Goal: Task Accomplishment & Management: Manage account settings

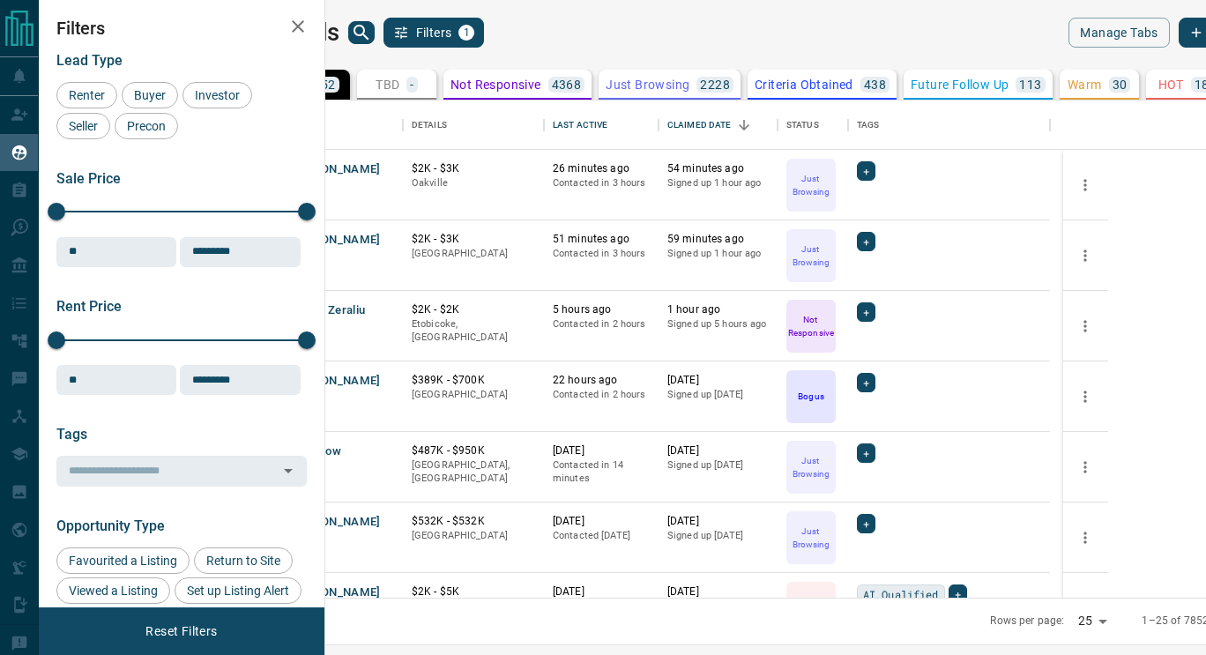
scroll to position [484, 860]
click at [1102, 84] on p "Warm" at bounding box center [1085, 84] width 34 height 12
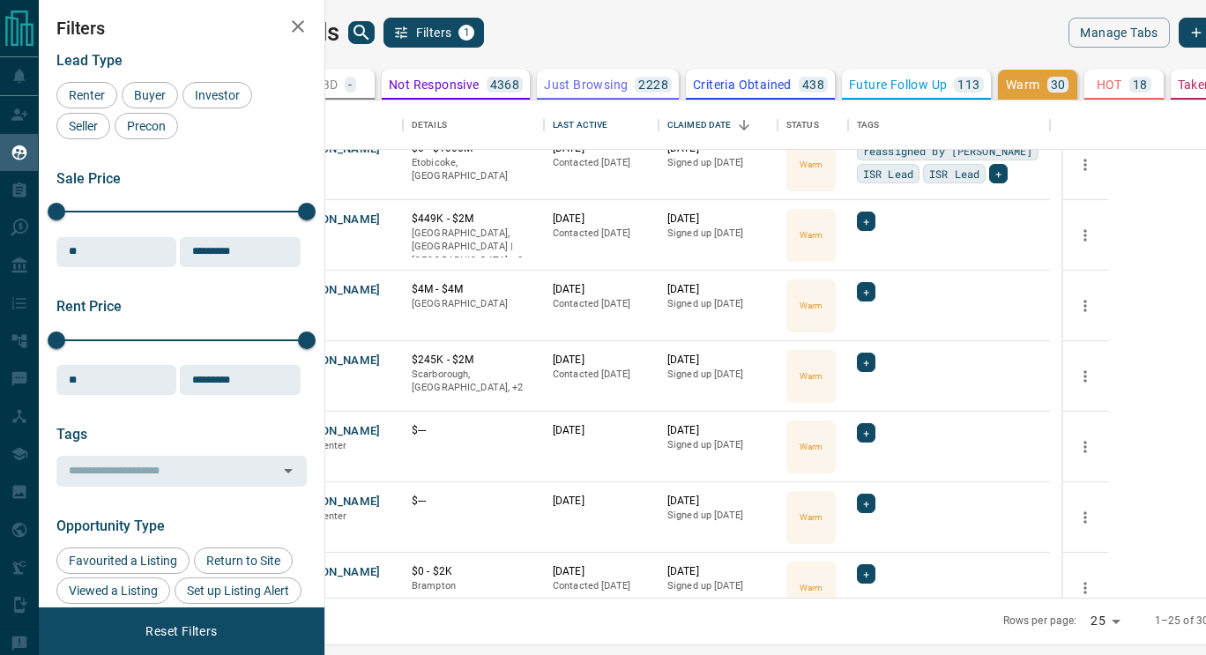
scroll to position [0, 0]
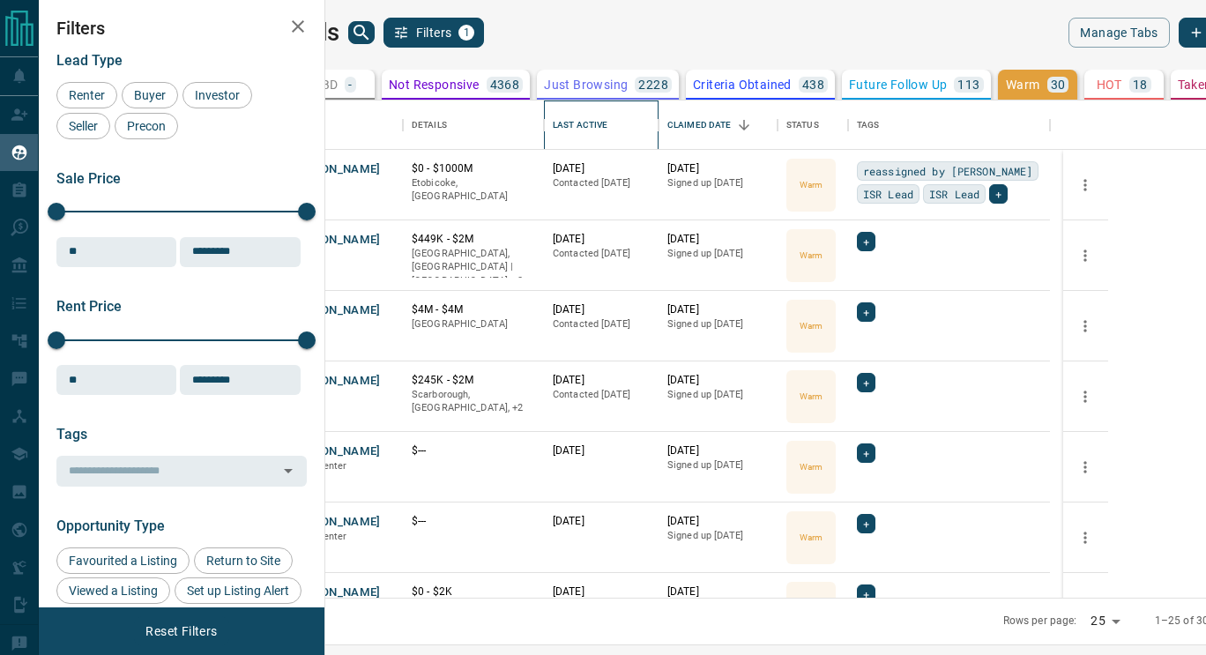
click at [608, 131] on div "Last Active" at bounding box center [580, 125] width 55 height 49
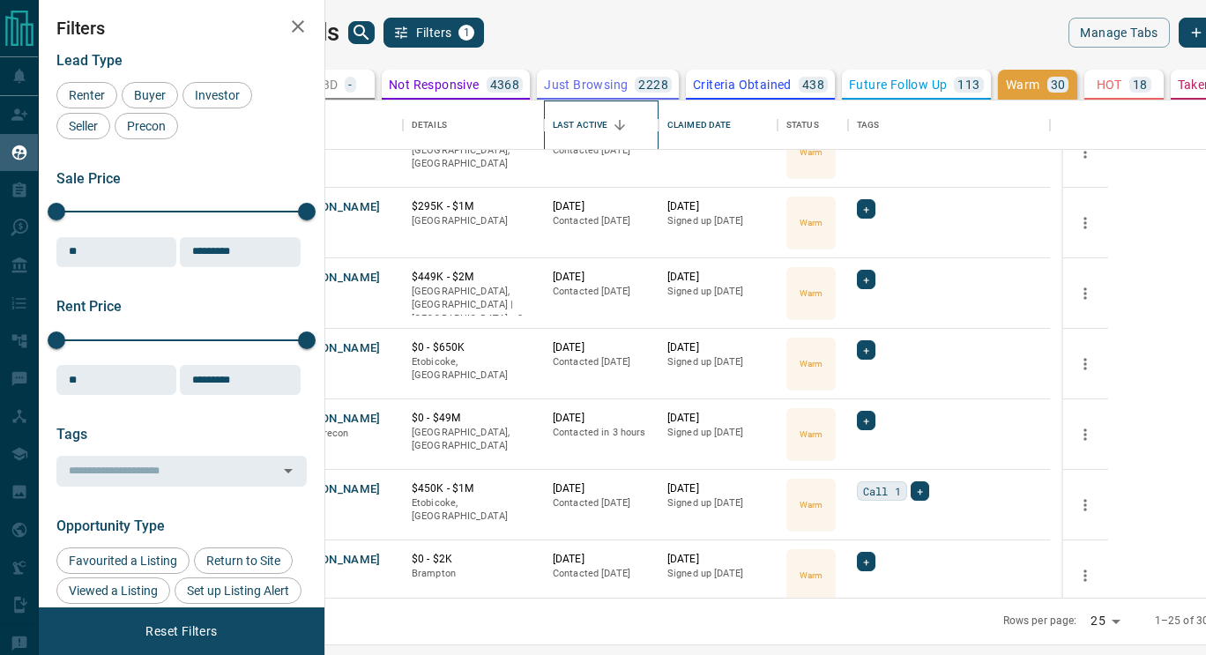
scroll to position [346, 0]
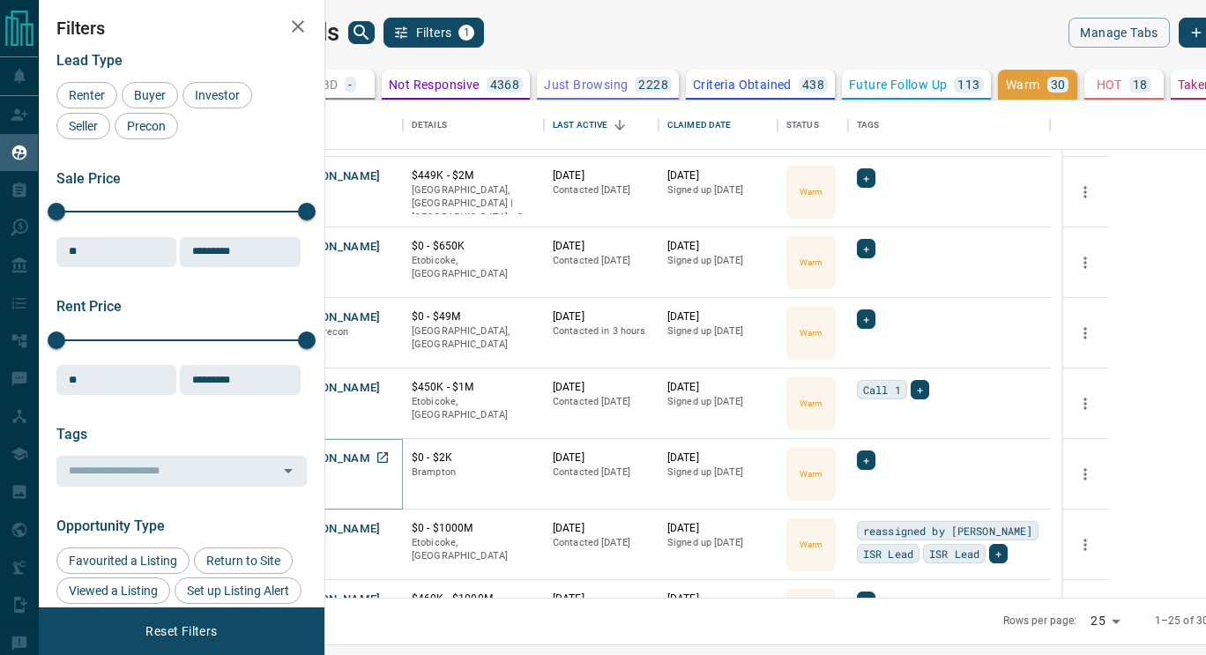
click at [381, 459] on button "[PERSON_NAME]" at bounding box center [334, 459] width 93 height 17
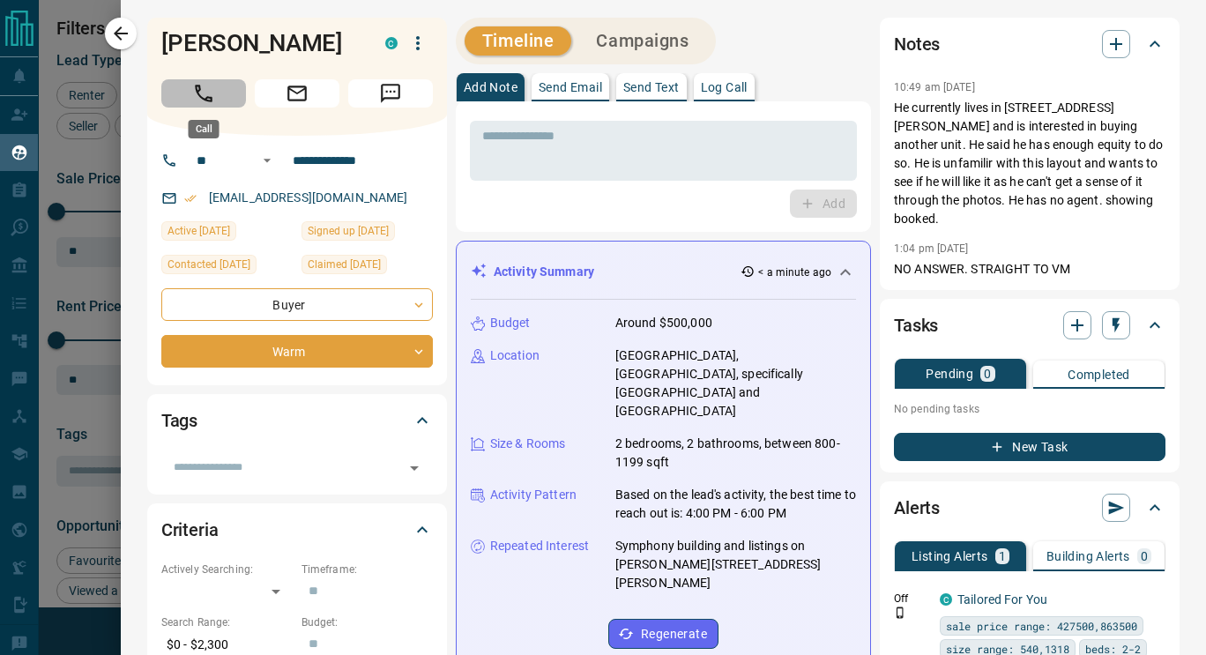
click at [215, 93] on button "Call" at bounding box center [203, 93] width 85 height 28
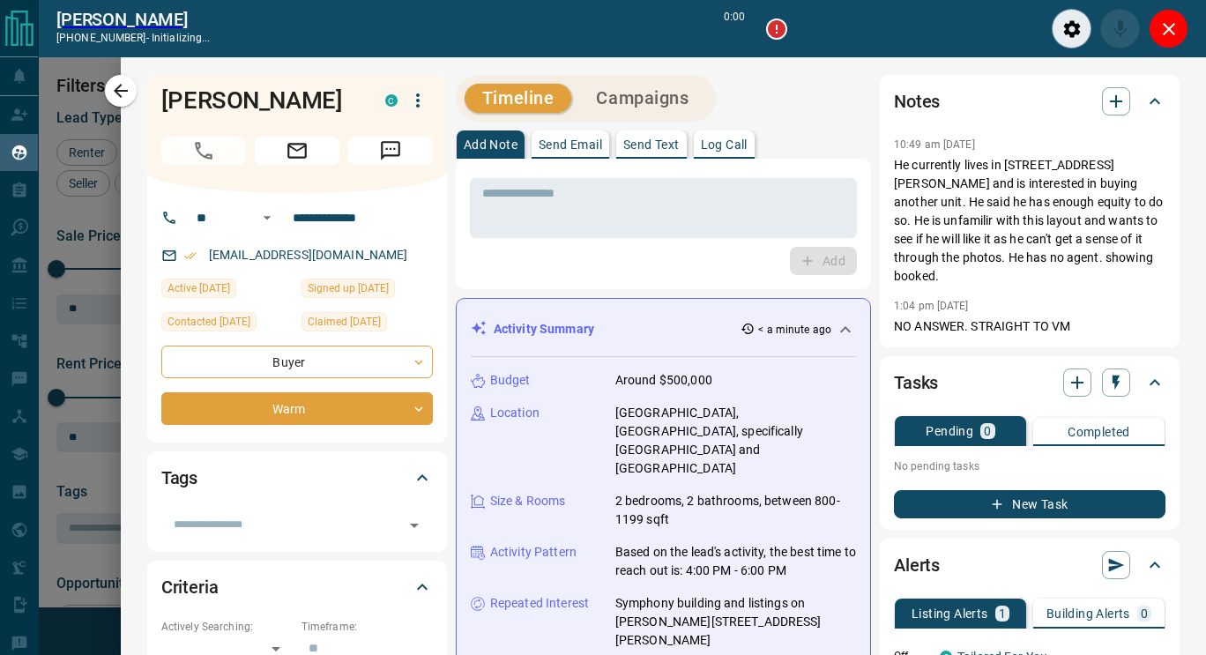
scroll to position [429, 860]
type input "*******"
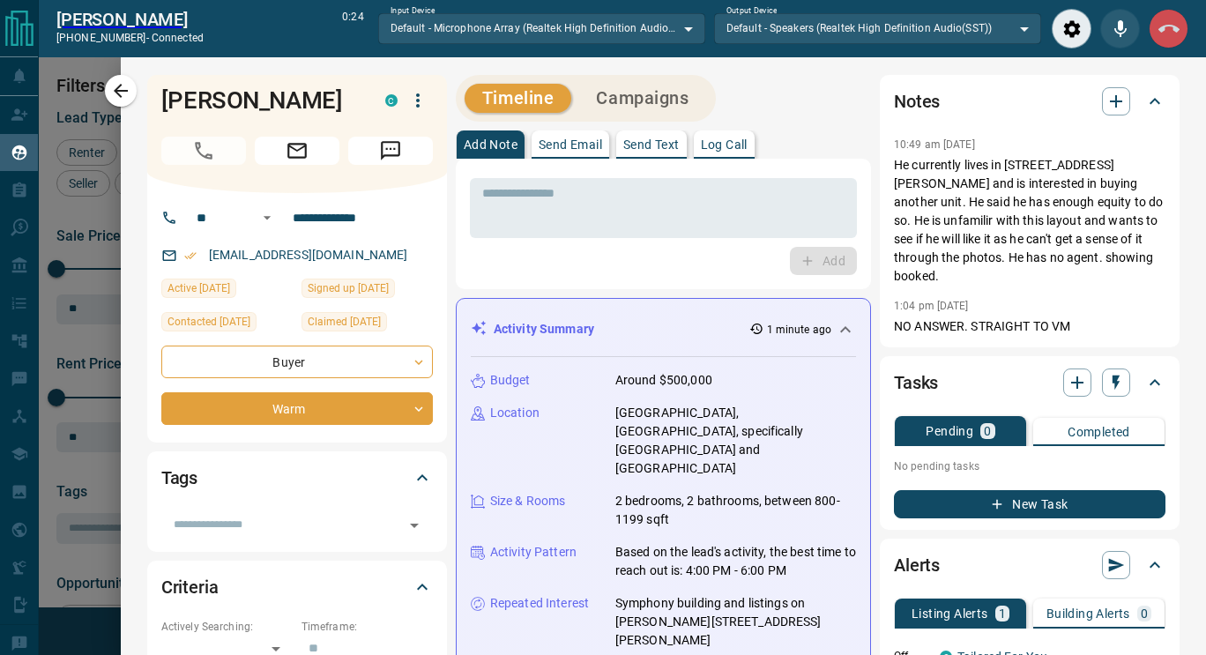
click at [1168, 26] on icon "End Call" at bounding box center [1169, 29] width 21 height 21
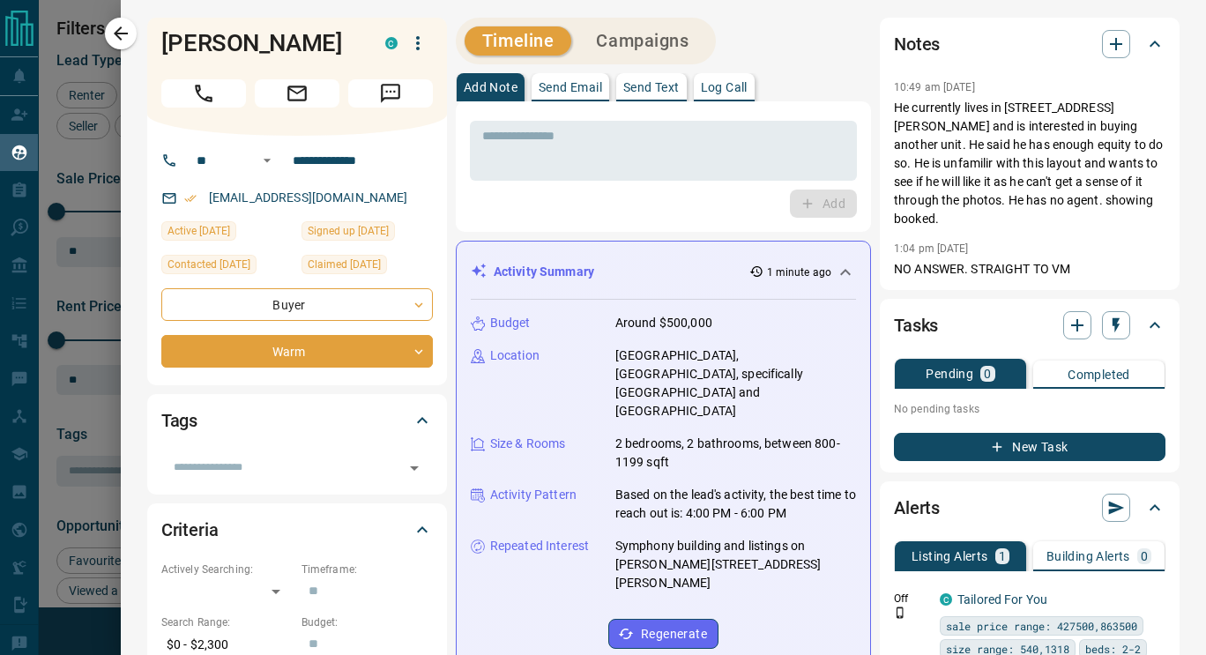
scroll to position [484, 860]
click at [608, 170] on textarea at bounding box center [663, 151] width 362 height 45
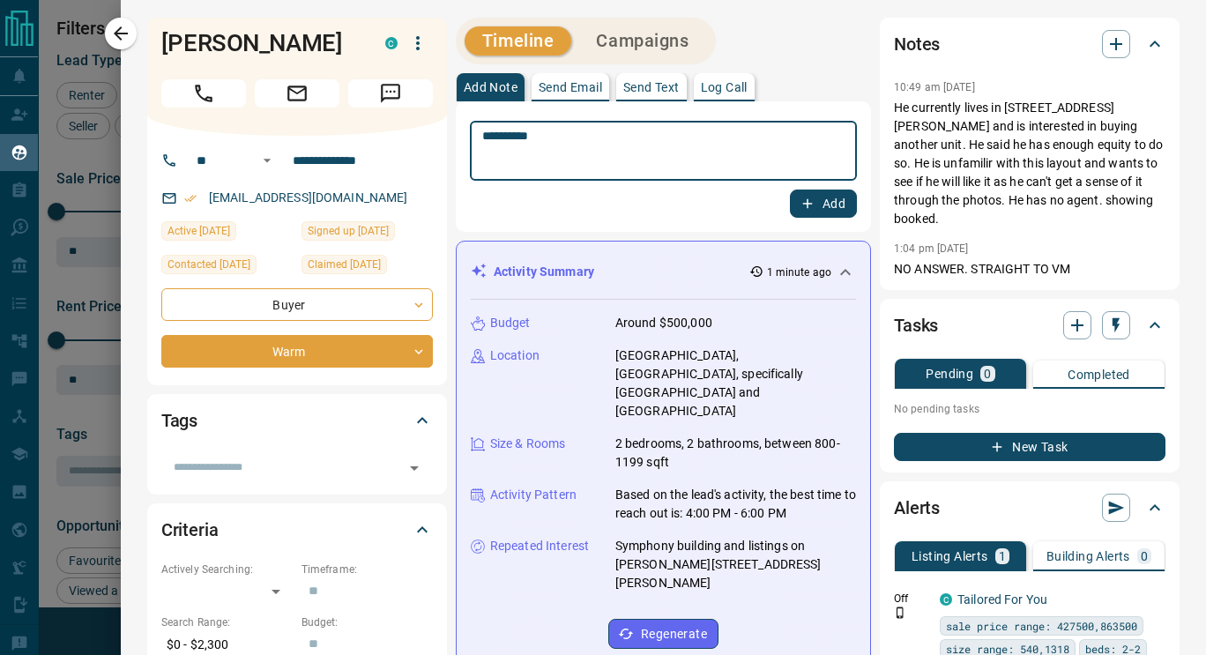
type textarea "**********"
click at [807, 190] on button "Add" at bounding box center [823, 204] width 67 height 28
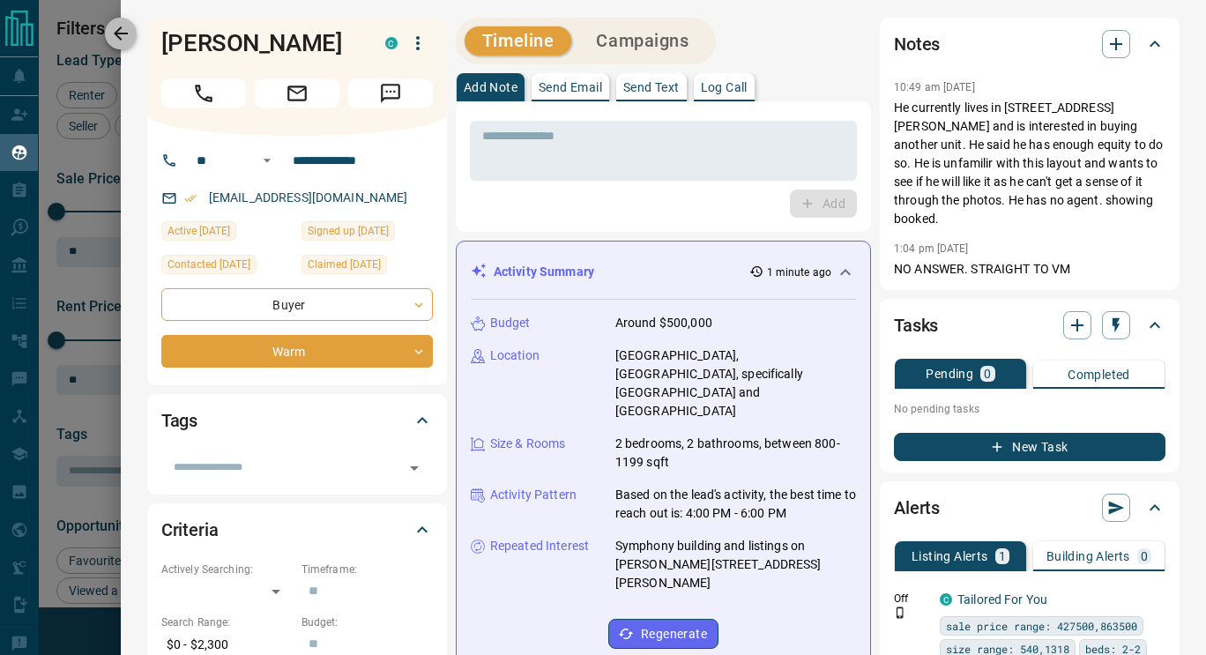
click at [118, 24] on icon "button" at bounding box center [120, 33] width 21 height 21
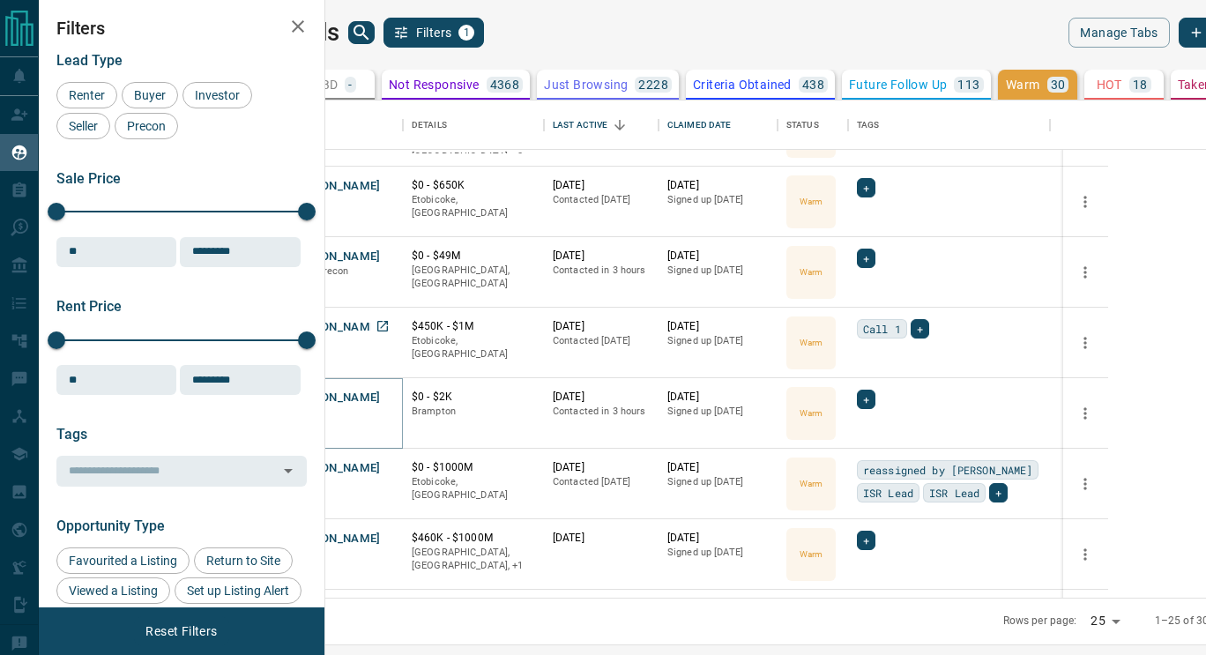
scroll to position [410, 0]
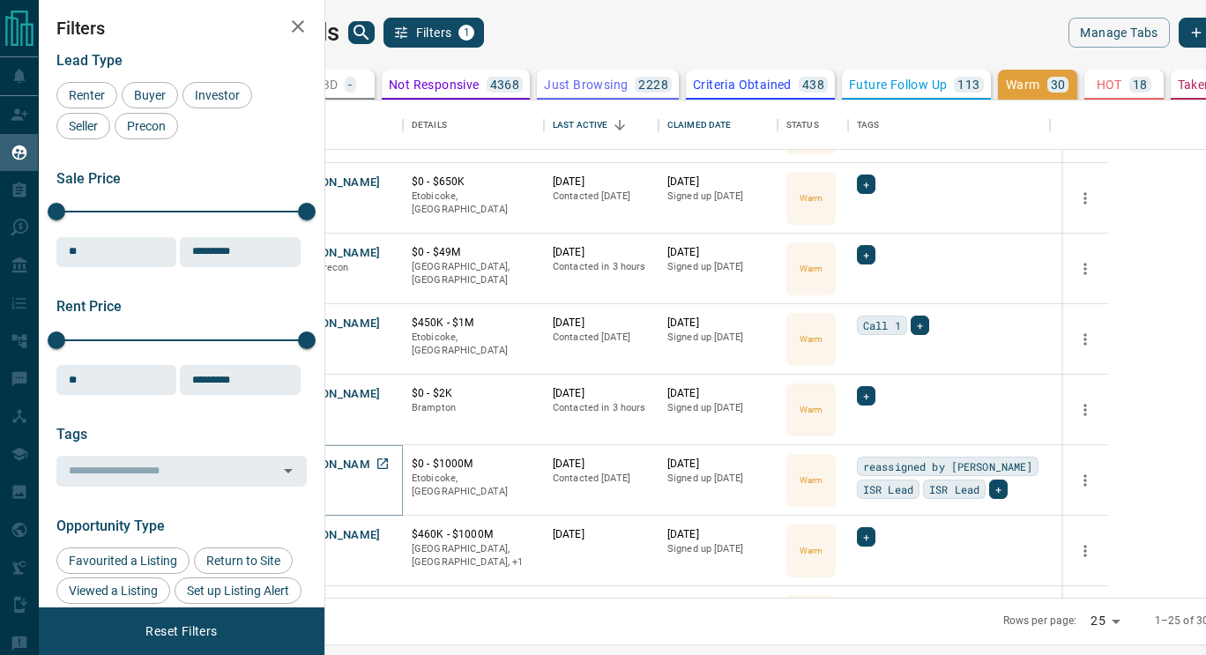
click at [381, 470] on button "[PERSON_NAME]" at bounding box center [334, 465] width 93 height 17
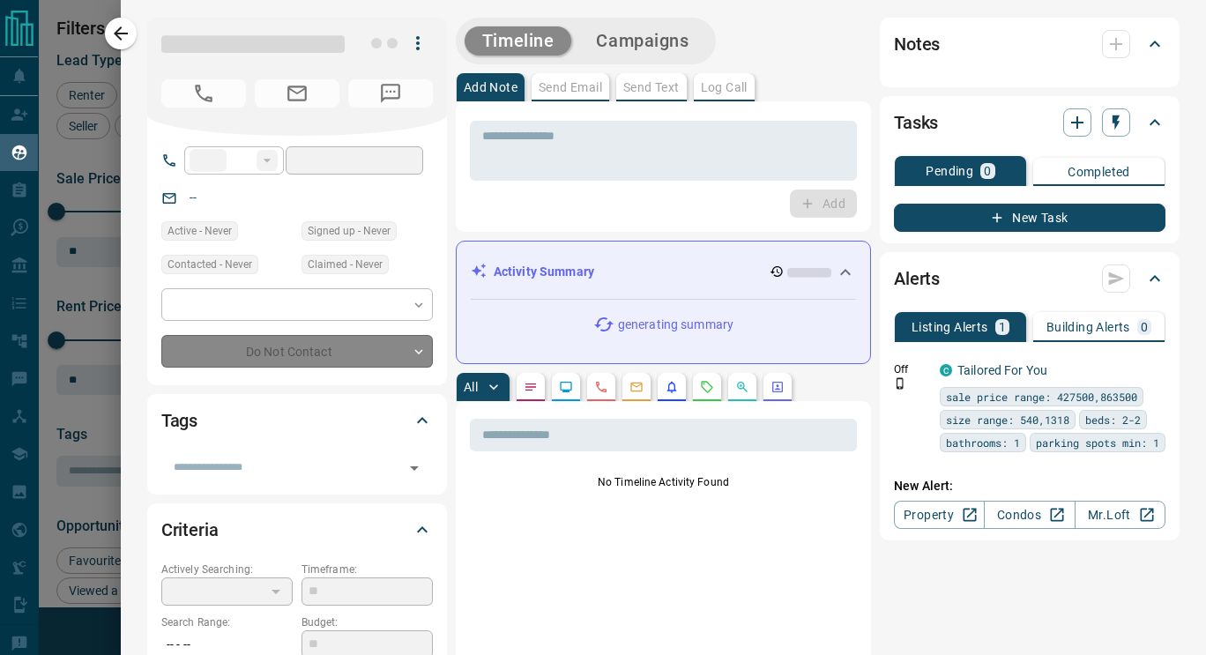
type input "**"
type input "**********"
type input "*"
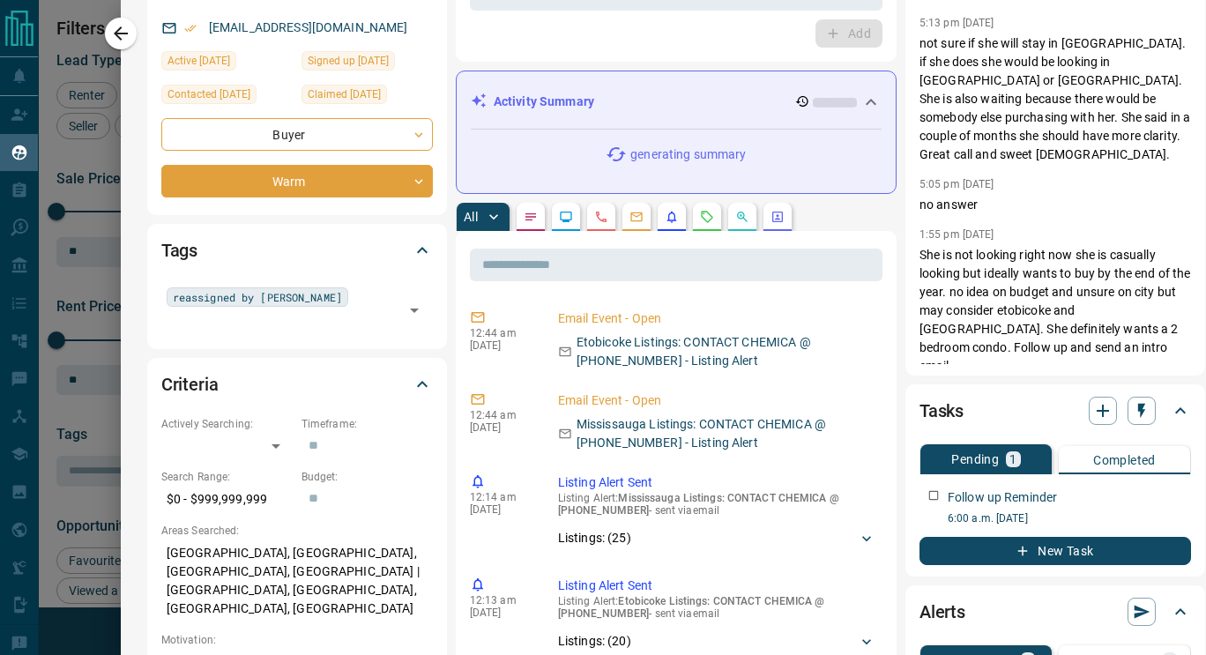
scroll to position [138, 0]
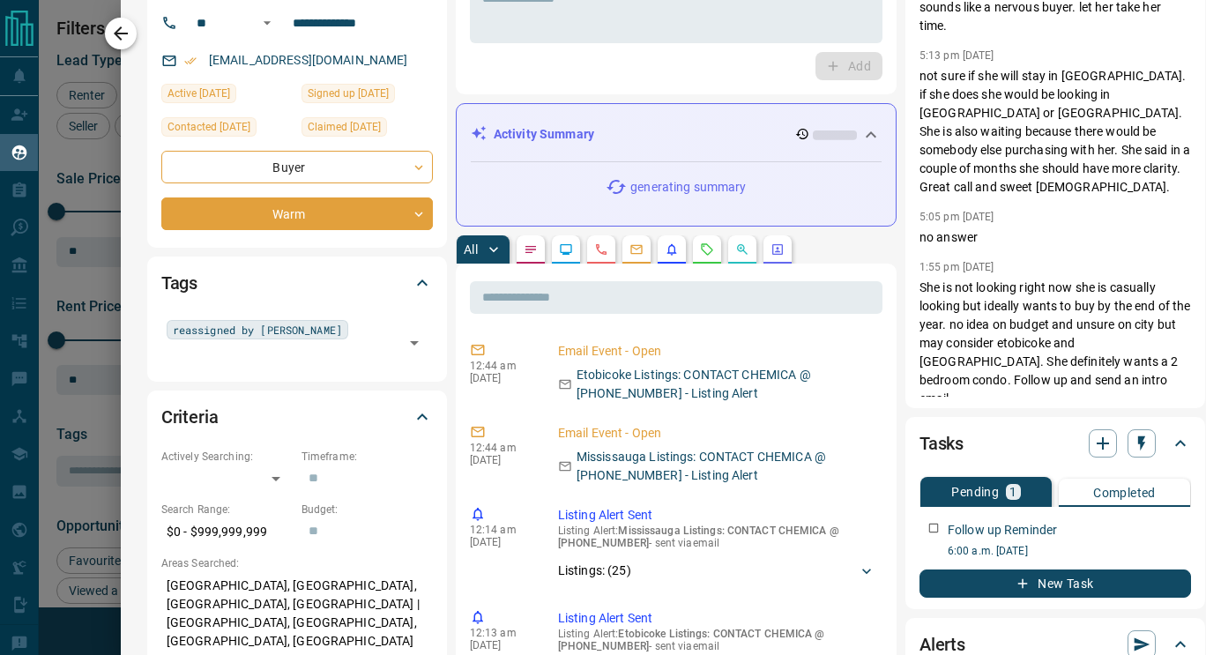
click at [125, 44] on button "button" at bounding box center [121, 34] width 32 height 32
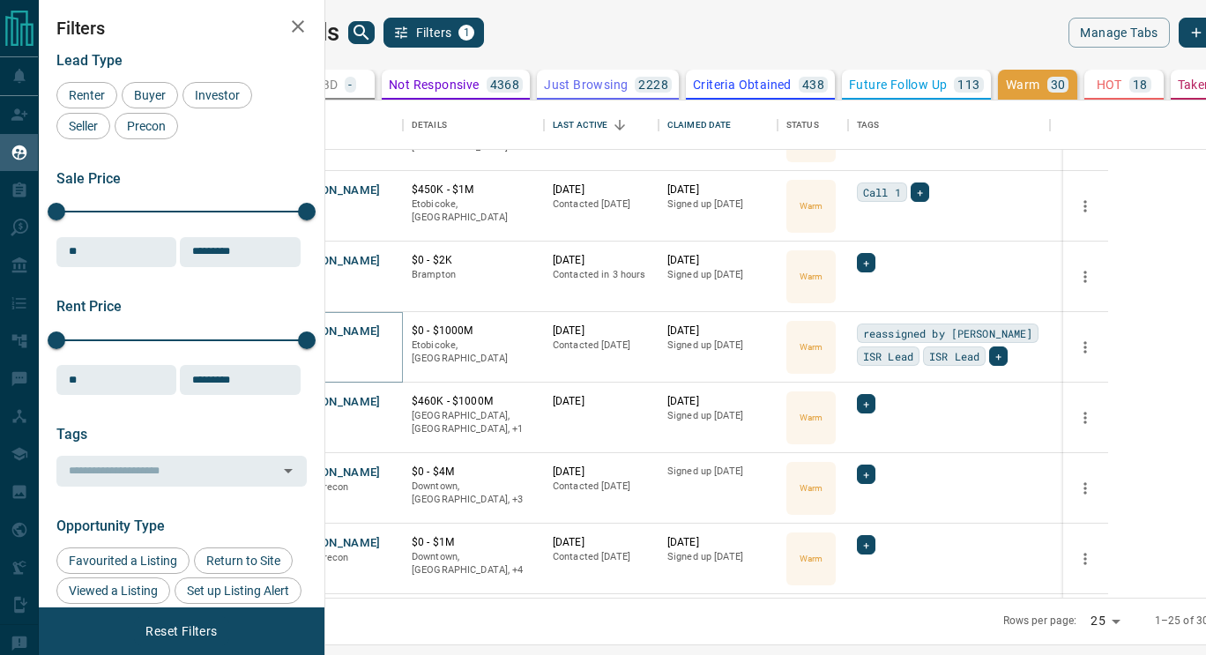
scroll to position [544, 0]
click at [381, 407] on button "[PERSON_NAME]" at bounding box center [334, 401] width 93 height 17
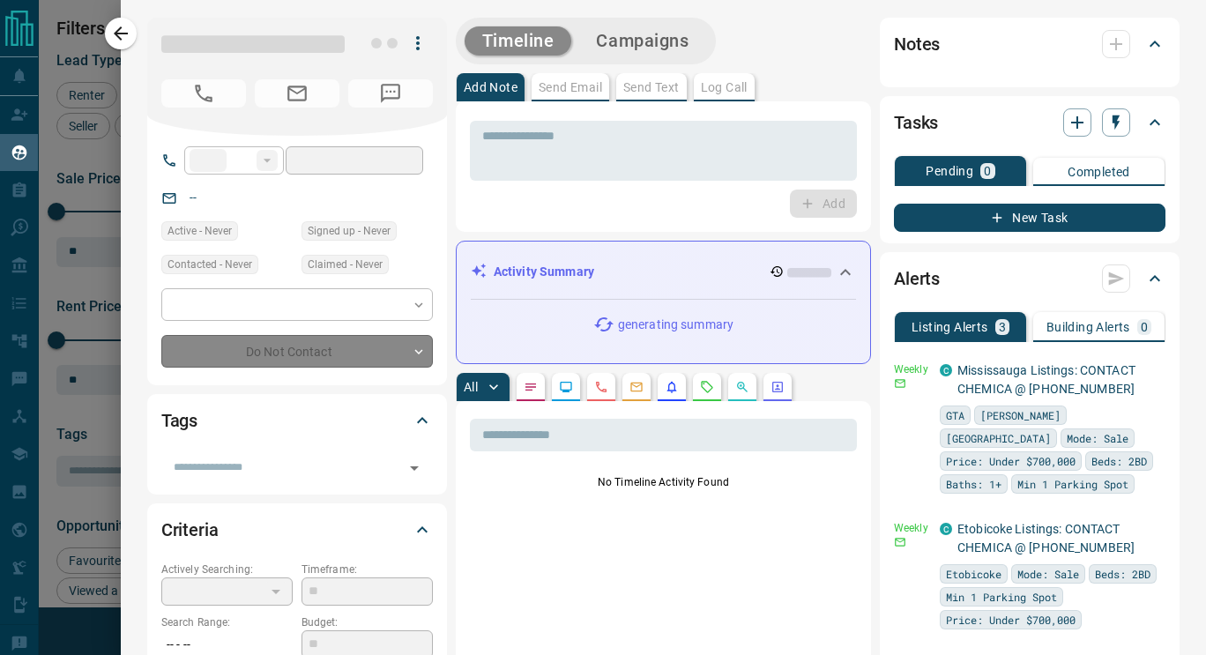
type input "**"
type input "**********"
type input "*"
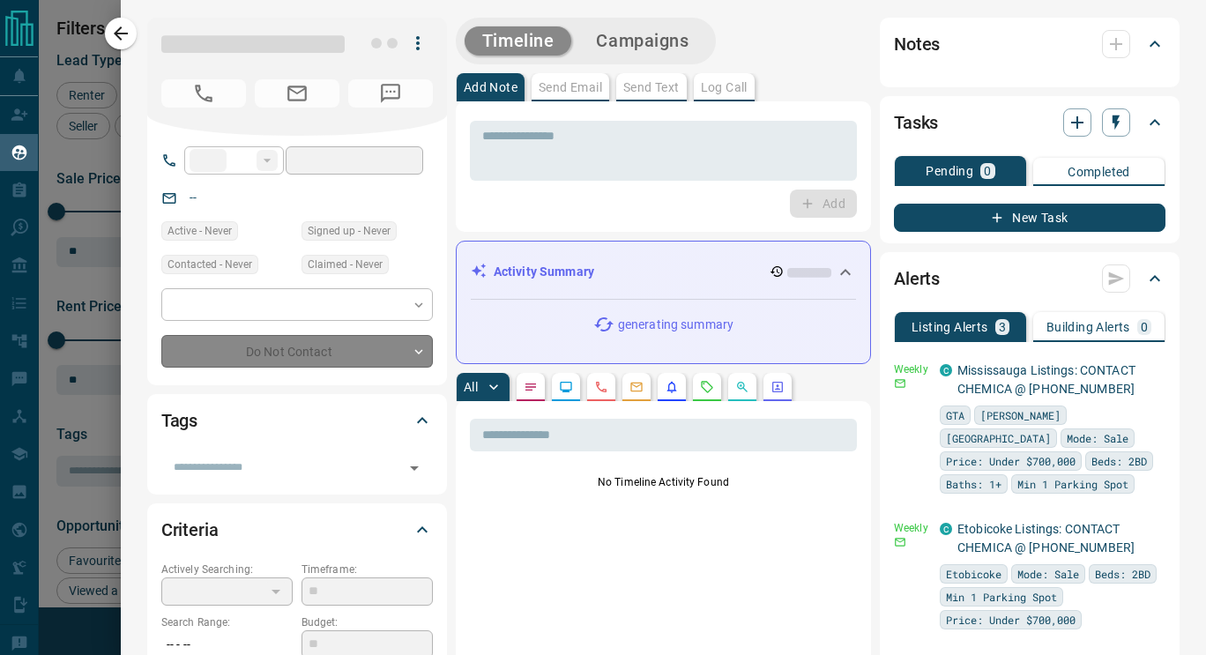
type input "*********"
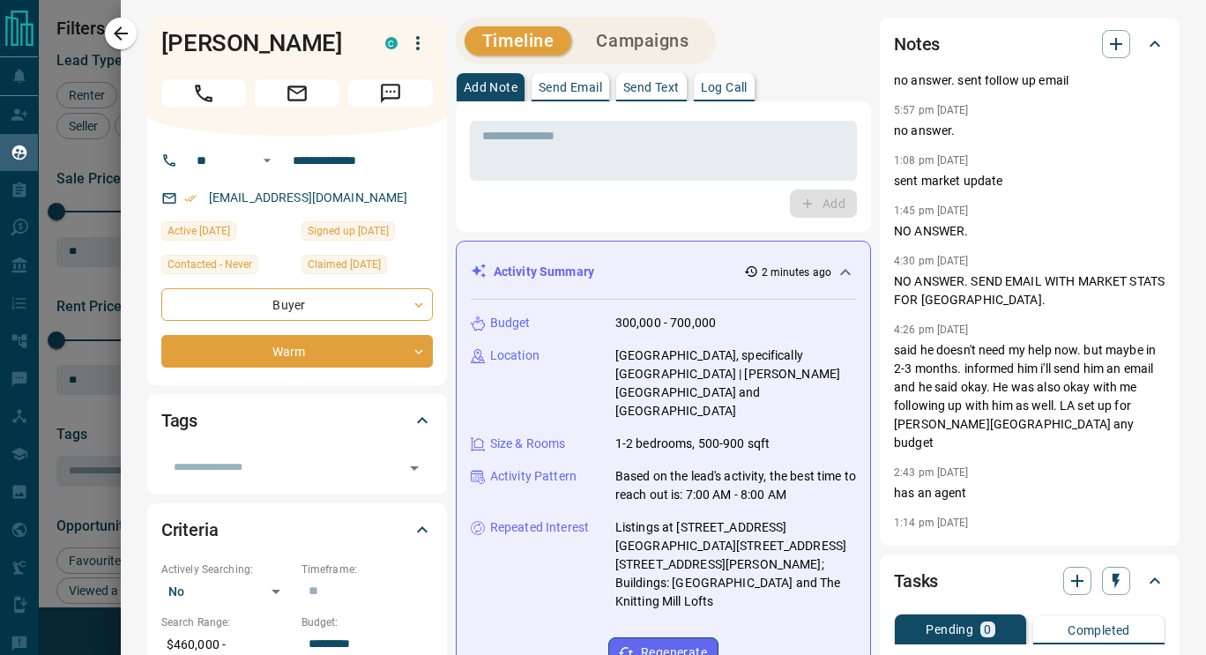
scroll to position [0, 0]
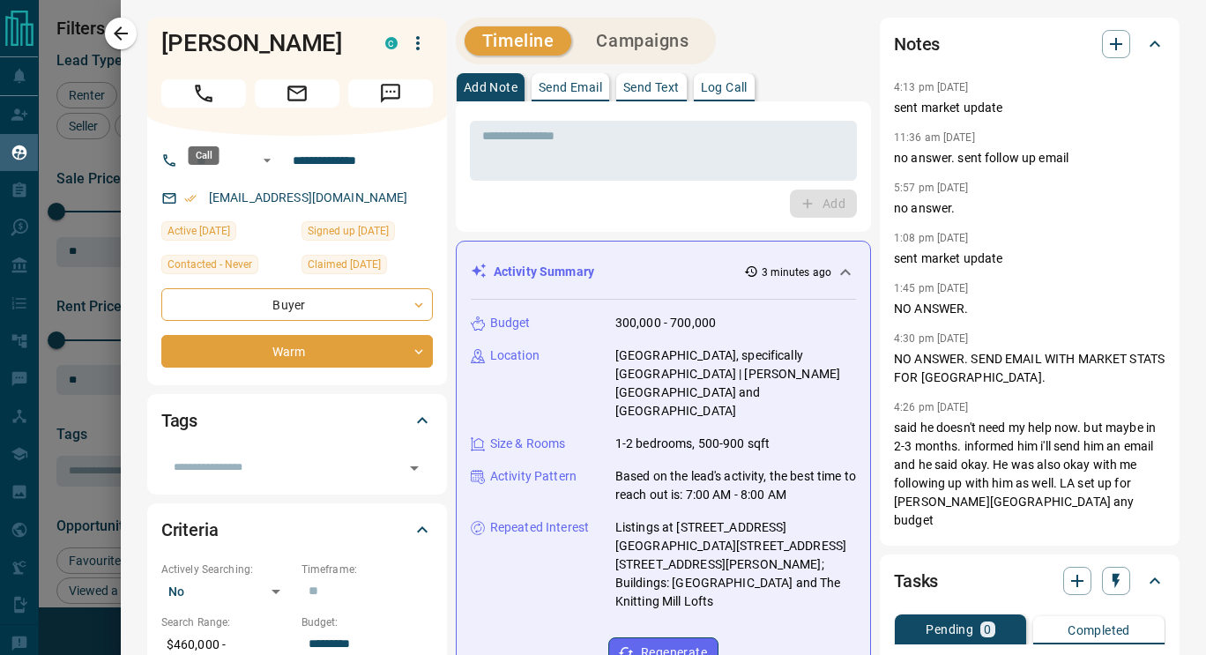
click at [224, 108] on button "Call" at bounding box center [203, 93] width 85 height 28
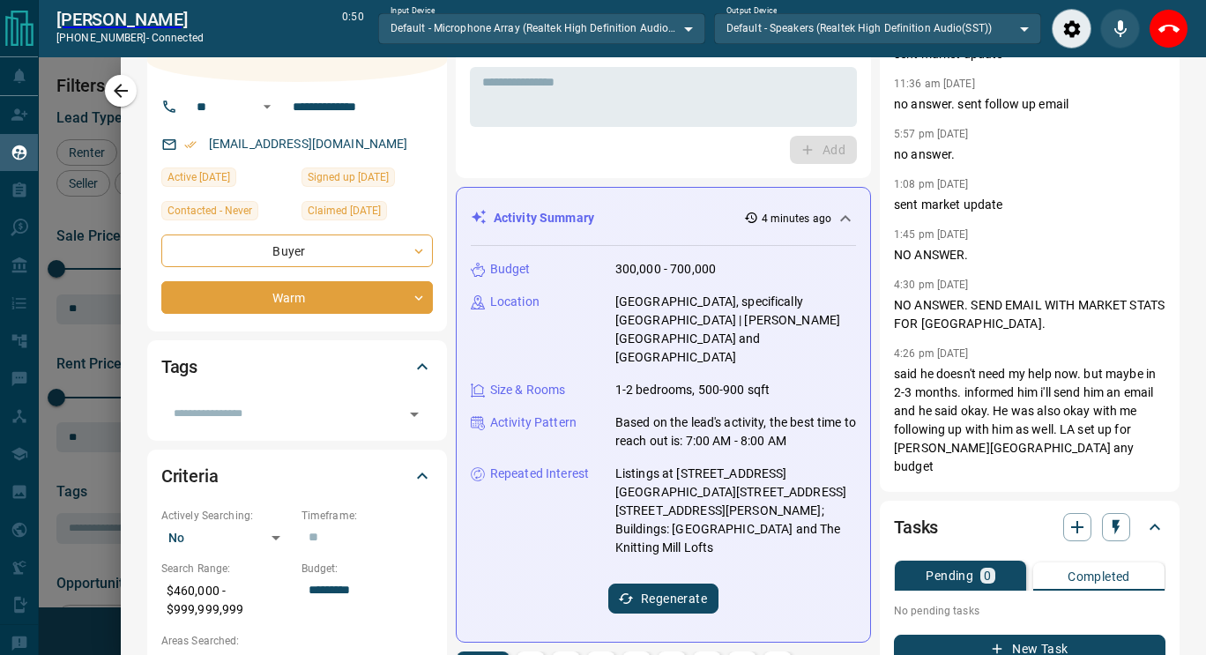
scroll to position [57, 0]
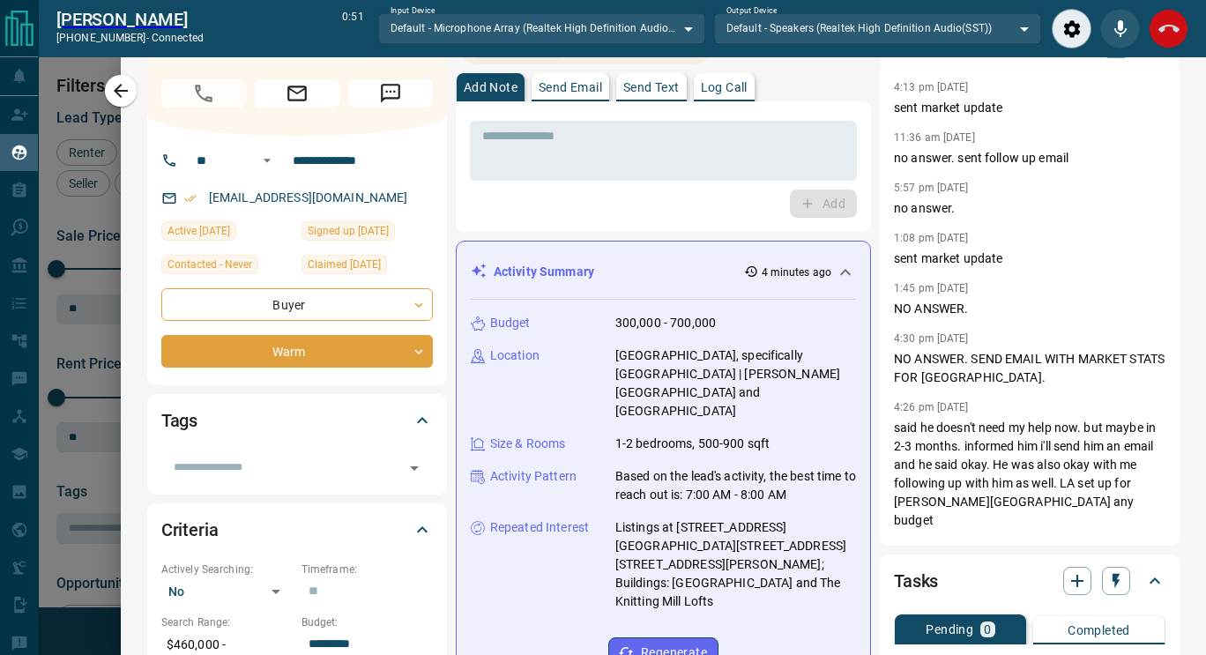
click at [1162, 18] on button "End Call" at bounding box center [1169, 29] width 40 height 40
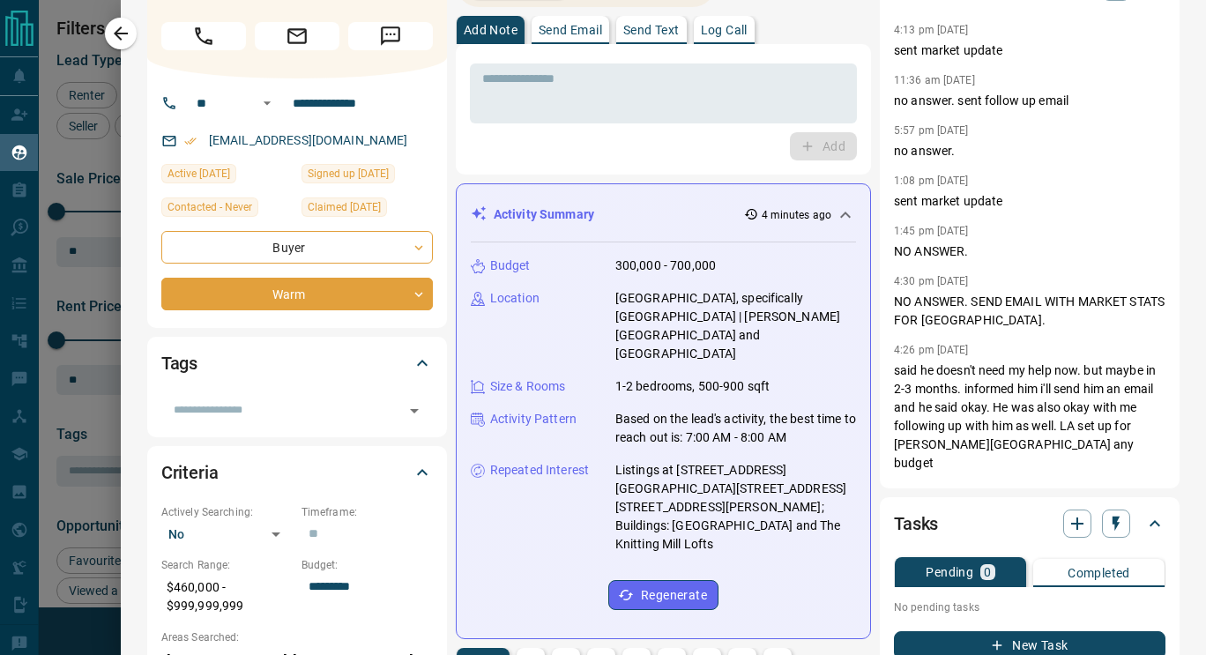
click at [617, 140] on div "Add" at bounding box center [663, 146] width 387 height 28
click at [543, 95] on textarea at bounding box center [663, 93] width 362 height 45
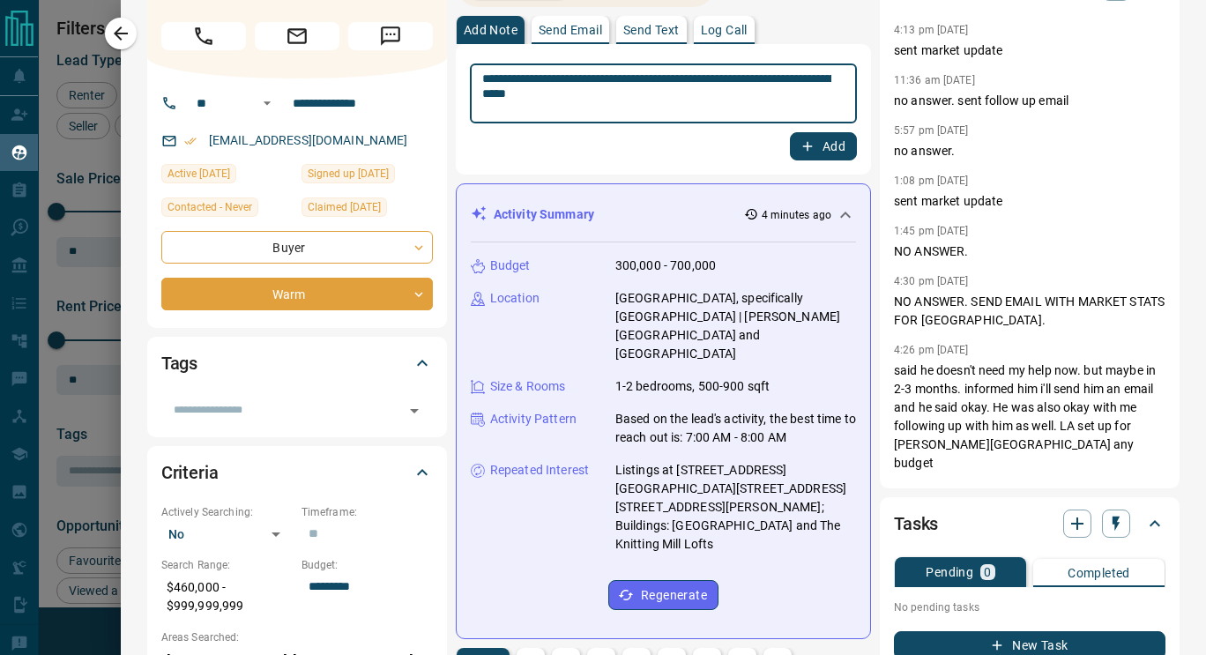
type textarea "**********"
click at [825, 139] on button "Add" at bounding box center [823, 146] width 67 height 28
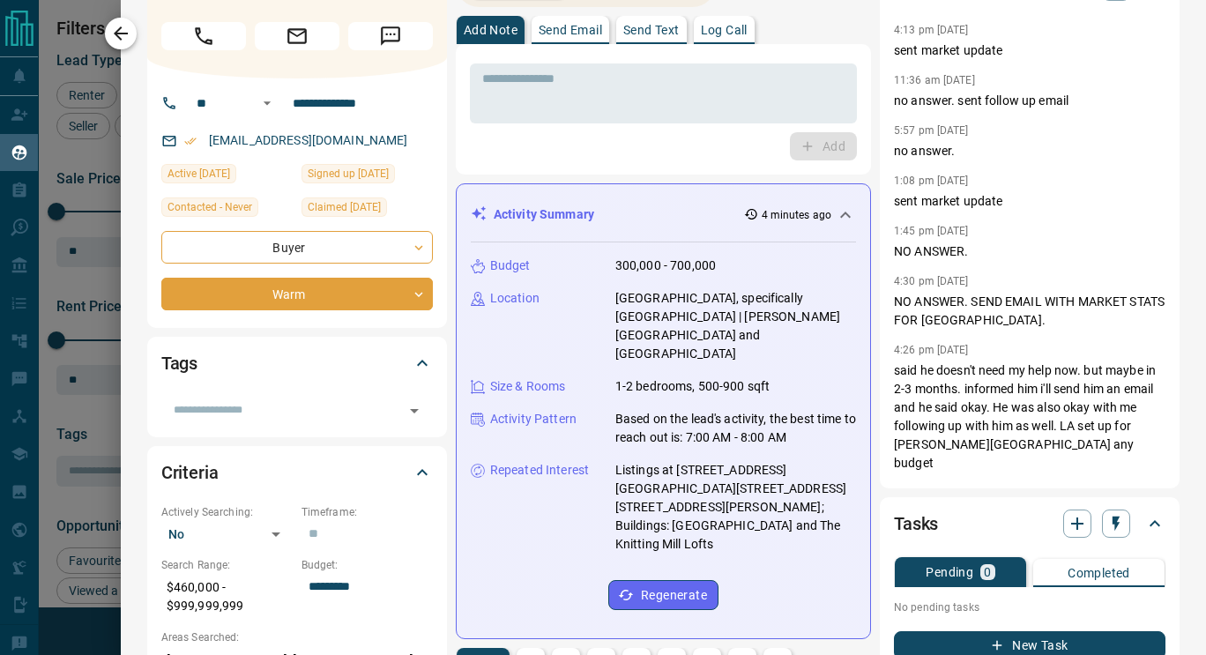
click at [114, 34] on icon "button" at bounding box center [120, 33] width 21 height 21
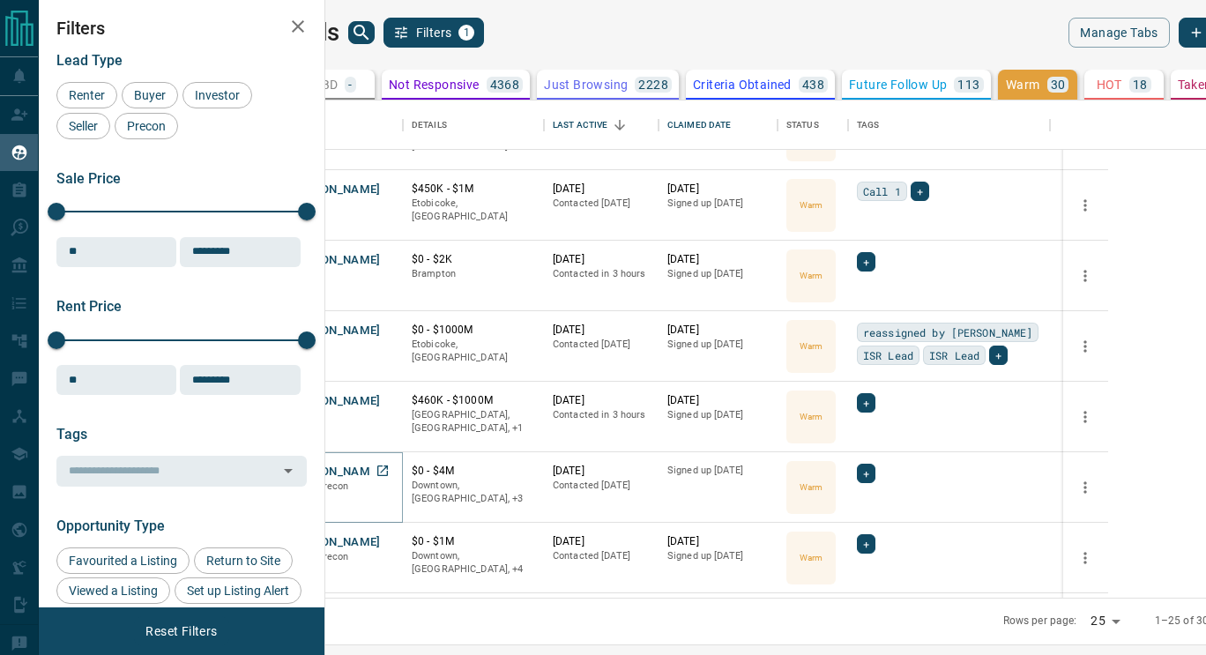
click at [381, 472] on button "[PERSON_NAME]" at bounding box center [334, 472] width 93 height 17
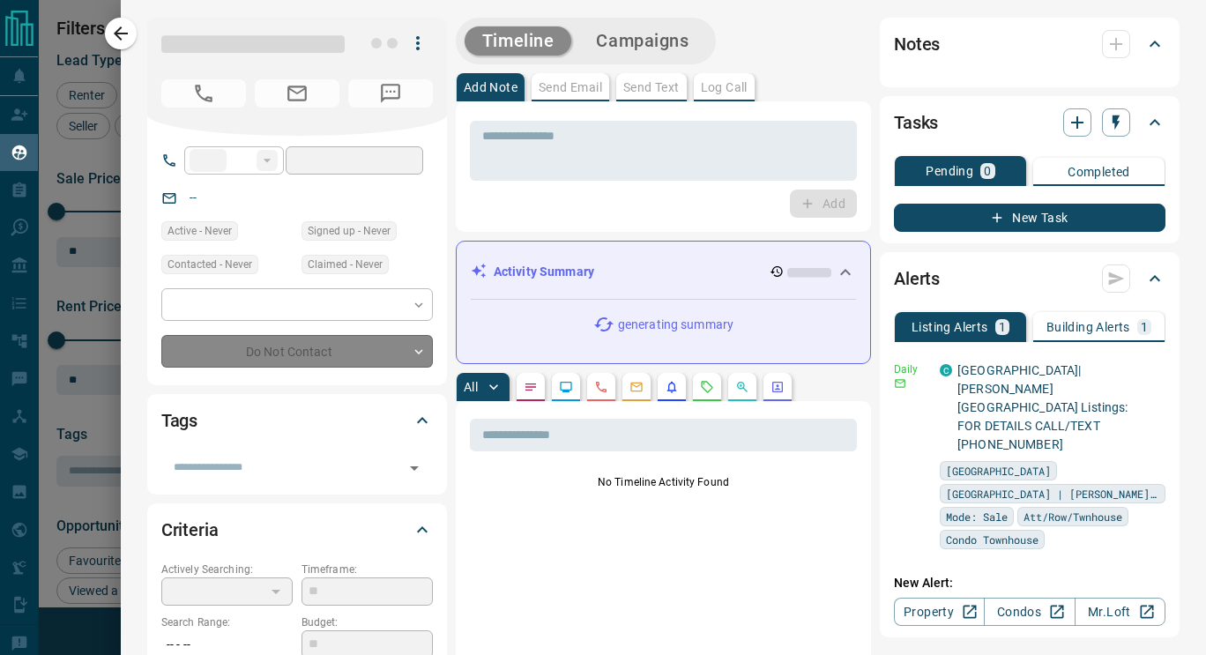
type input "**"
type input "**********"
type input "*"
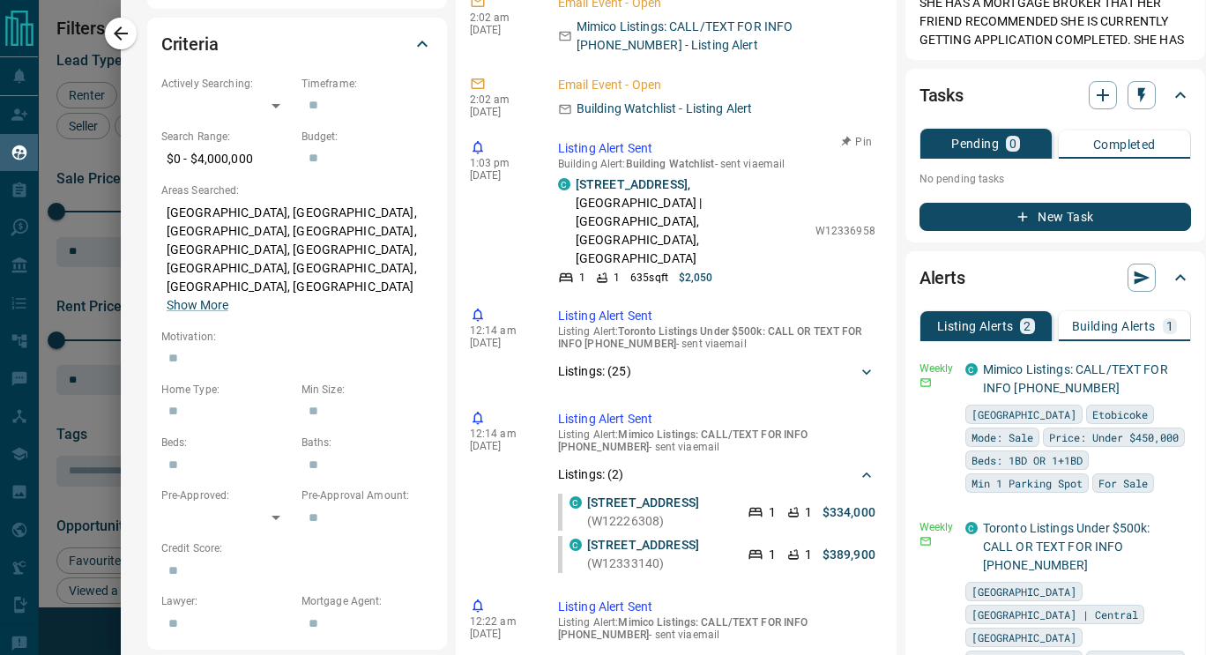
scroll to position [0, 0]
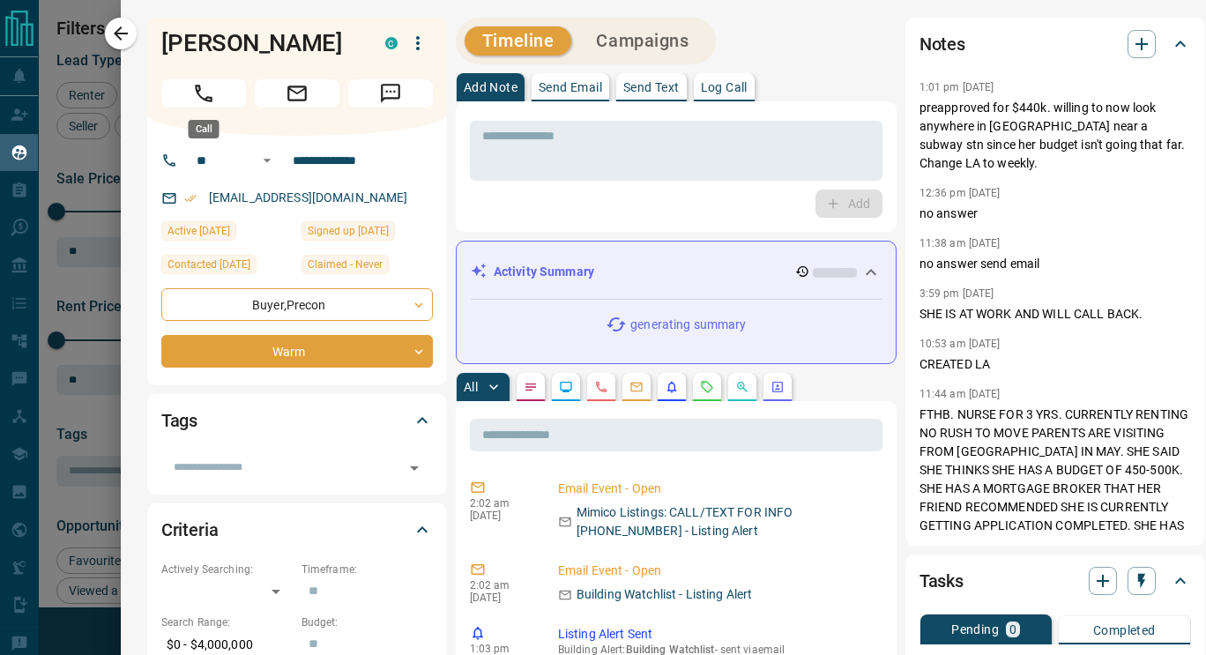
click at [214, 91] on icon "Call" at bounding box center [203, 93] width 23 height 23
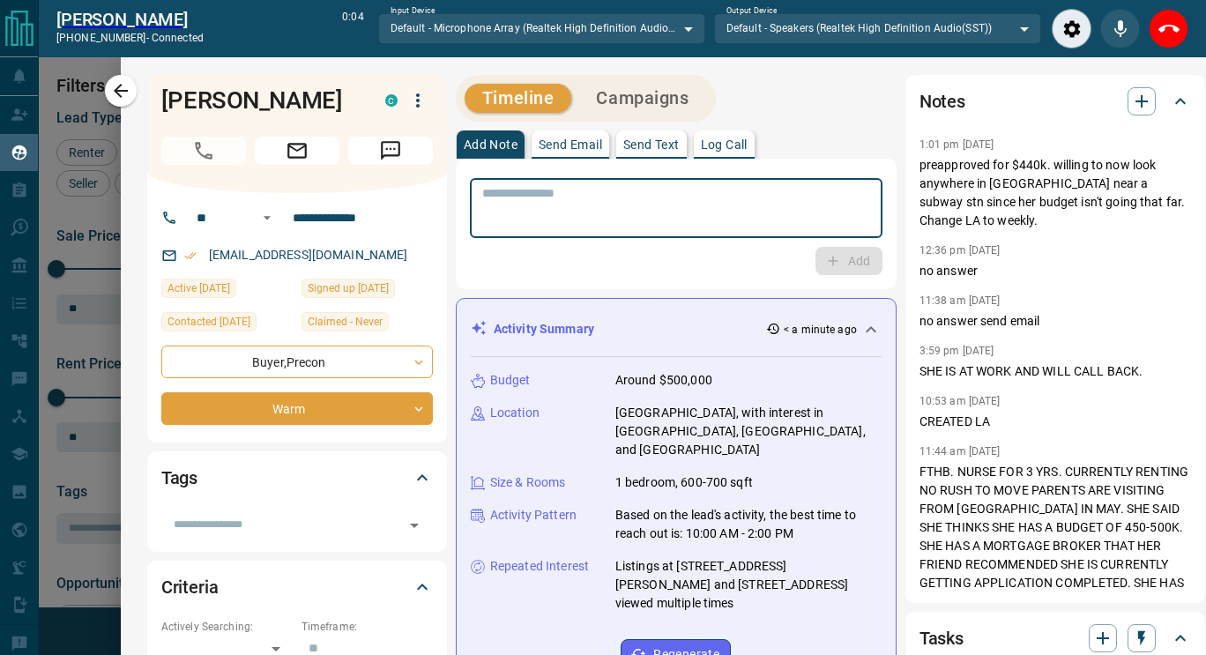
click at [653, 201] on textarea at bounding box center [676, 208] width 388 height 45
click at [1169, 15] on button "End Call" at bounding box center [1169, 29] width 40 height 40
click at [611, 247] on div "Add" at bounding box center [676, 261] width 413 height 28
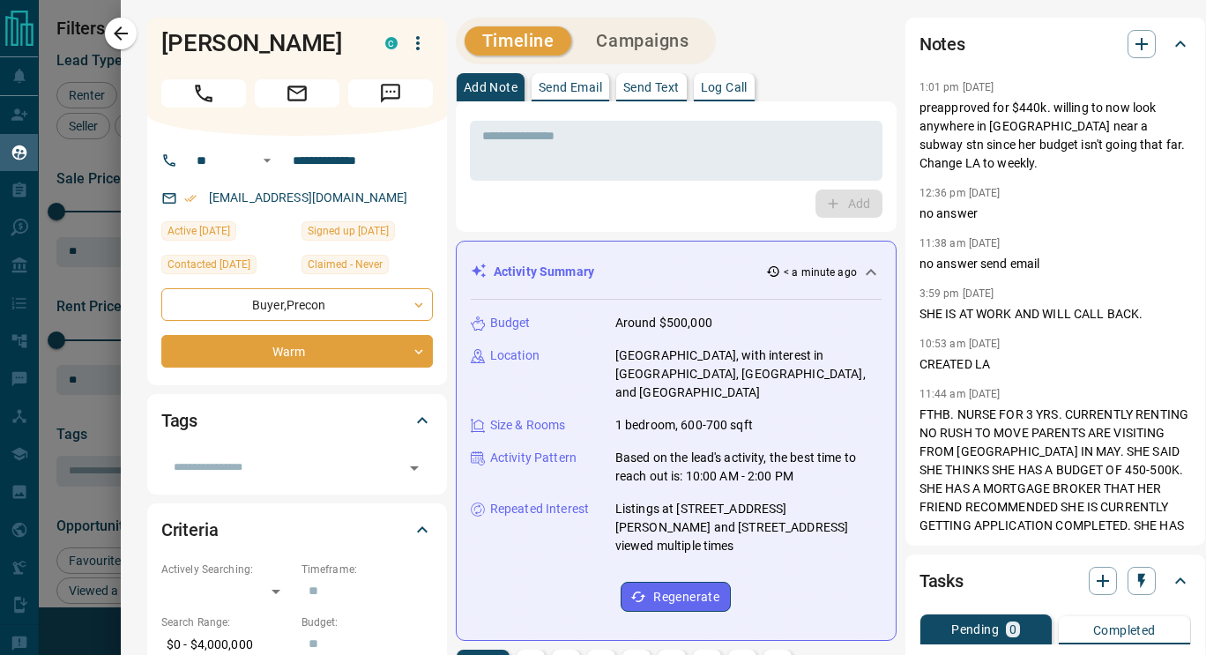
click at [507, 193] on div "Add" at bounding box center [676, 204] width 413 height 28
click at [503, 147] on textarea at bounding box center [676, 151] width 388 height 45
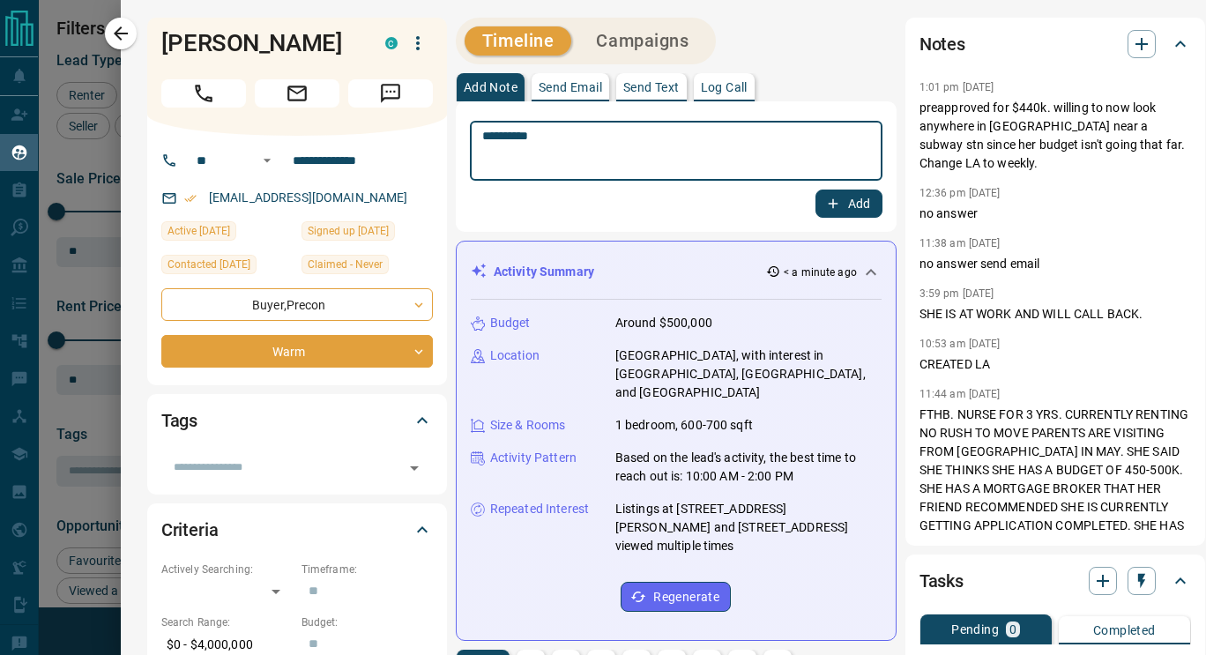
type textarea "**********"
click at [816, 204] on button "Add" at bounding box center [849, 204] width 67 height 28
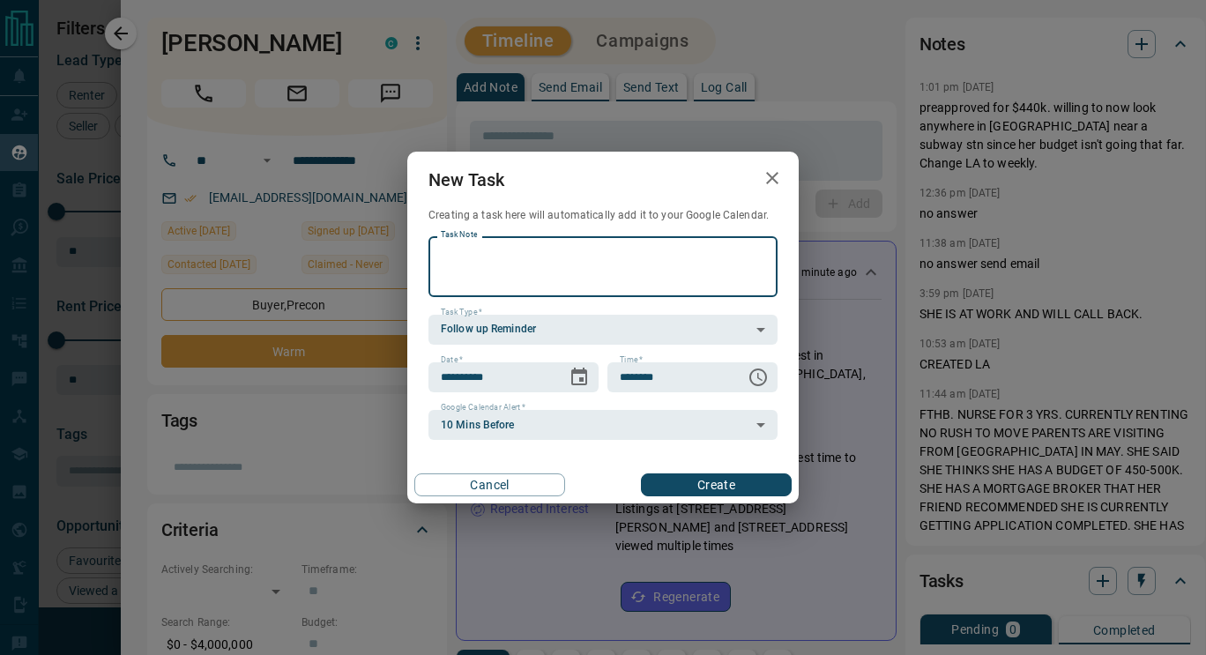
scroll to position [366, 0]
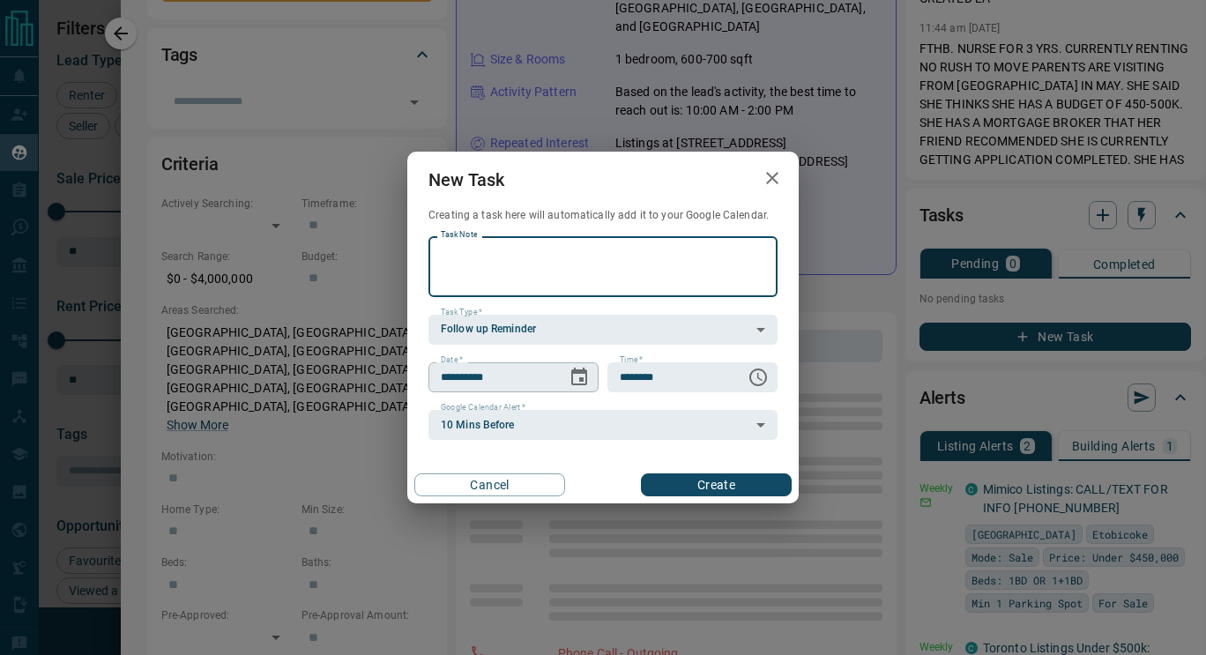
click at [569, 381] on icon "Choose date, selected date is Aug 16, 2025" at bounding box center [579, 377] width 21 height 21
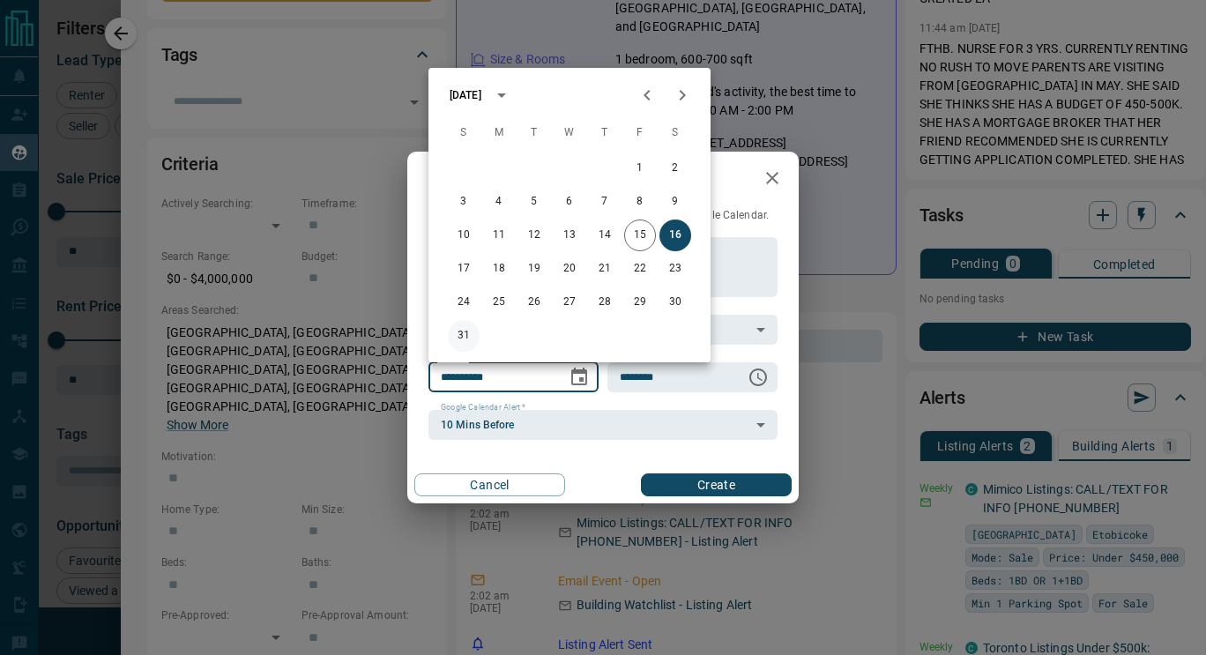
click at [456, 344] on button "31" at bounding box center [464, 336] width 32 height 32
type input "**********"
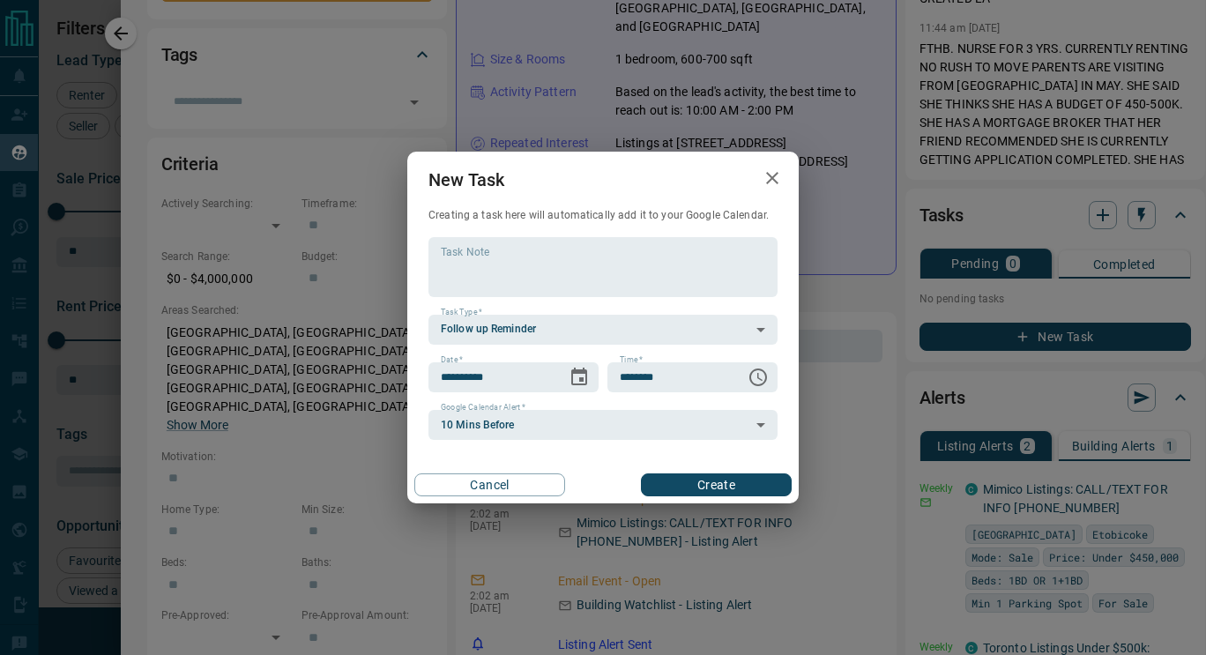
click at [683, 493] on button "Create" at bounding box center [716, 485] width 151 height 23
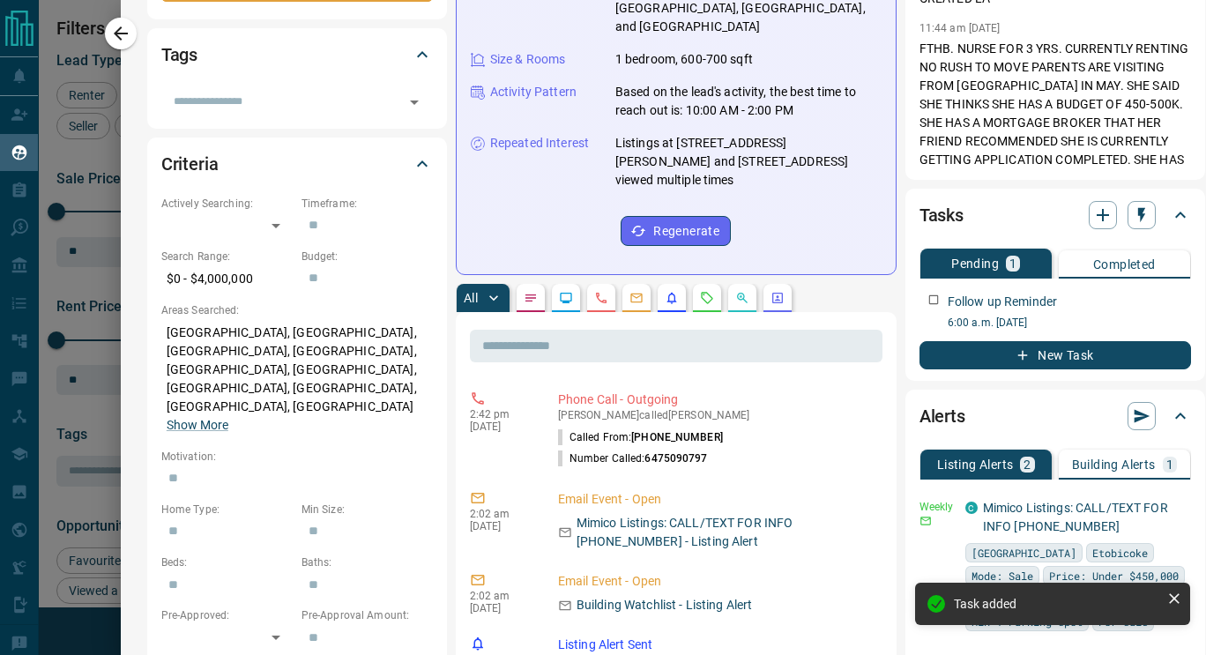
scroll to position [0, 0]
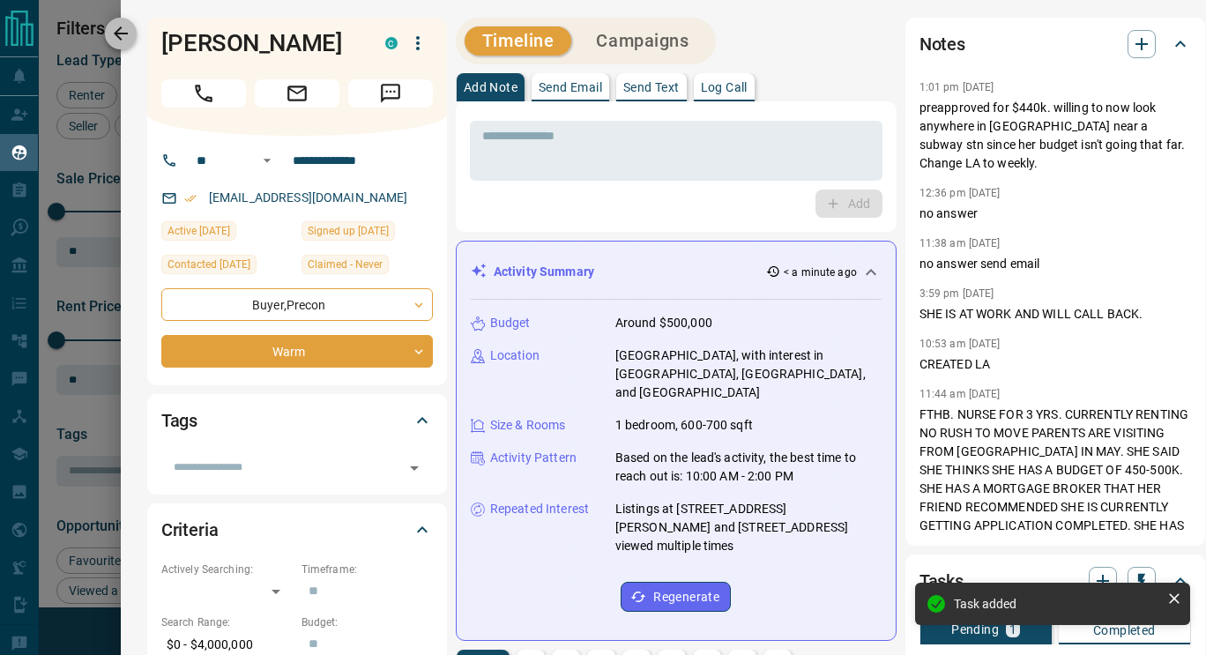
click at [129, 35] on icon "button" at bounding box center [120, 33] width 21 height 21
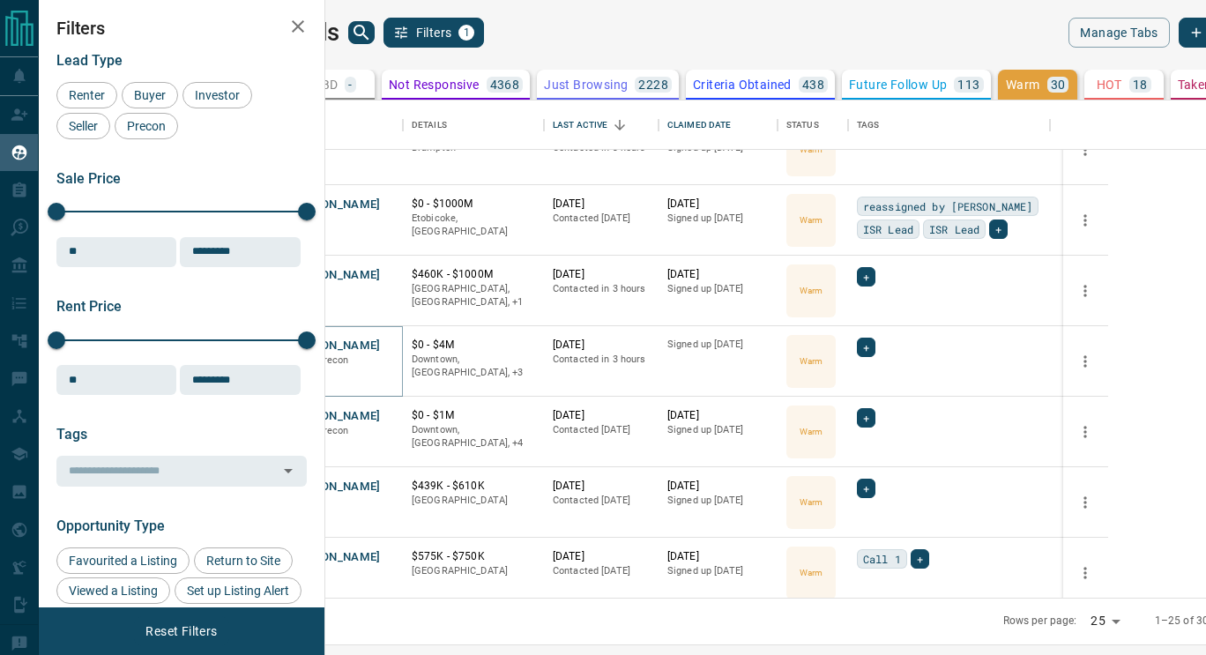
scroll to position [674, 0]
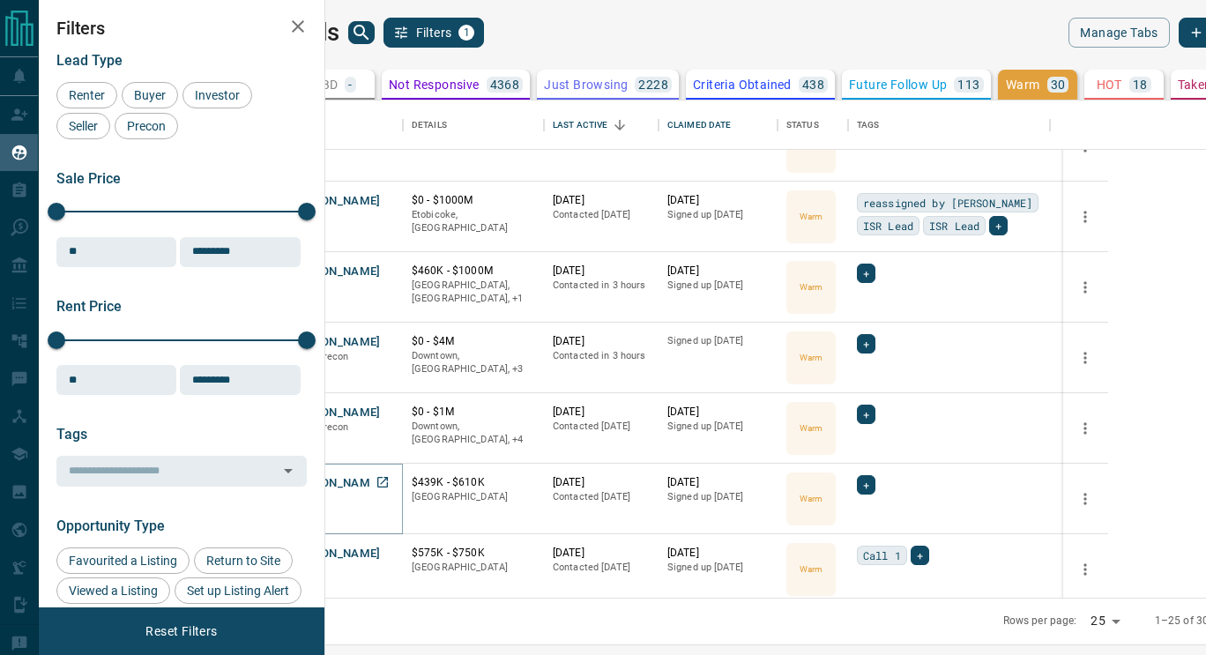
click at [381, 483] on button "[PERSON_NAME]" at bounding box center [334, 483] width 93 height 17
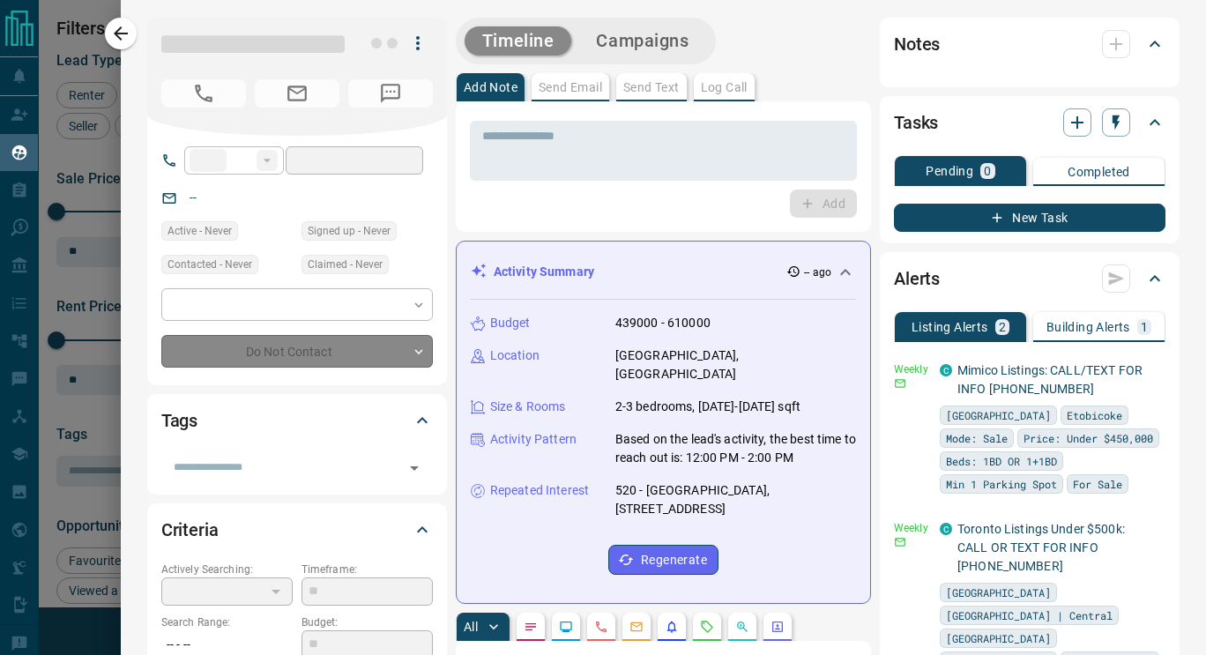
type input "**"
type input "**********"
type input "*"
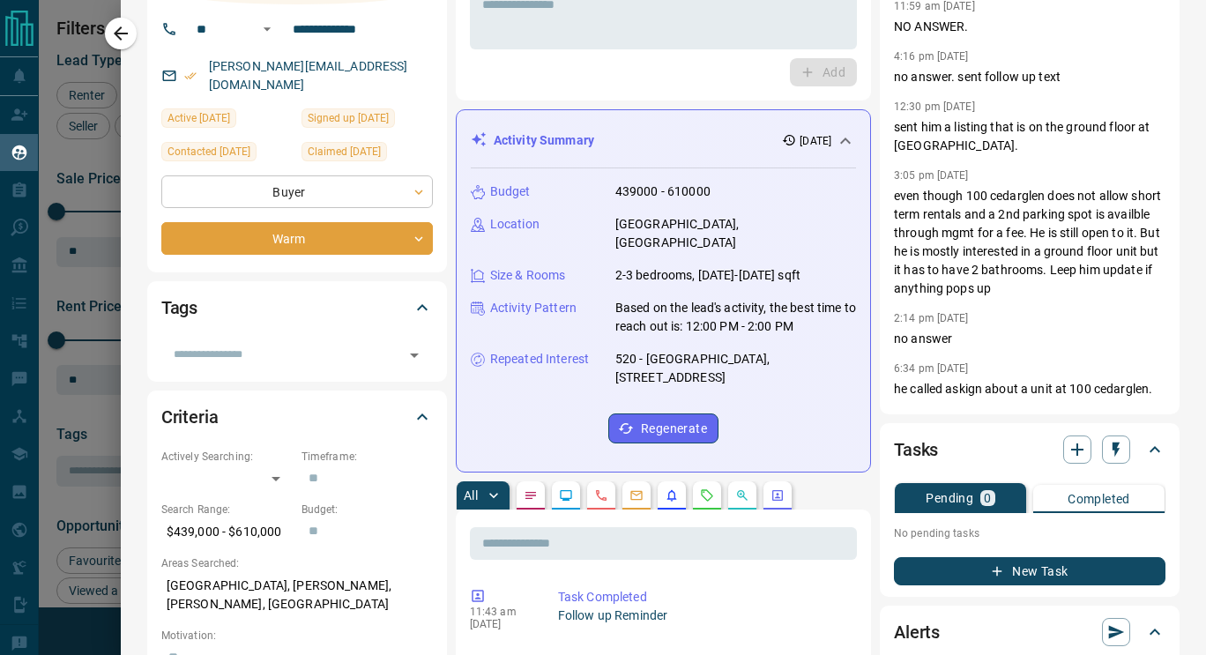
scroll to position [0, 0]
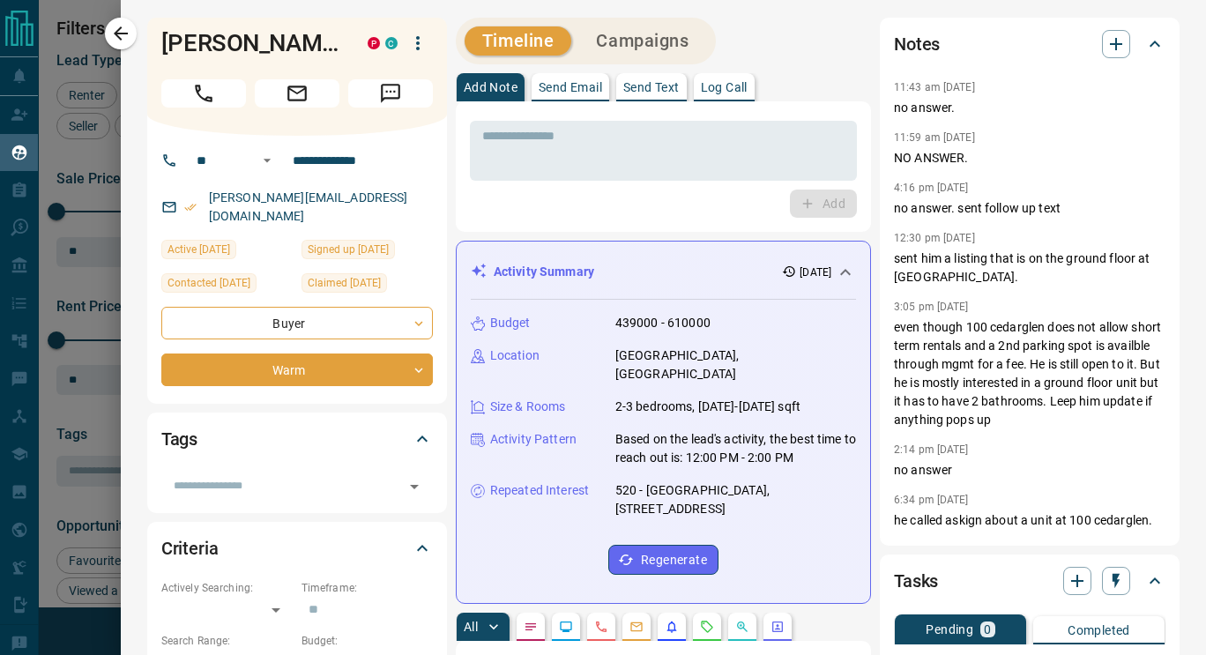
click at [189, 86] on button "Call" at bounding box center [203, 93] width 85 height 28
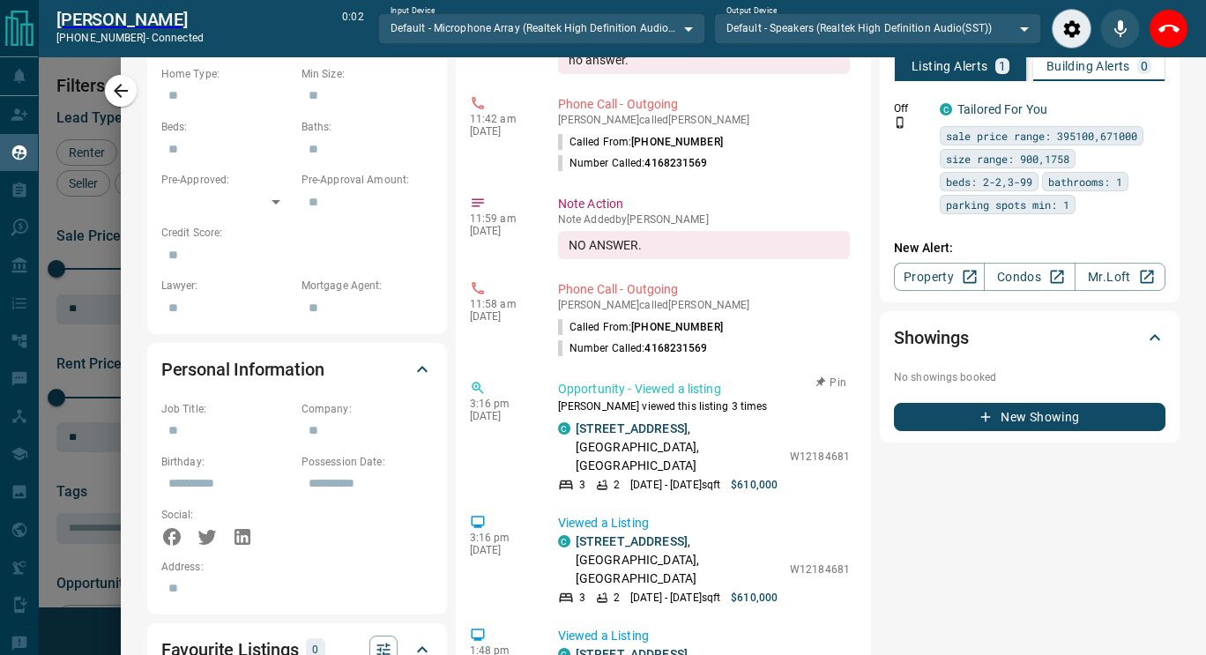
scroll to position [29, 0]
click at [629, 434] on link "[STREET_ADDRESS]" at bounding box center [632, 427] width 112 height 14
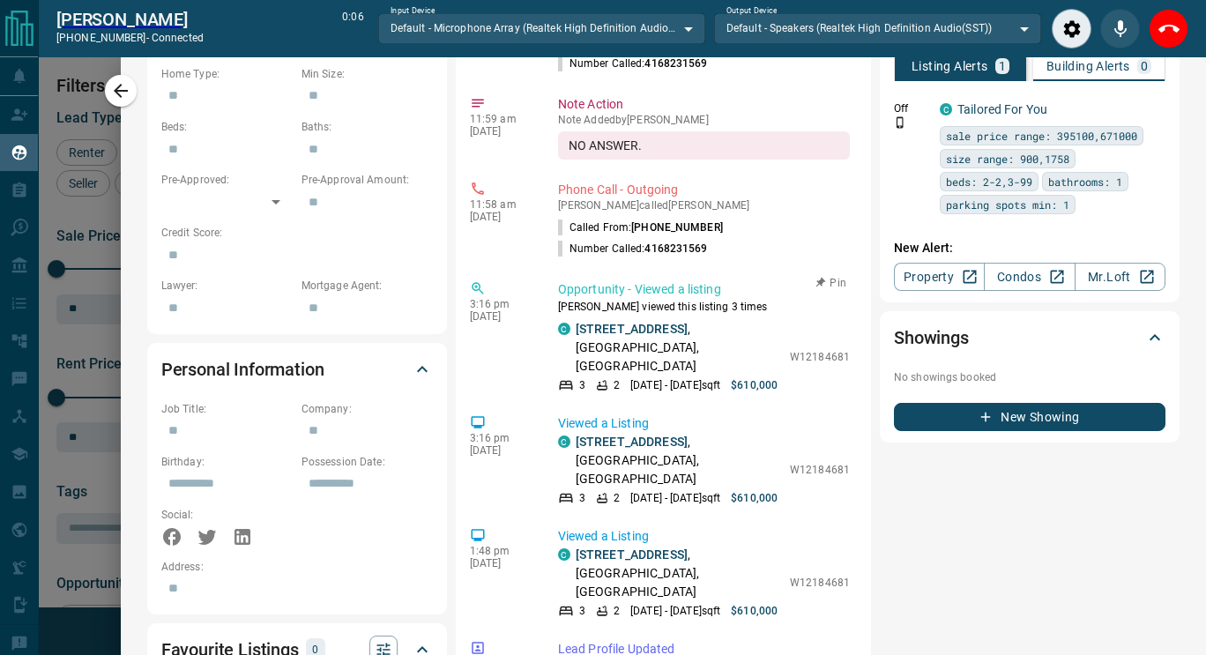
scroll to position [131, 0]
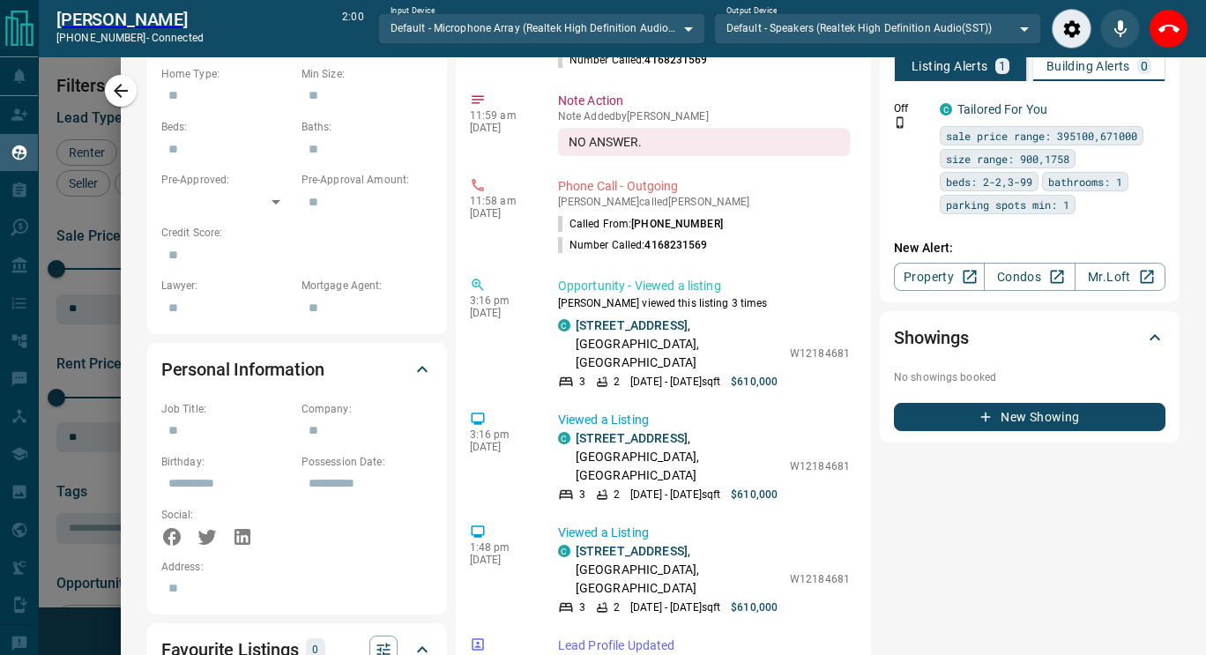
click at [1170, 40] on button "End Call" at bounding box center [1169, 29] width 40 height 40
click at [1158, 34] on div "Alerts Listing Alerts 1 Building Alerts 0 Off C Tailored For You sale price ran…" at bounding box center [1030, 146] width 300 height 311
click at [1168, 22] on div "**********" at bounding box center [664, 343] width 1086 height 2178
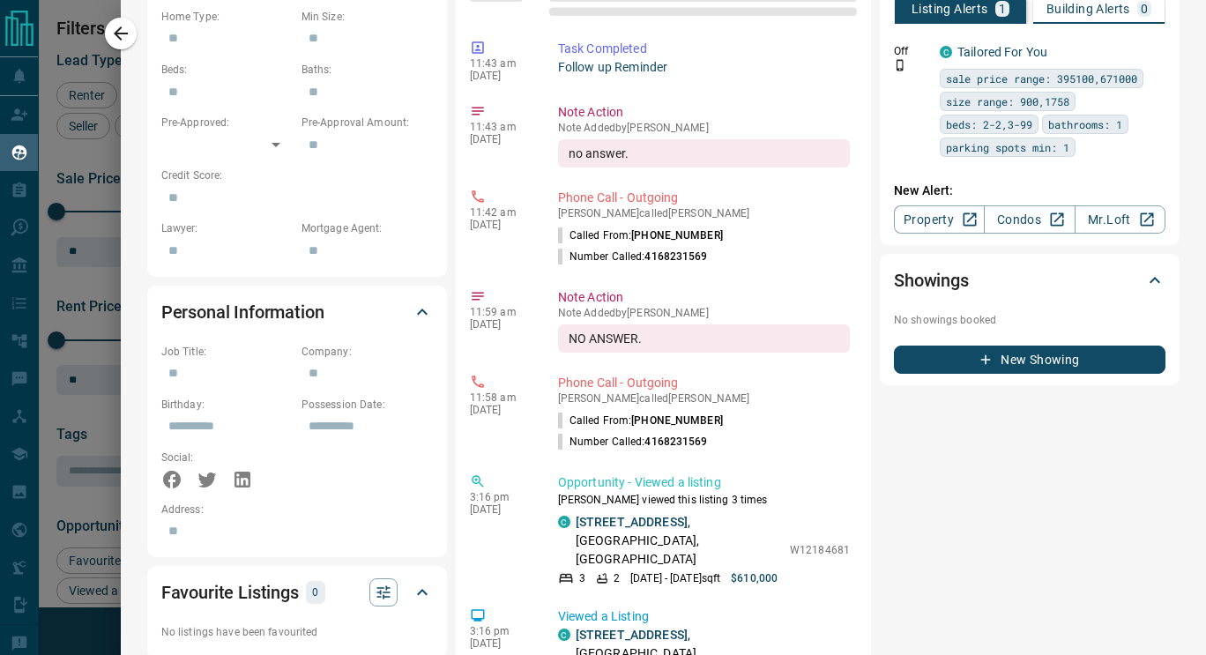
scroll to position [0, 0]
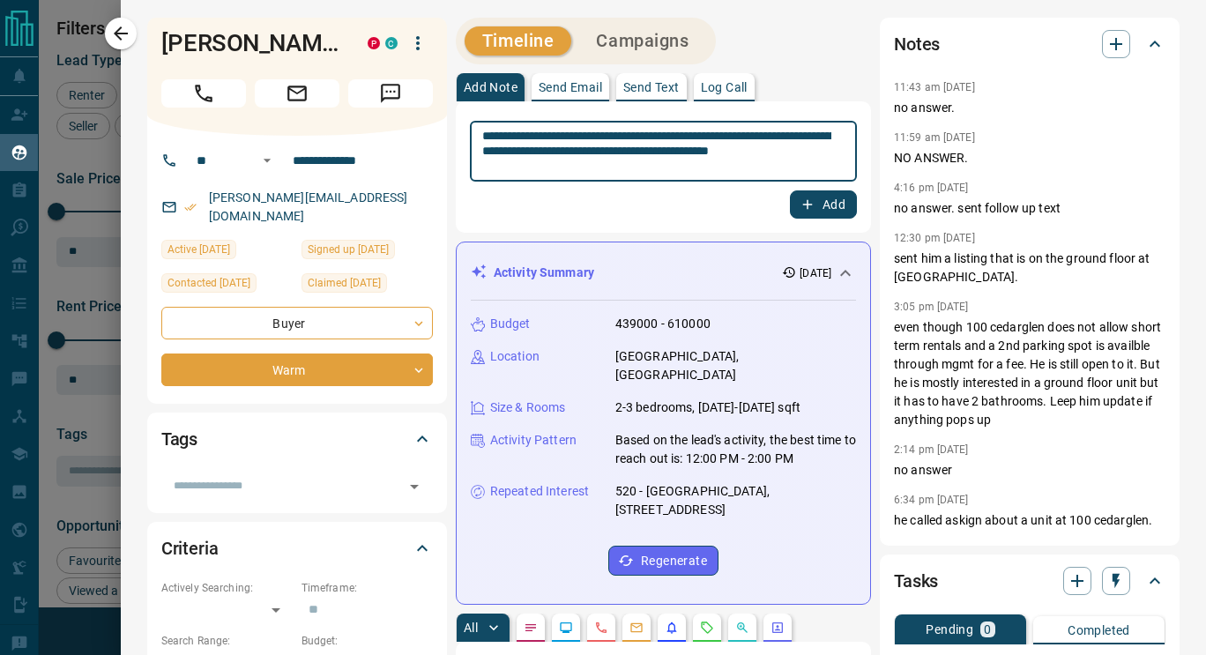
type textarea "**********"
click at [816, 215] on button "Add" at bounding box center [823, 204] width 67 height 28
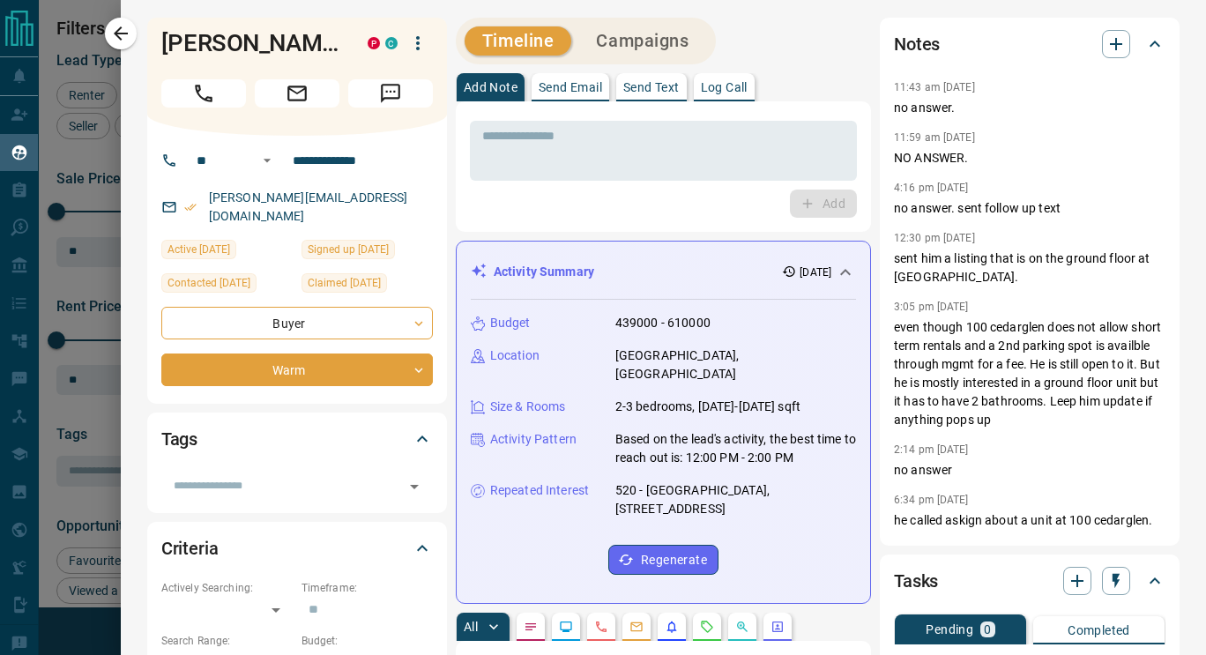
click at [822, 74] on div "Add Note Send Email Send Text Log Call" at bounding box center [663, 87] width 415 height 28
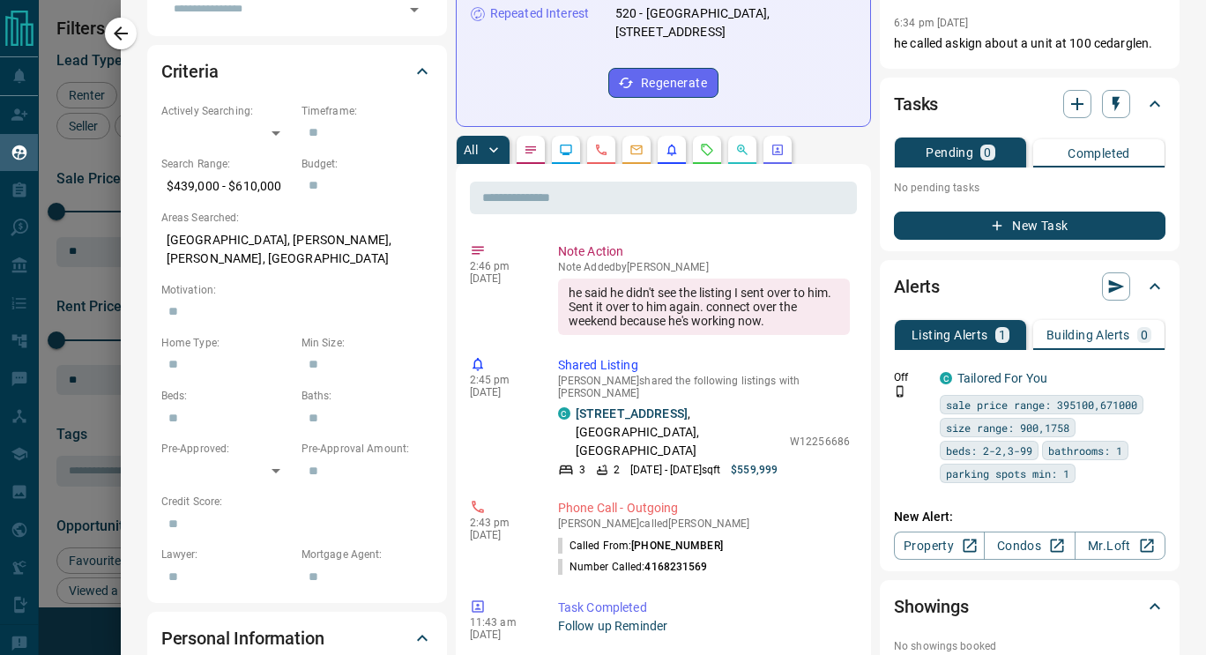
scroll to position [478, 0]
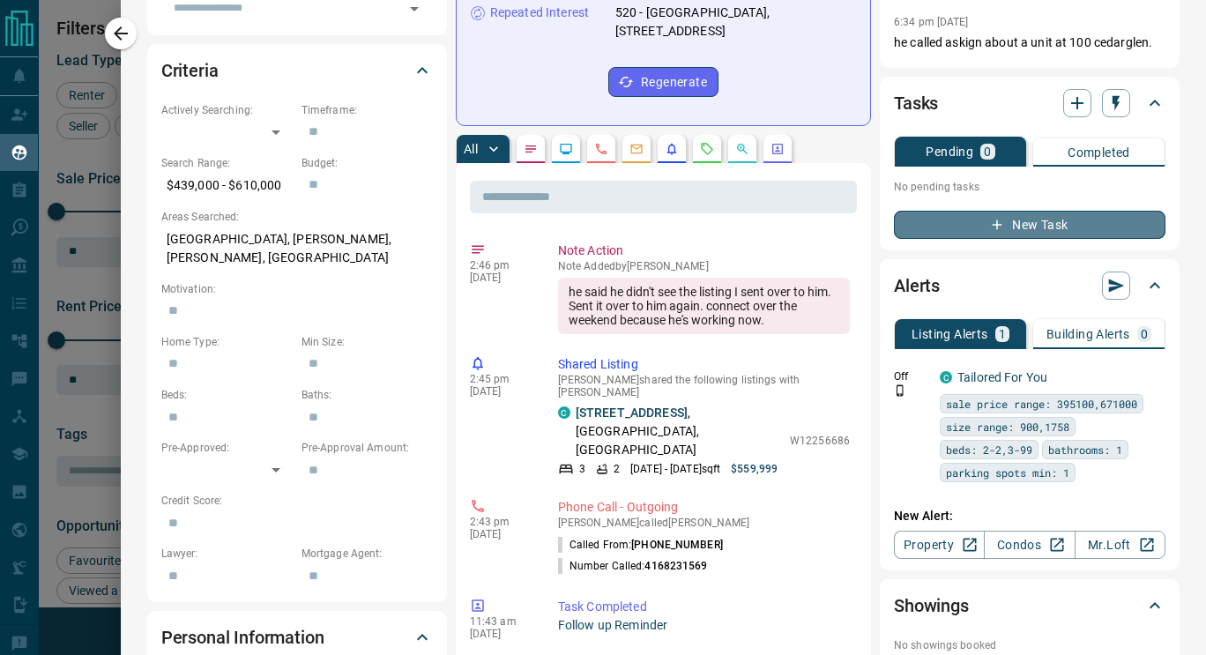
click at [989, 231] on icon "button" at bounding box center [997, 225] width 16 height 16
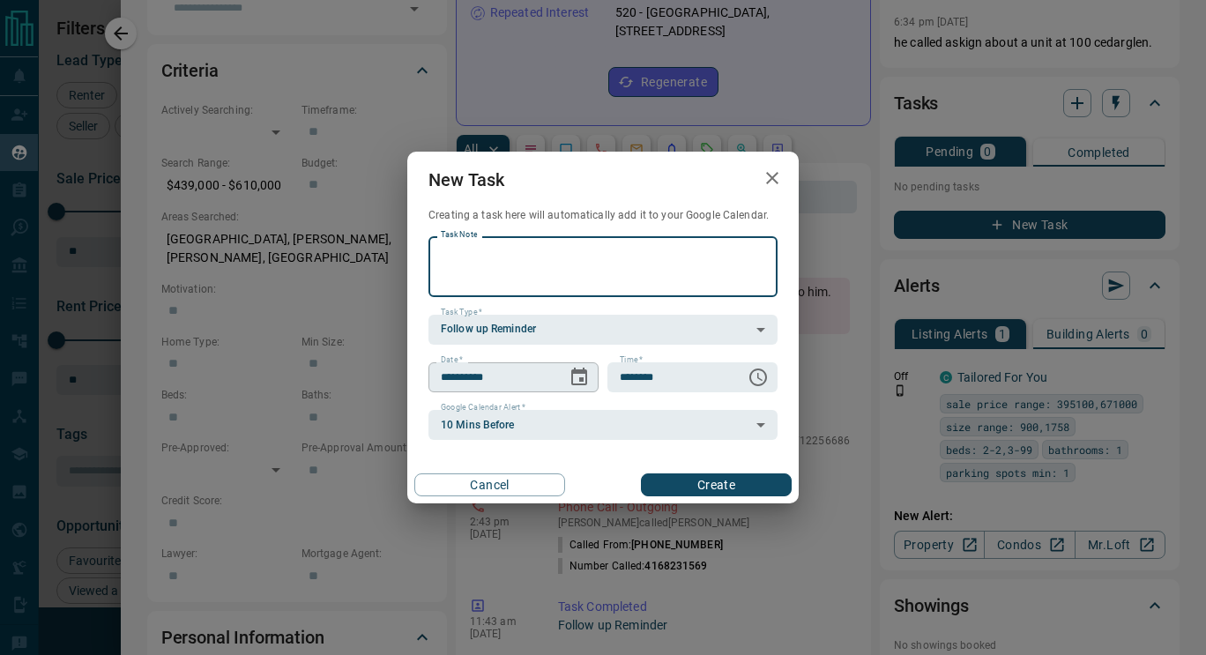
click at [582, 369] on icon "Choose date, selected date is Aug 16, 2025" at bounding box center [579, 377] width 21 height 21
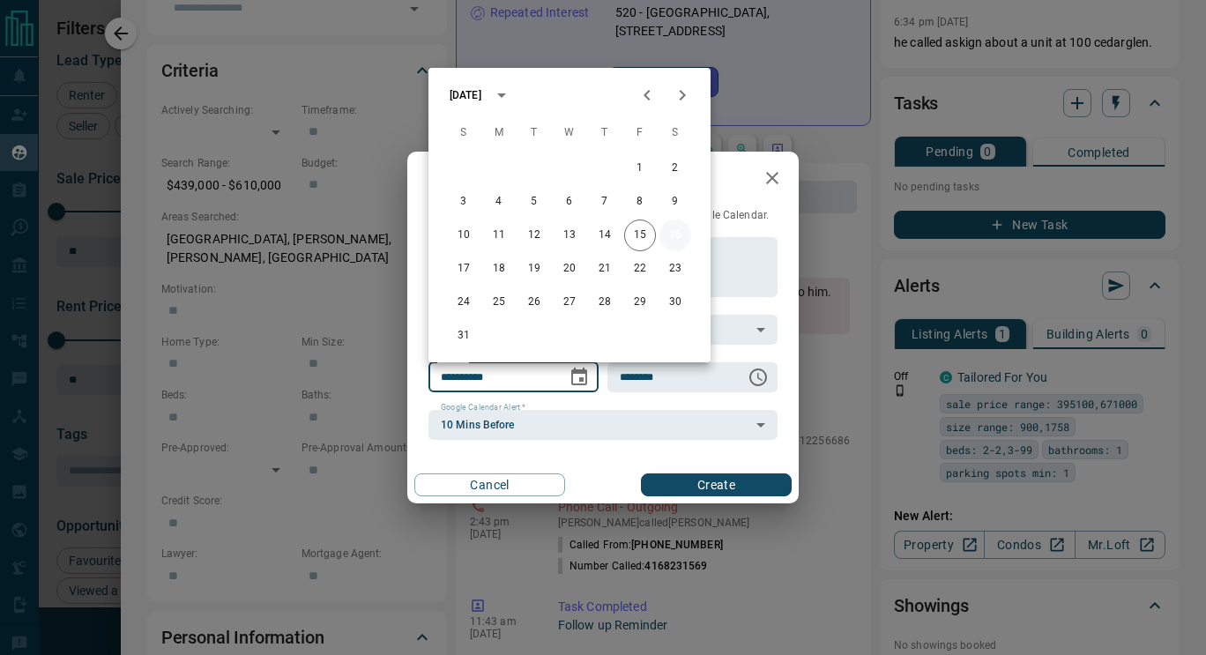
click at [674, 237] on button "16" at bounding box center [676, 236] width 32 height 32
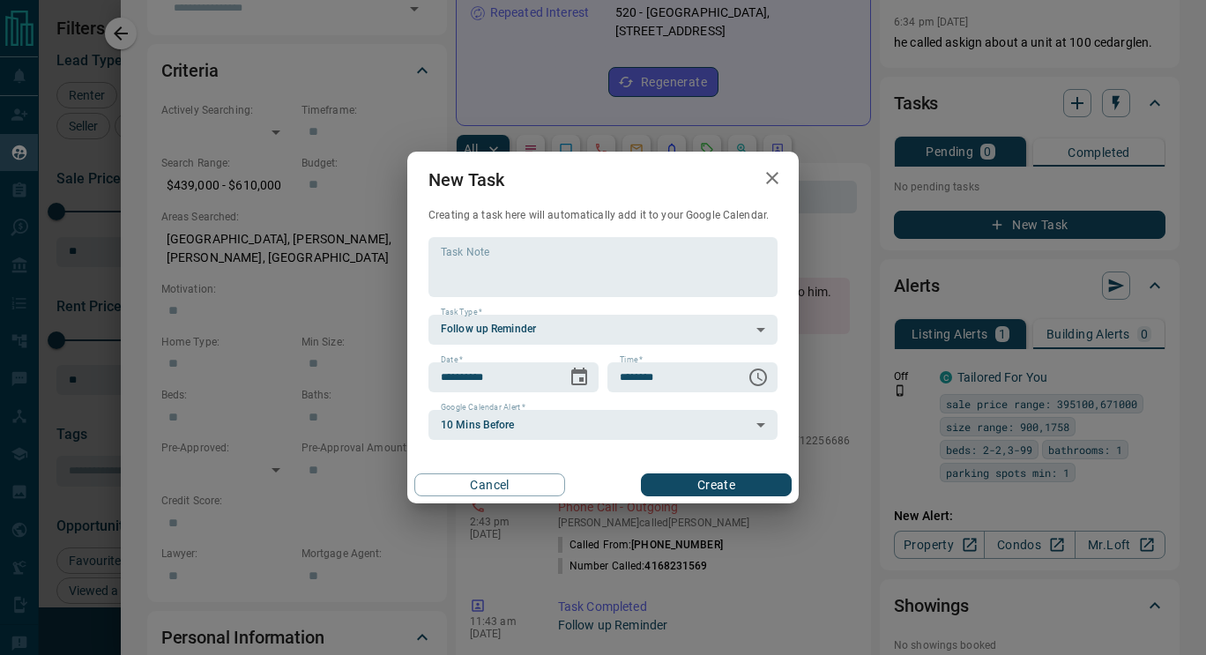
click at [708, 487] on button "Create" at bounding box center [716, 485] width 151 height 23
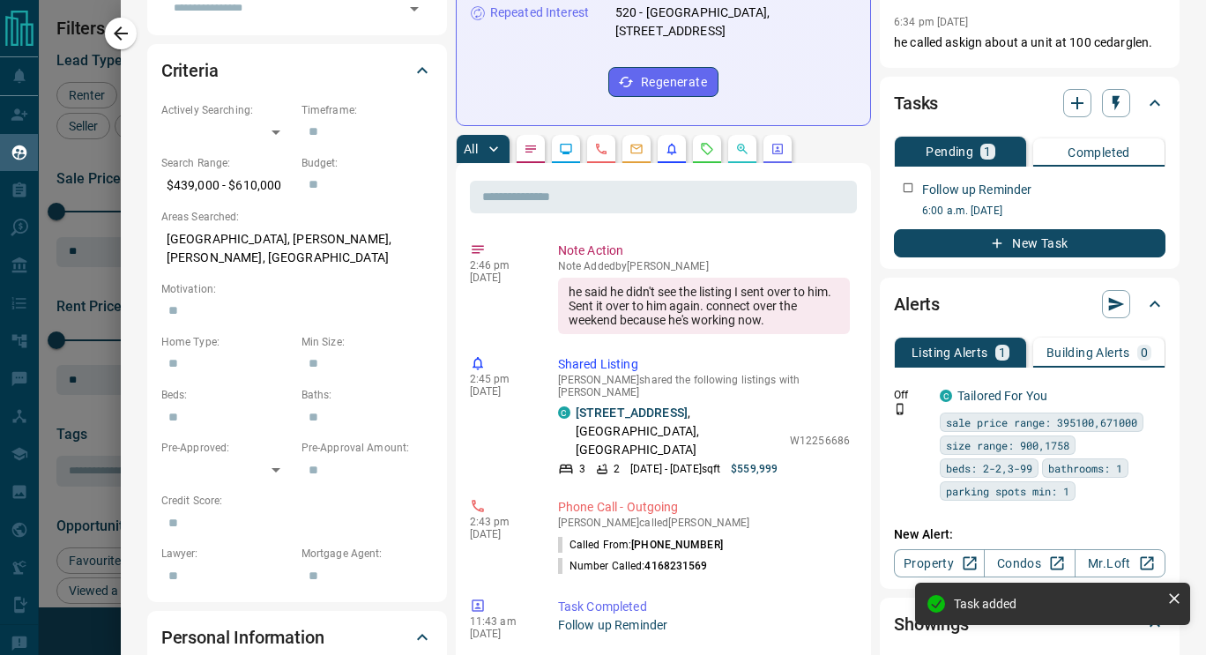
scroll to position [0, 0]
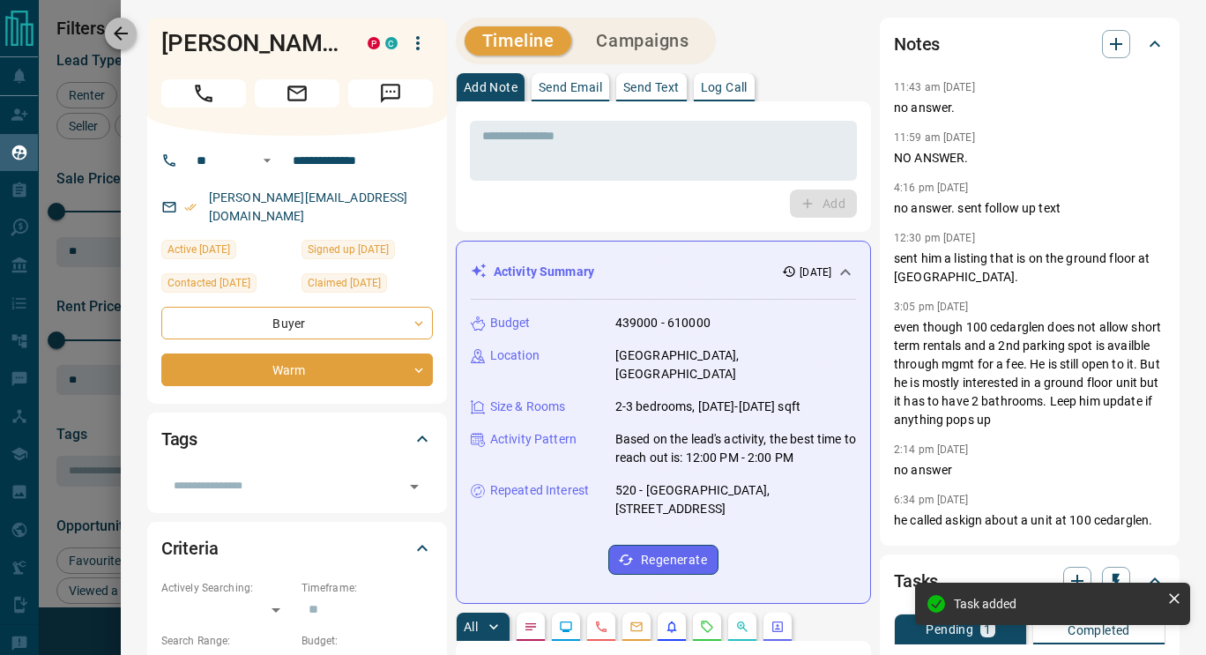
click at [126, 41] on icon "button" at bounding box center [120, 33] width 21 height 21
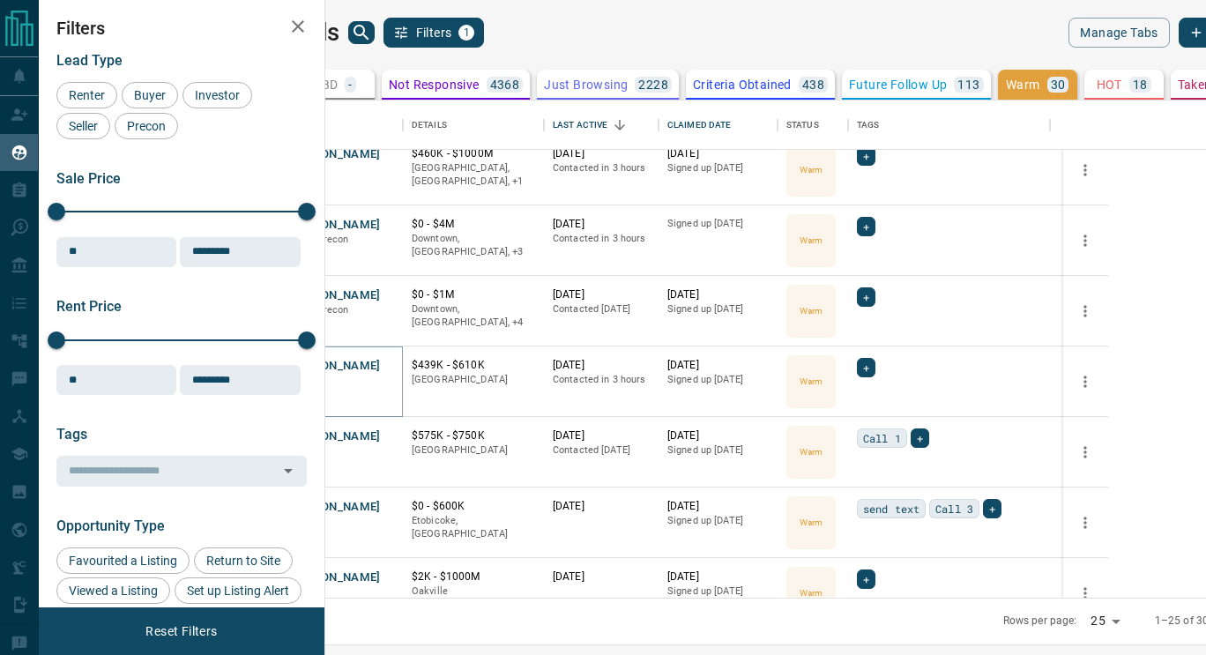
scroll to position [792, 0]
click at [381, 432] on button "[PERSON_NAME]" at bounding box center [334, 436] width 93 height 17
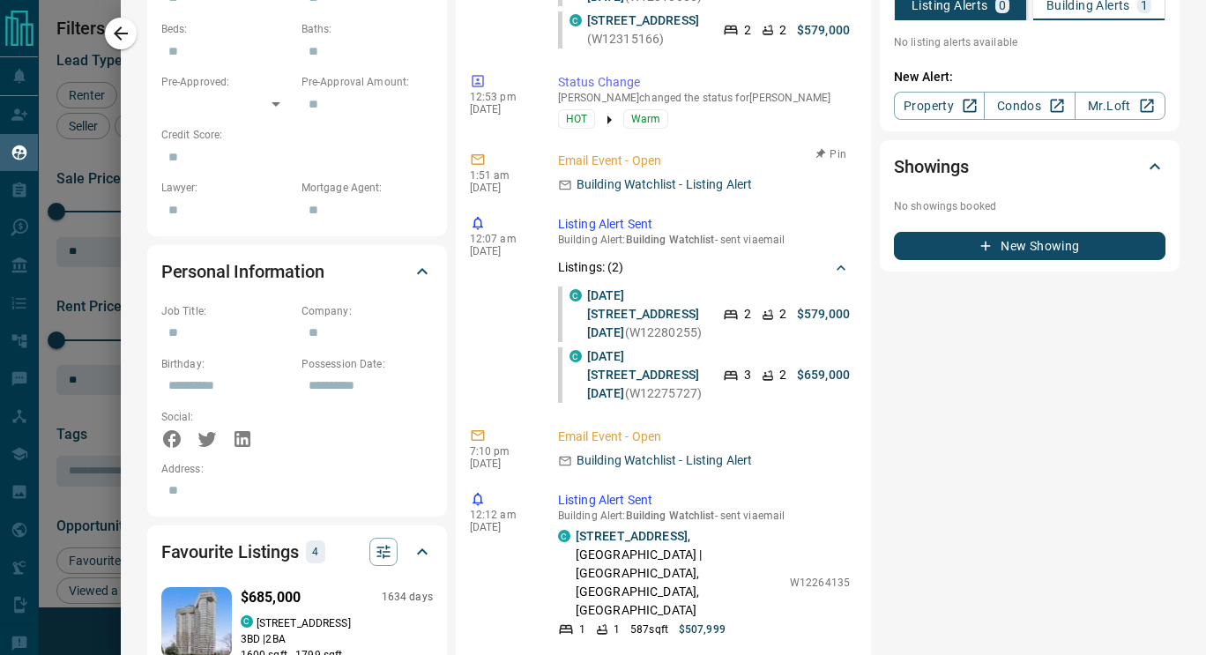
scroll to position [0, 0]
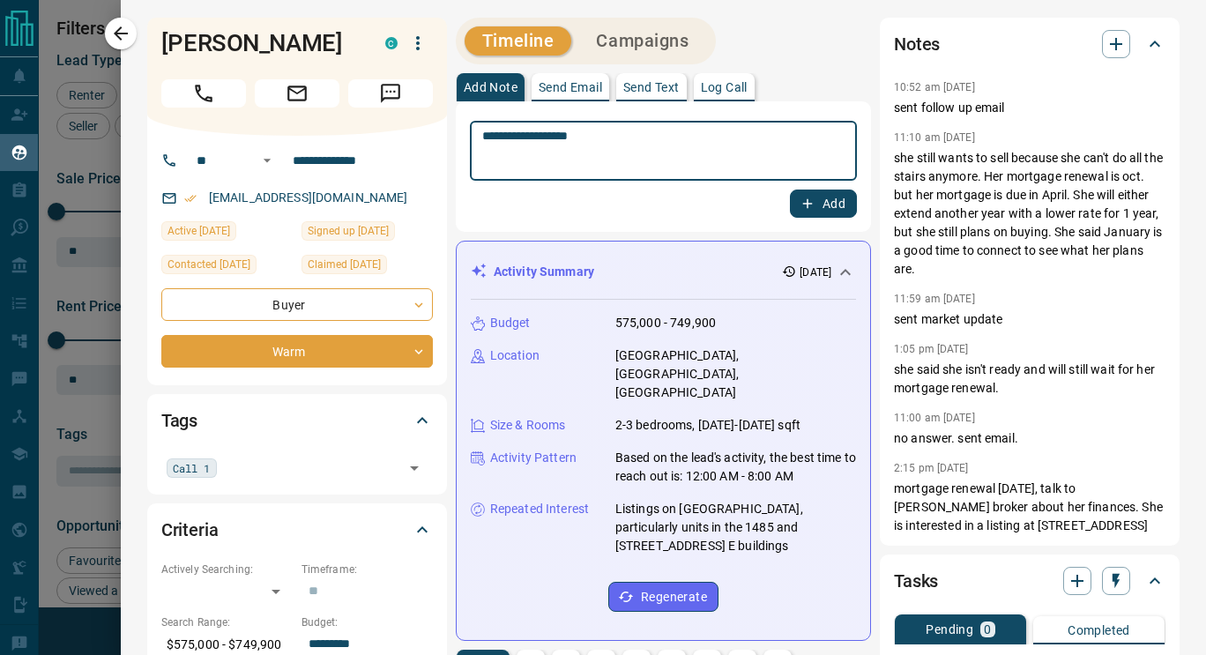
type textarea "**********"
click at [821, 203] on button "Add" at bounding box center [823, 204] width 67 height 28
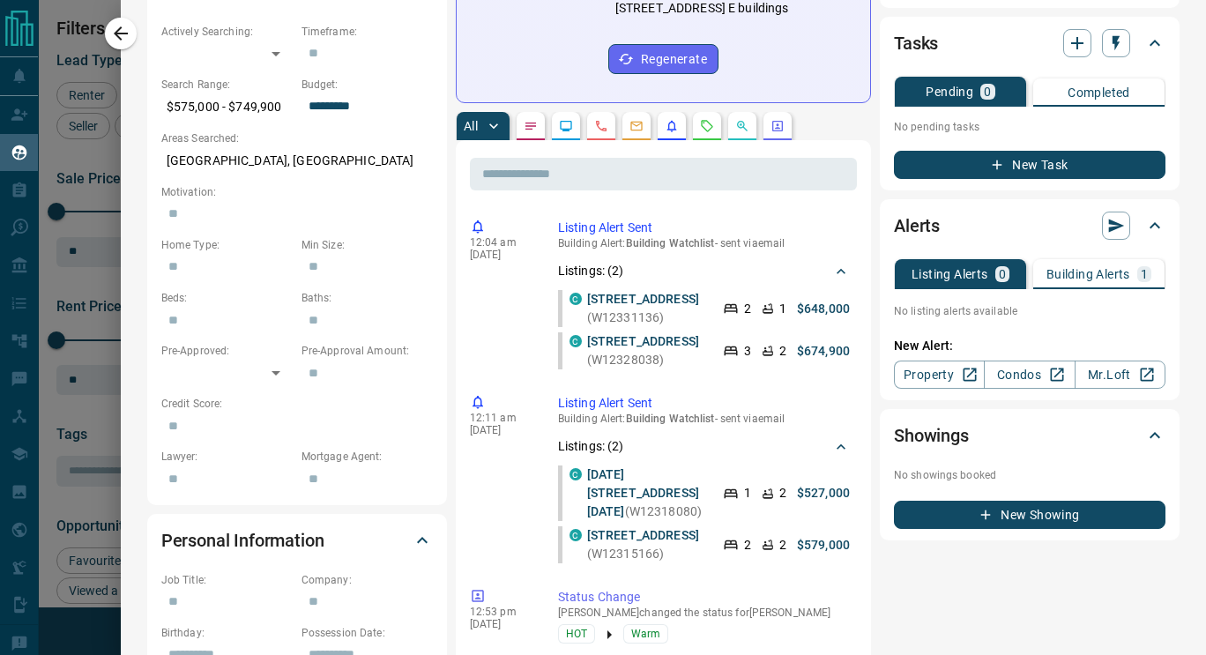
scroll to position [558, 0]
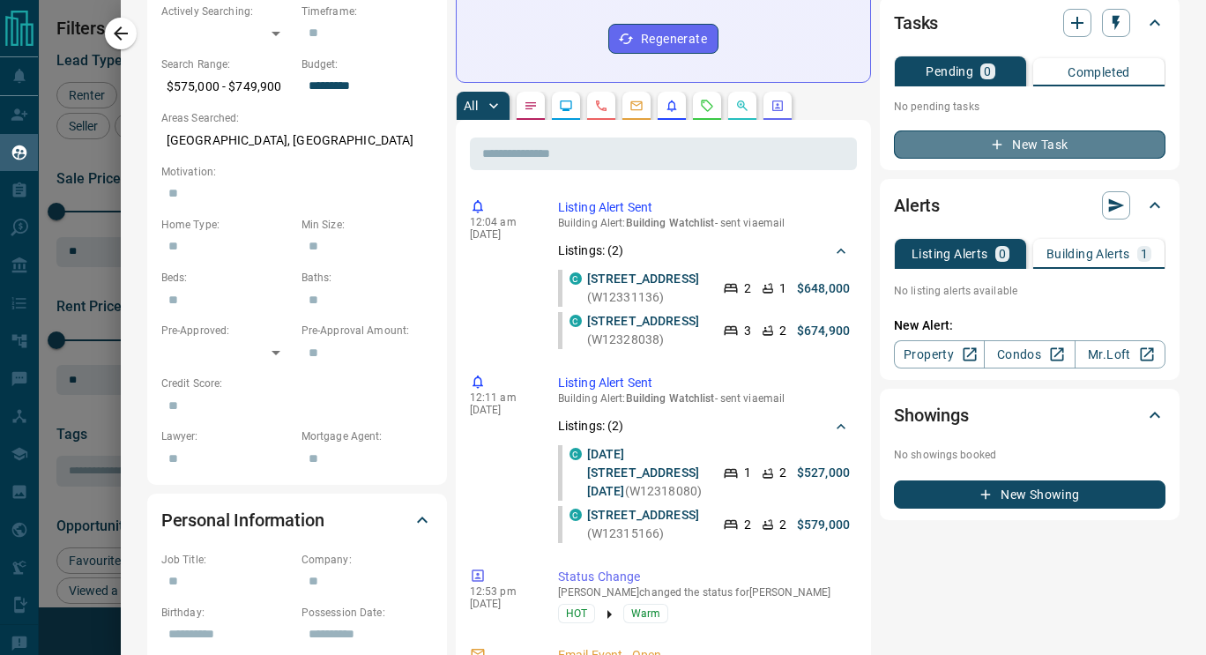
click at [974, 144] on button "New Task" at bounding box center [1030, 145] width 272 height 28
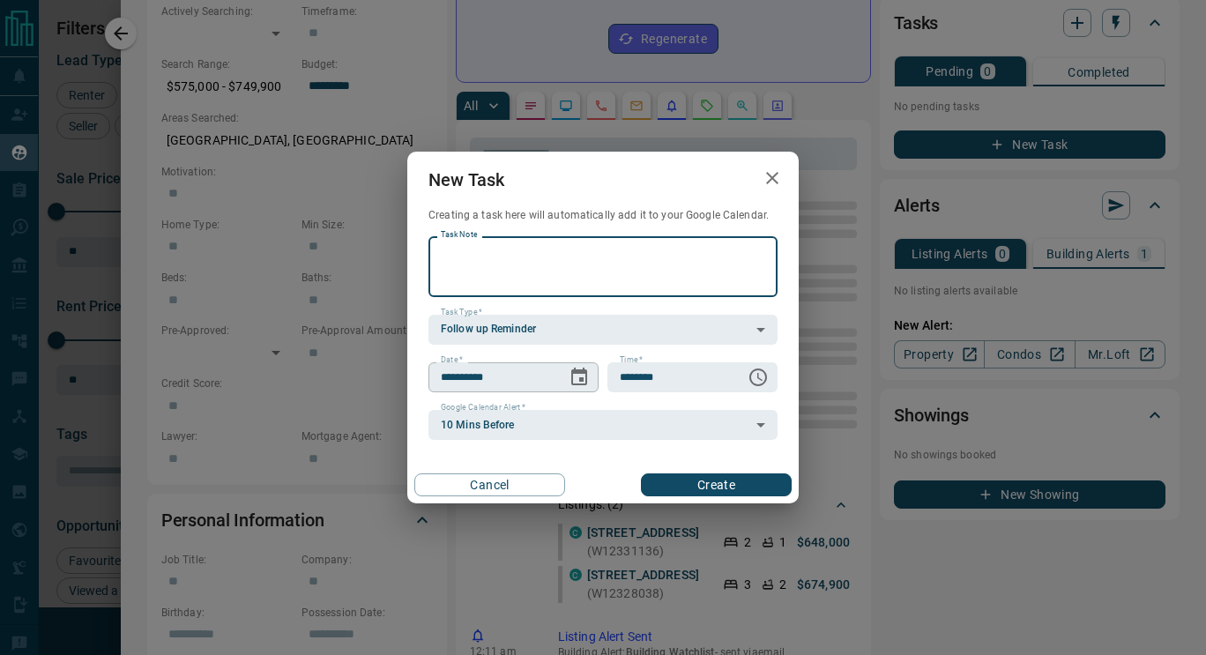
click at [576, 380] on icon "Choose date, selected date is Aug 16, 2025" at bounding box center [579, 377] width 21 height 21
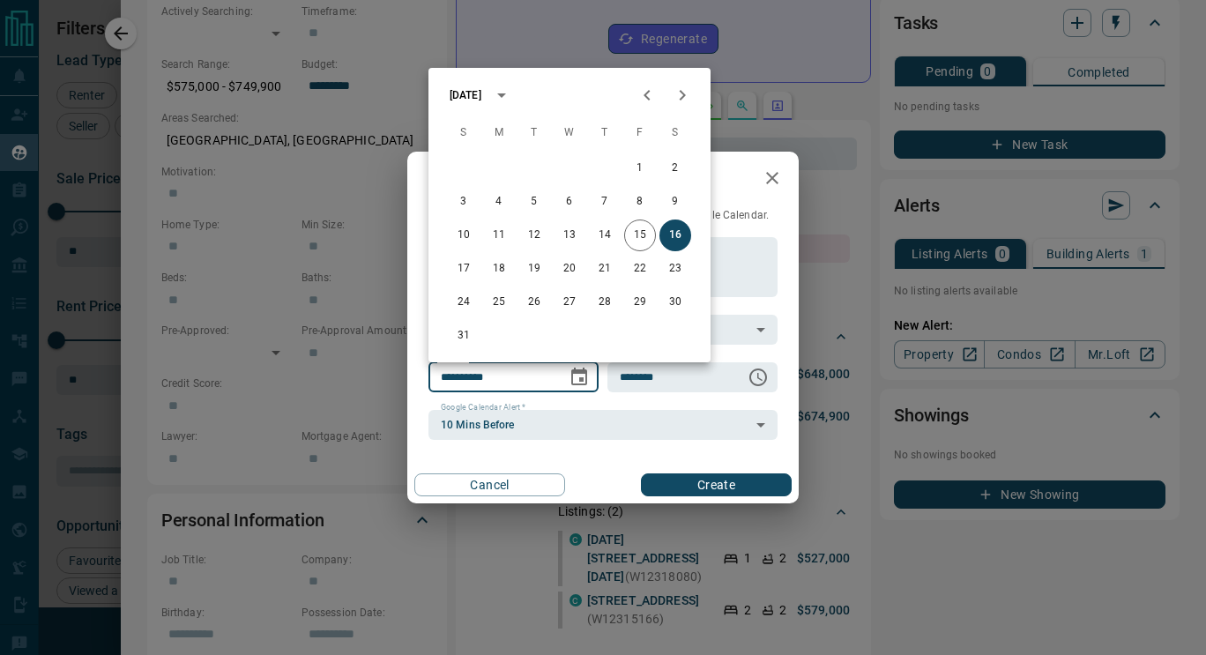
click at [690, 92] on icon "Next month" at bounding box center [682, 95] width 21 height 21
click at [494, 171] on button "1" at bounding box center [499, 169] width 32 height 32
type input "**********"
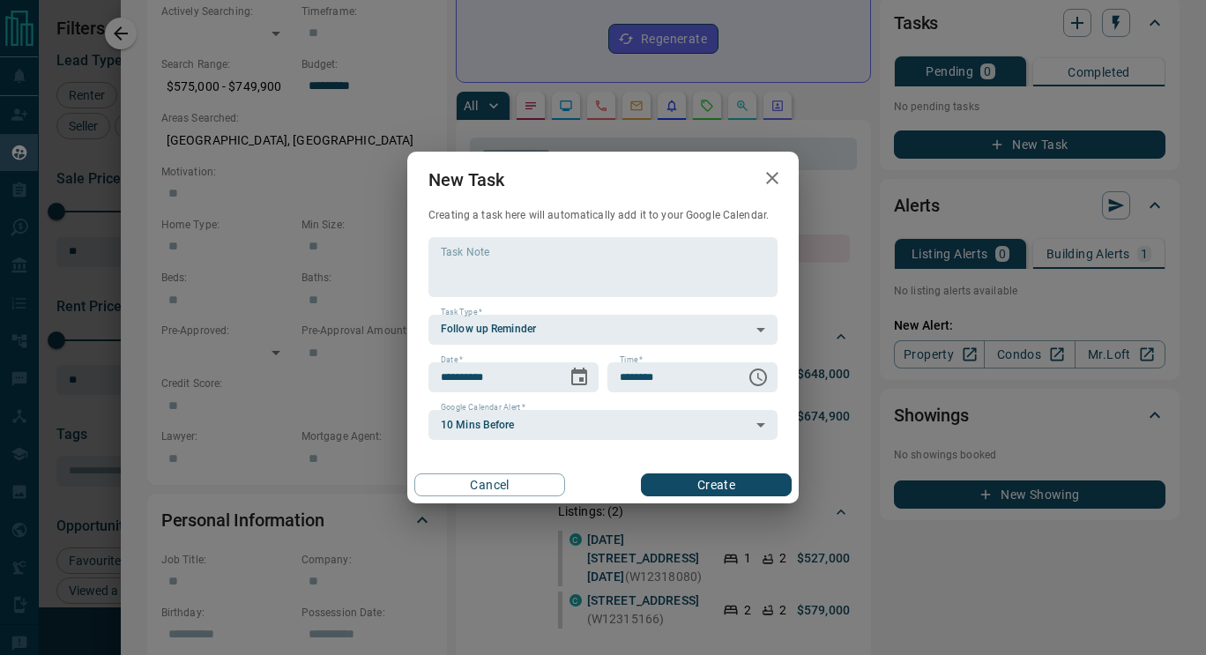
click at [672, 476] on button "Create" at bounding box center [716, 485] width 151 height 23
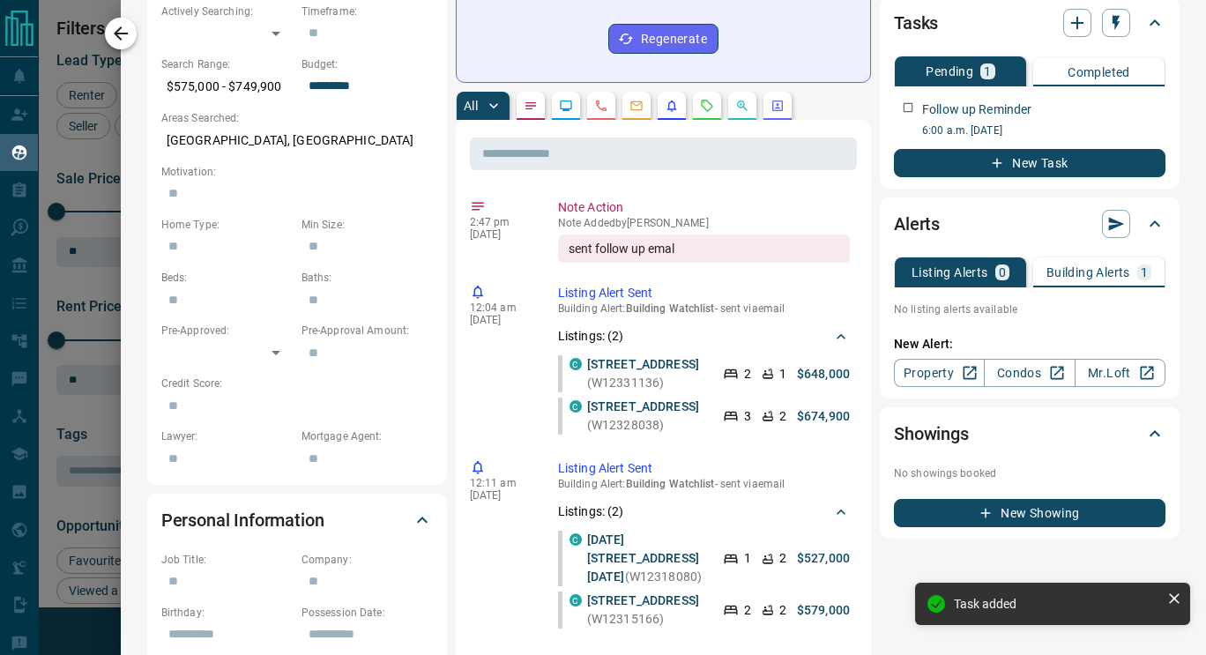
click at [117, 30] on icon "button" at bounding box center [121, 33] width 14 height 14
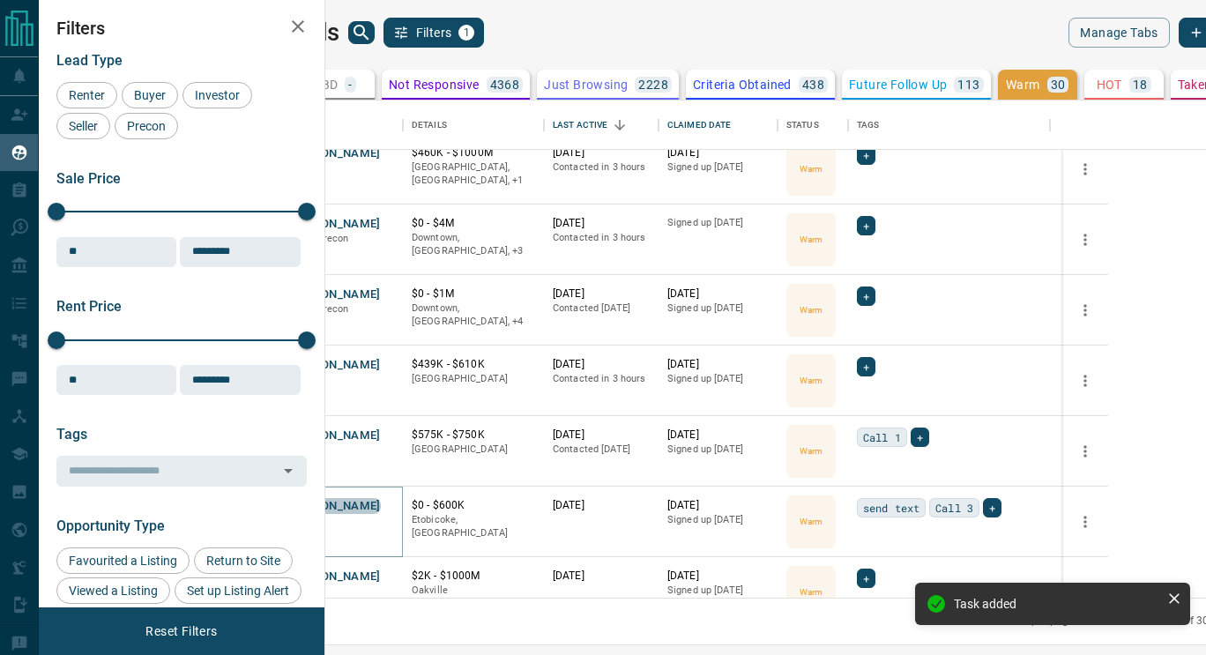
click at [381, 501] on button "[PERSON_NAME]" at bounding box center [334, 506] width 93 height 17
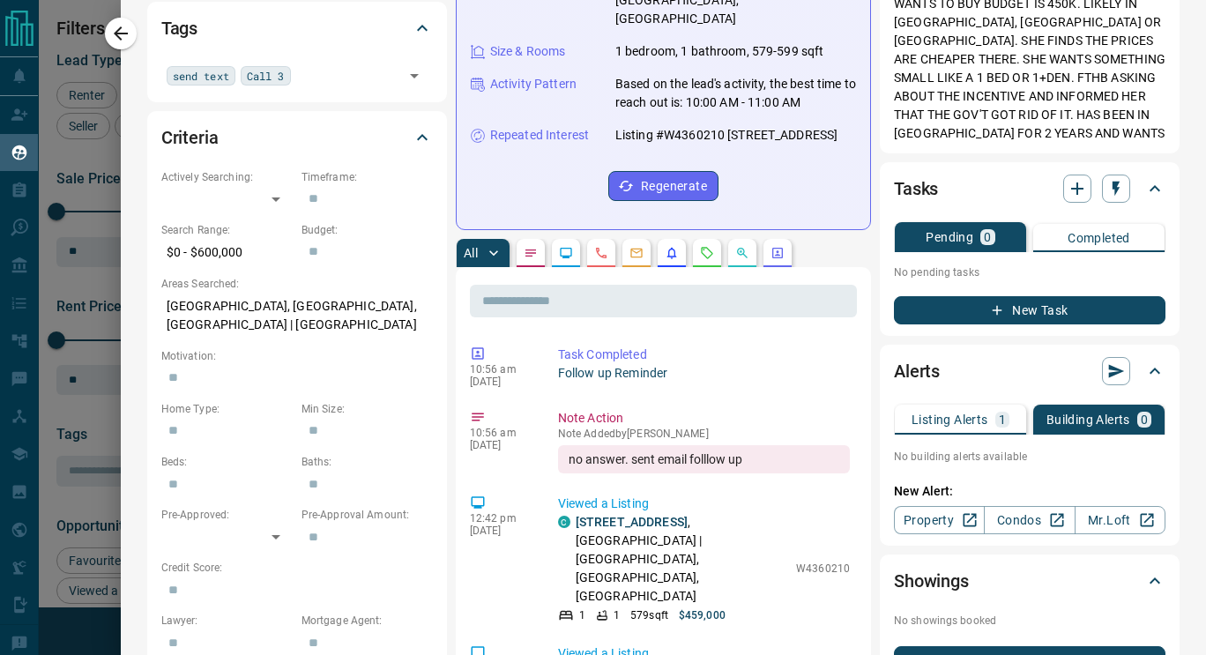
scroll to position [0, 0]
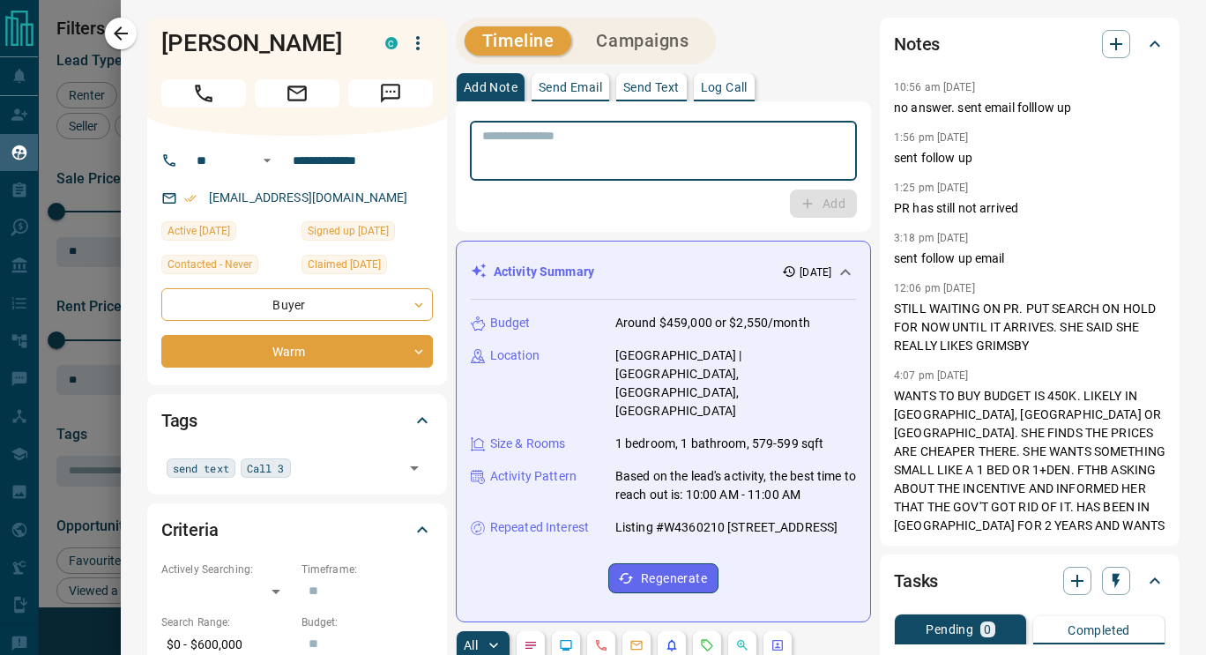
click at [556, 144] on textarea at bounding box center [663, 151] width 362 height 45
type textarea "**********"
click at [814, 214] on button "Add" at bounding box center [823, 204] width 67 height 28
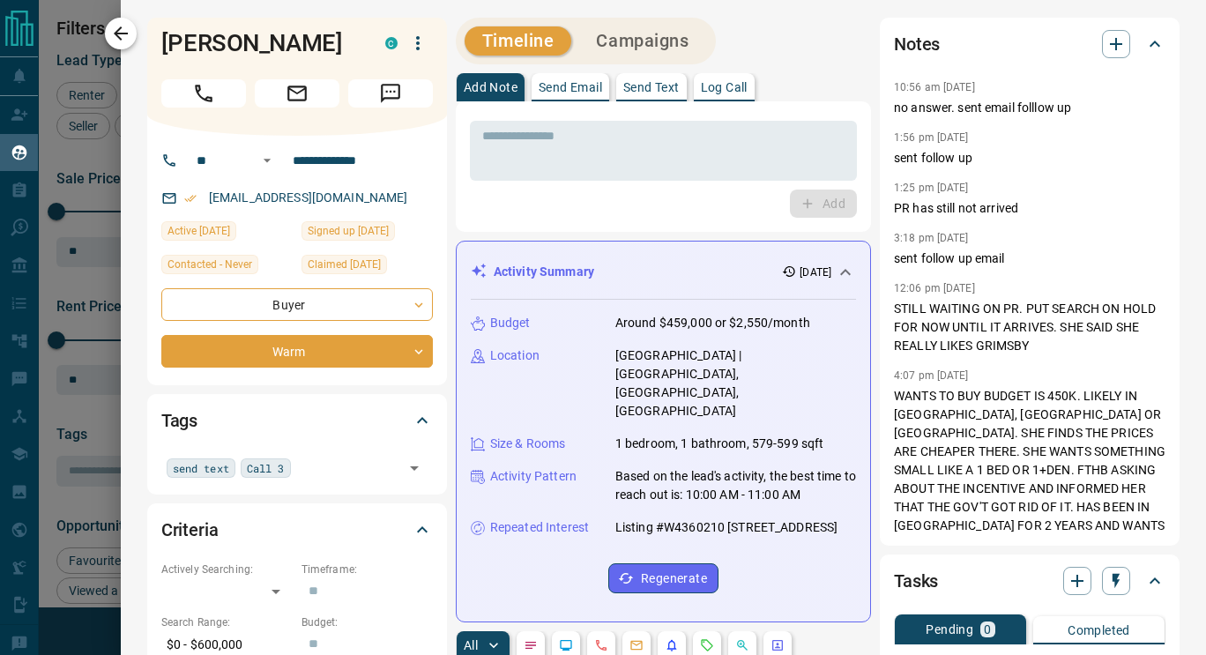
click at [125, 34] on icon "button" at bounding box center [121, 33] width 14 height 14
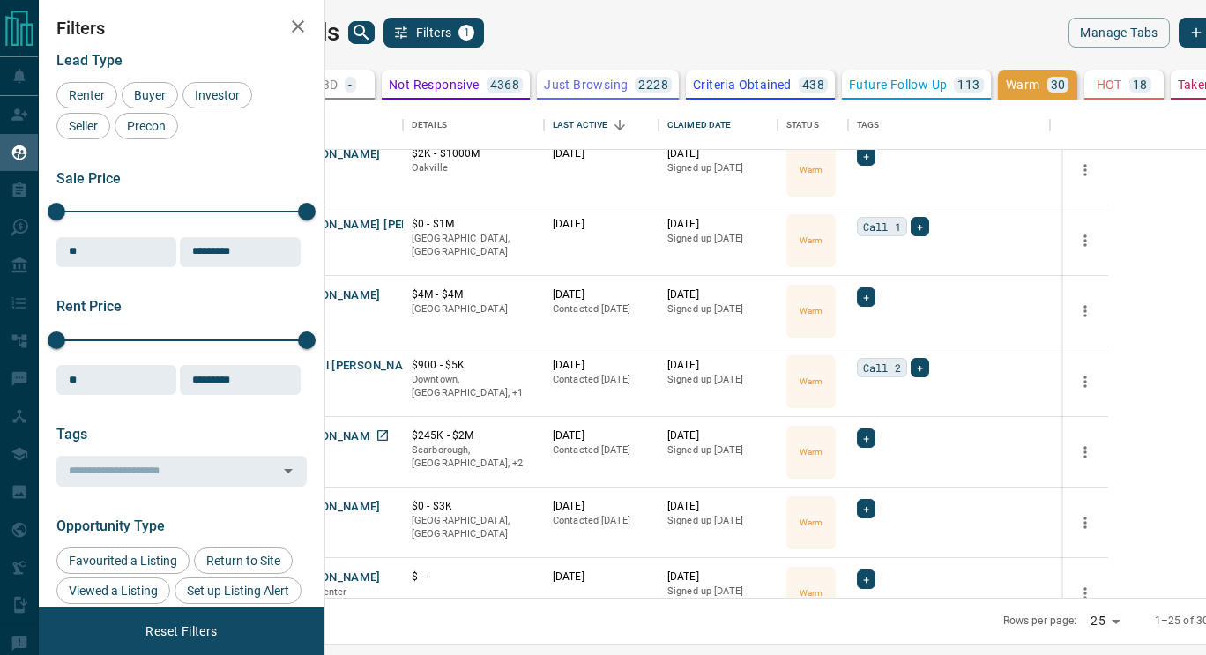
scroll to position [1172, 0]
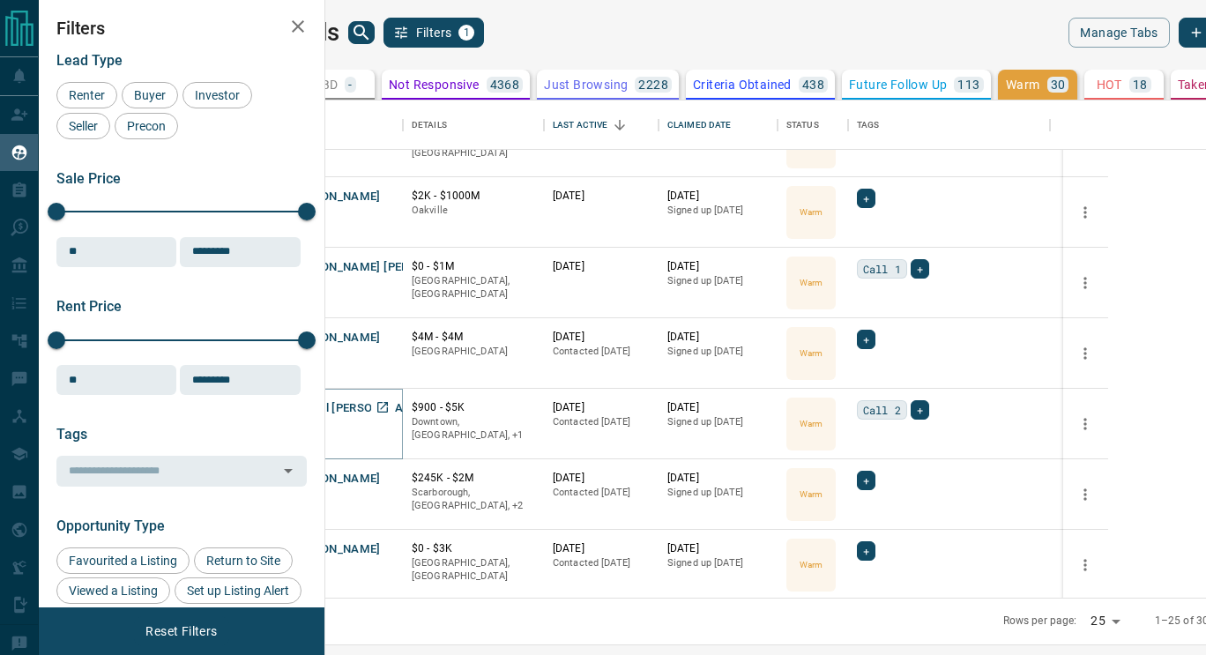
click at [424, 410] on button "Faithful [PERSON_NAME]" at bounding box center [356, 408] width 136 height 17
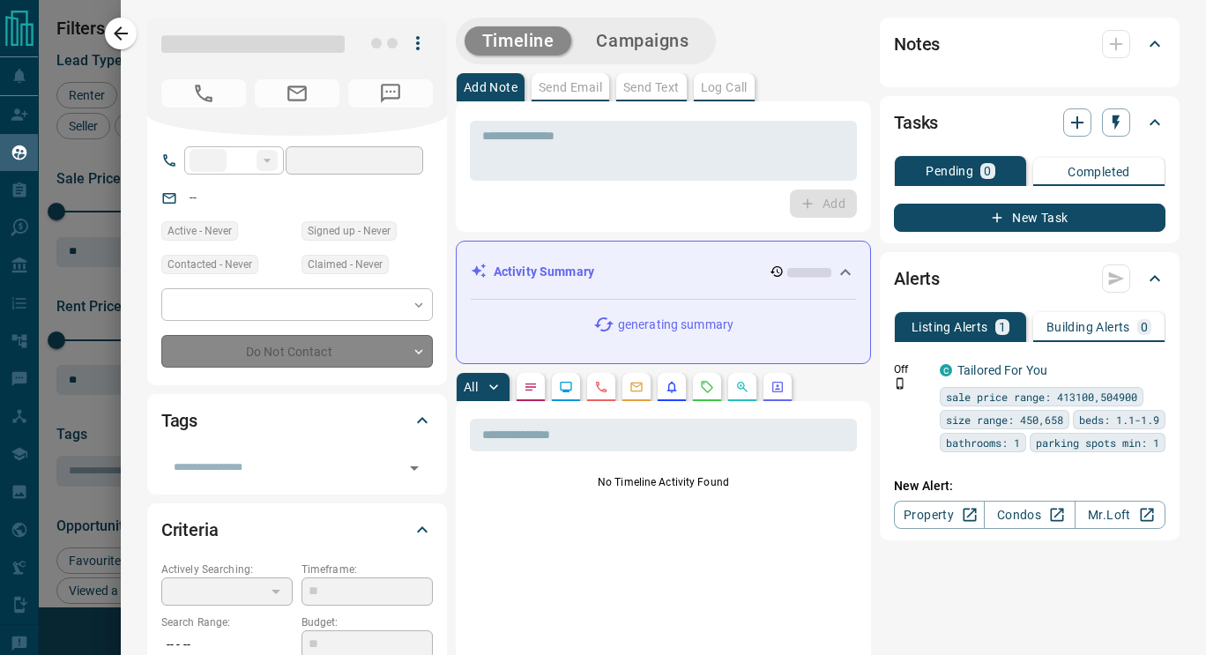
type input "**"
type input "**********"
type input "*"
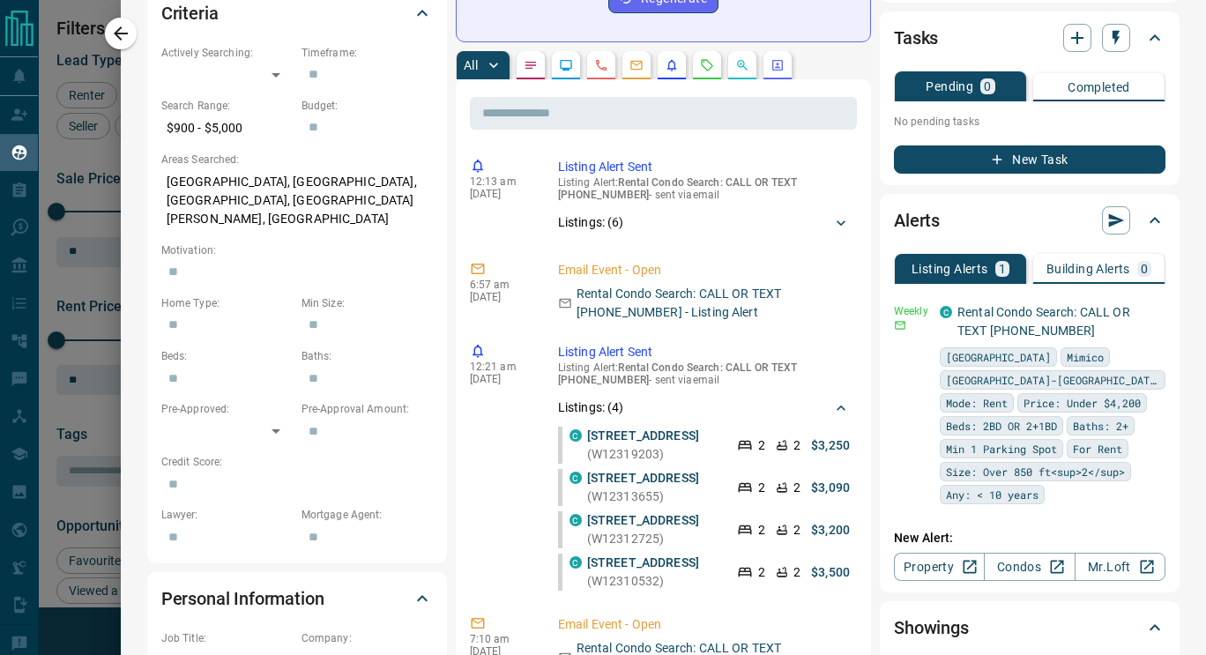
scroll to position [0, 0]
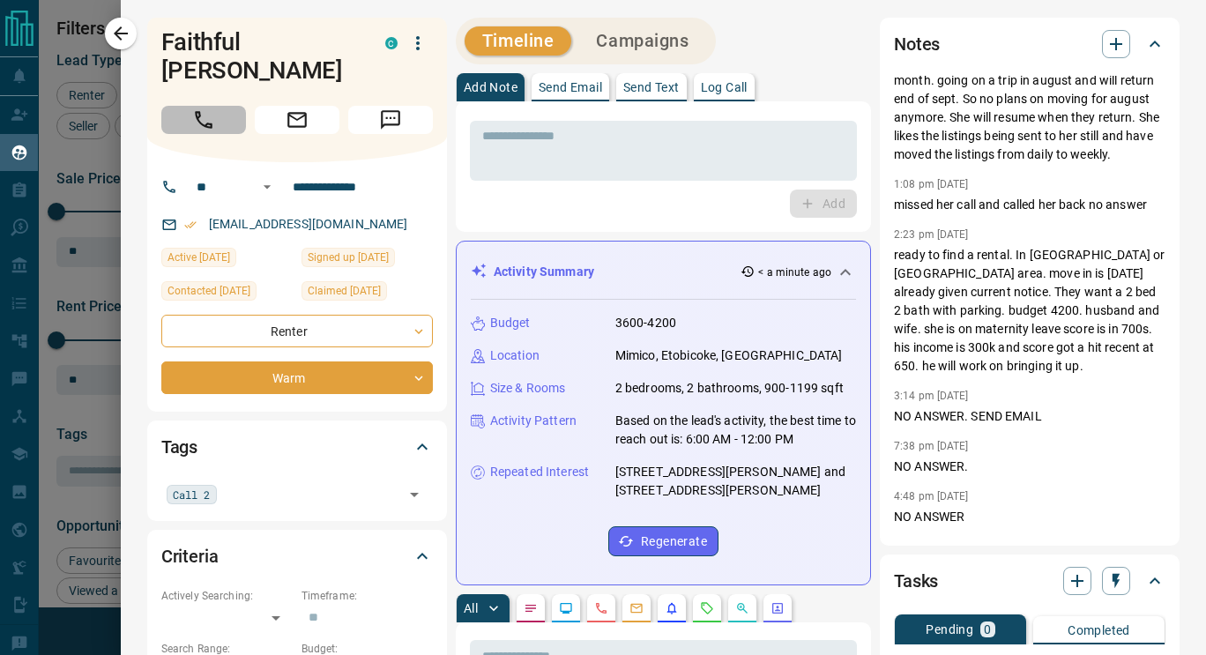
click at [211, 108] on icon "Call" at bounding box center [203, 119] width 23 height 23
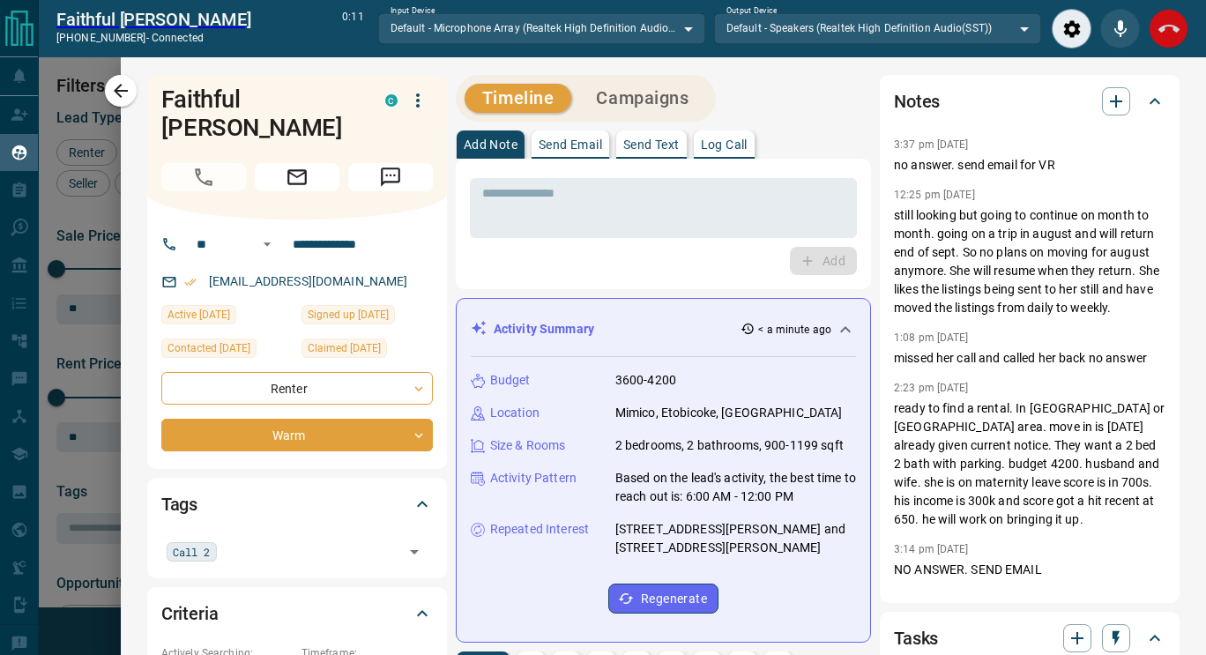
click at [1169, 40] on button "End Call" at bounding box center [1169, 29] width 40 height 40
click at [593, 185] on div "* ​ Add" at bounding box center [663, 224] width 387 height 102
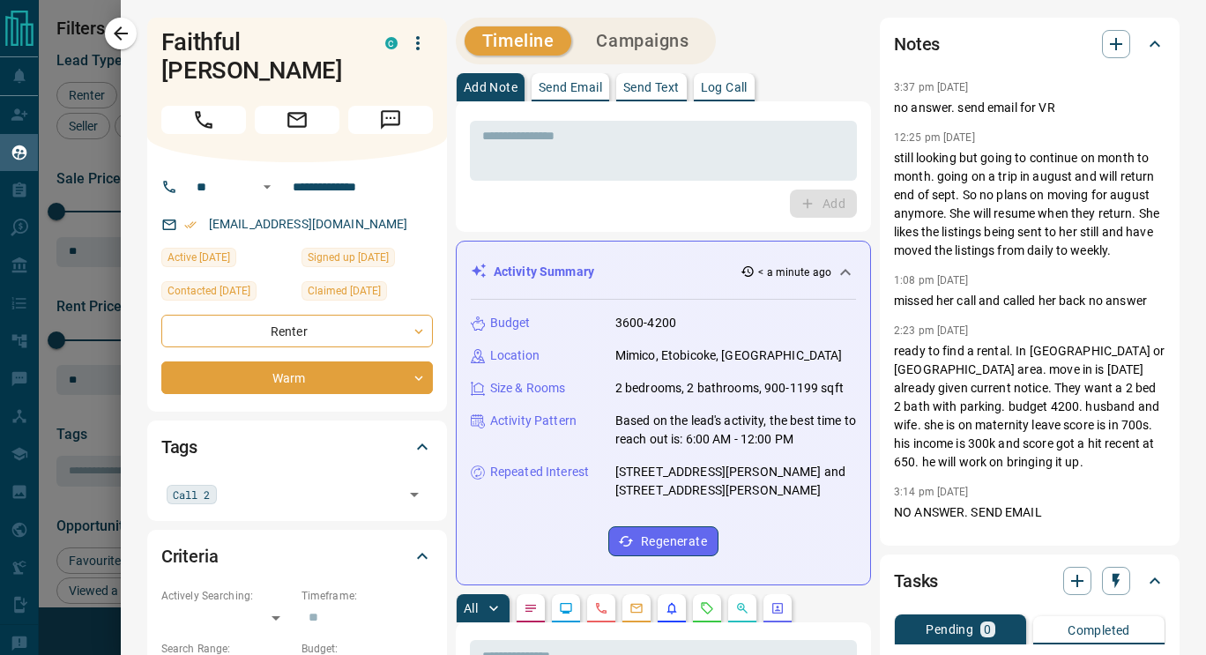
scroll to position [484, 860]
click at [553, 213] on div "Add" at bounding box center [663, 204] width 387 height 28
click at [521, 178] on div "* ​" at bounding box center [663, 151] width 387 height 60
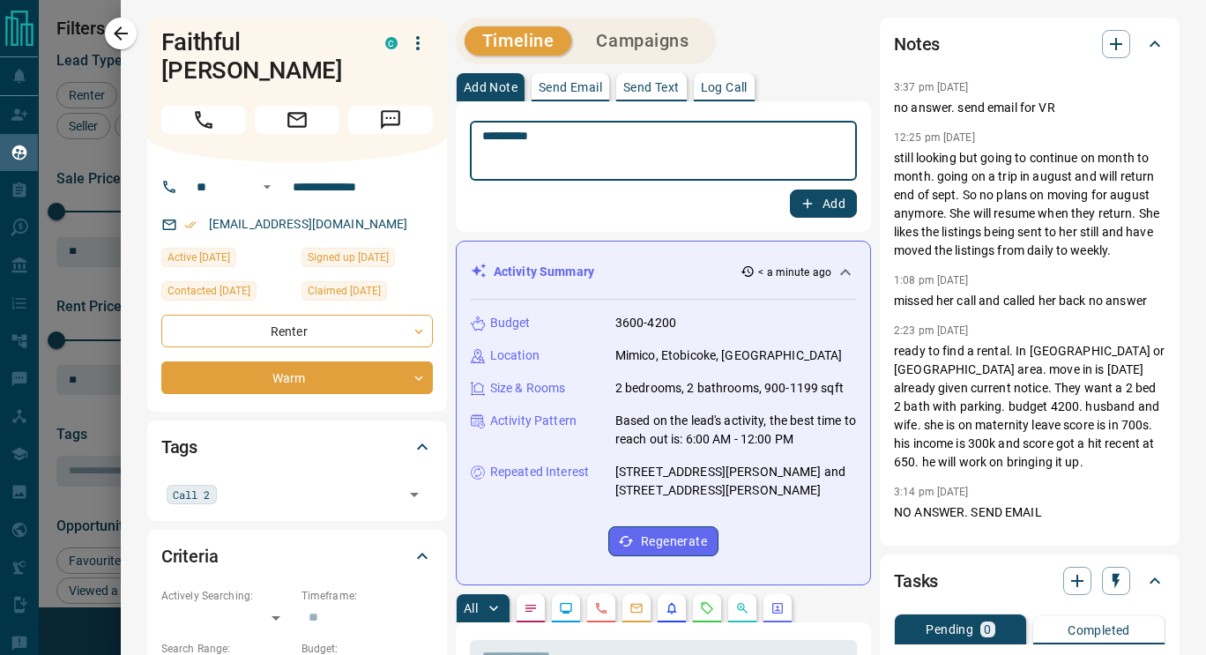
type textarea "**********"
click at [790, 214] on button "Add" at bounding box center [823, 204] width 67 height 28
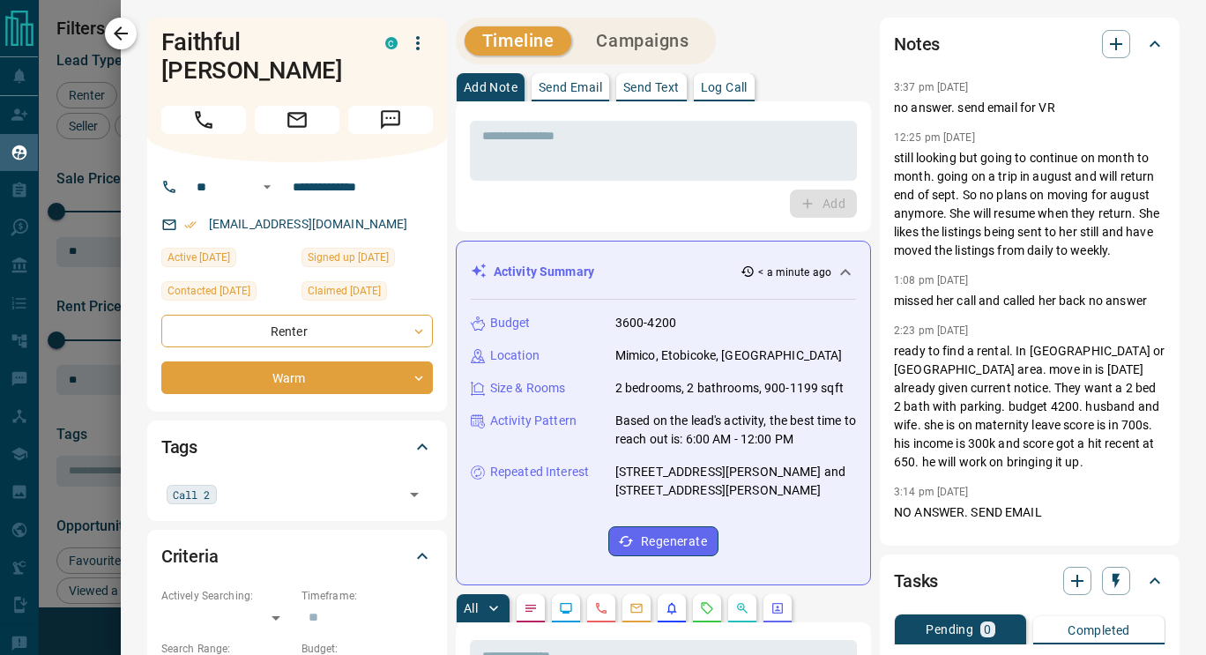
click at [131, 39] on icon "button" at bounding box center [120, 33] width 21 height 21
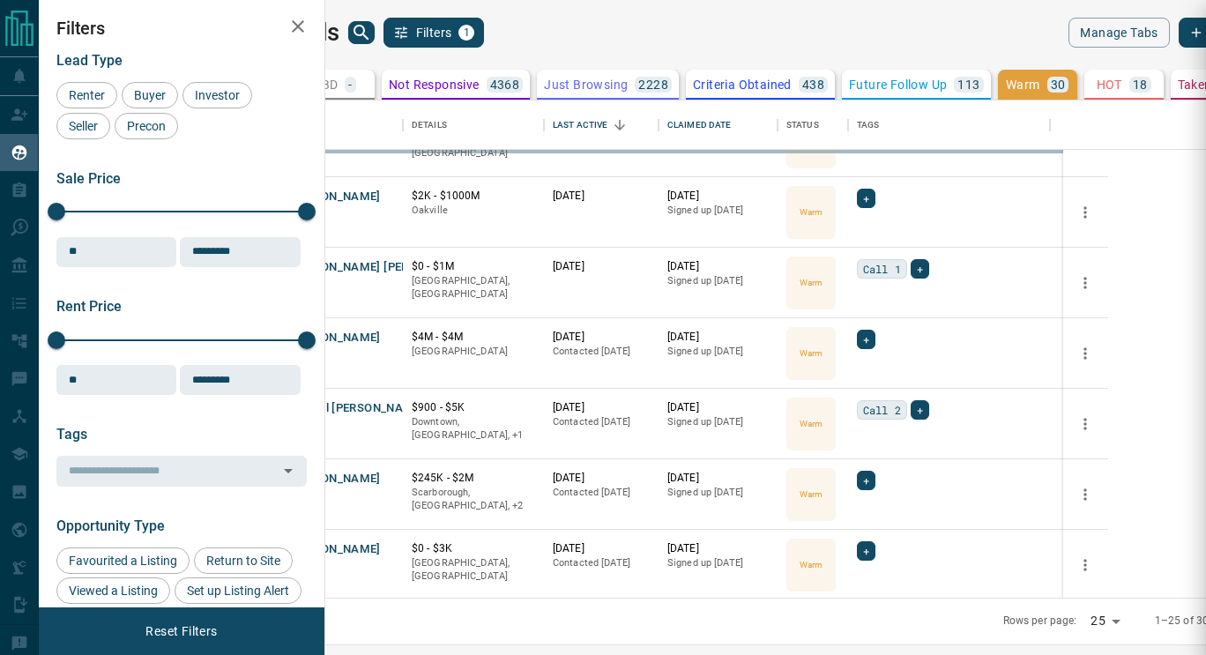
click at [356, 79] on div at bounding box center [603, 327] width 1206 height 655
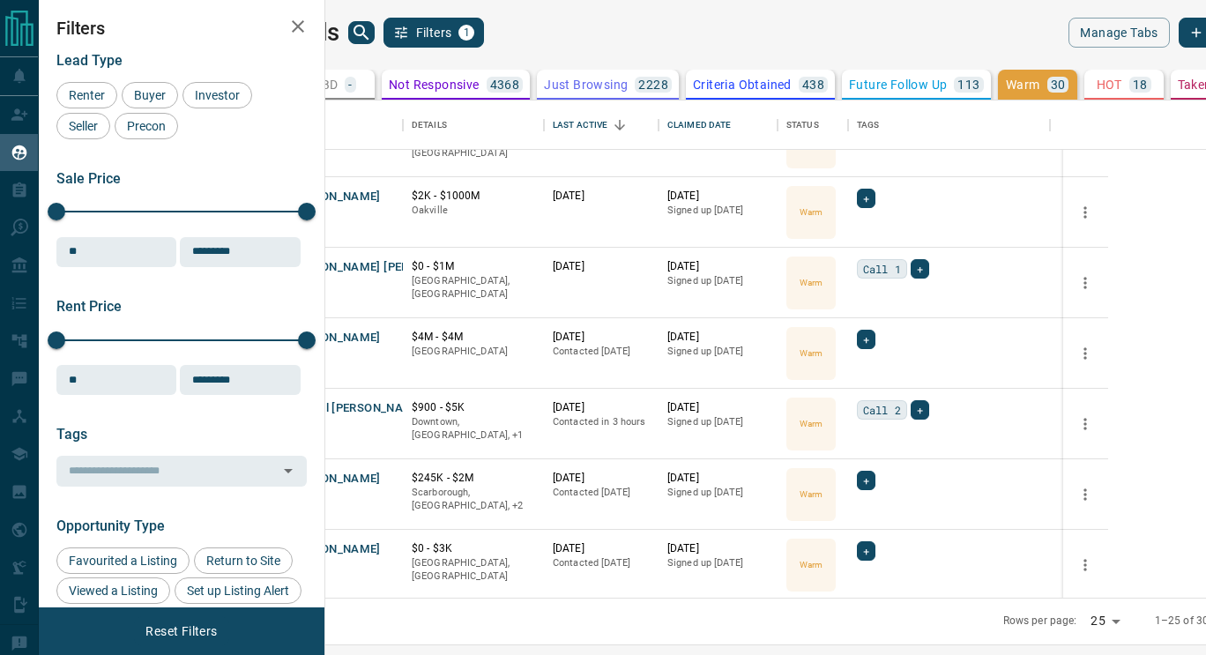
click at [261, 82] on icon at bounding box center [252, 85] width 18 height 18
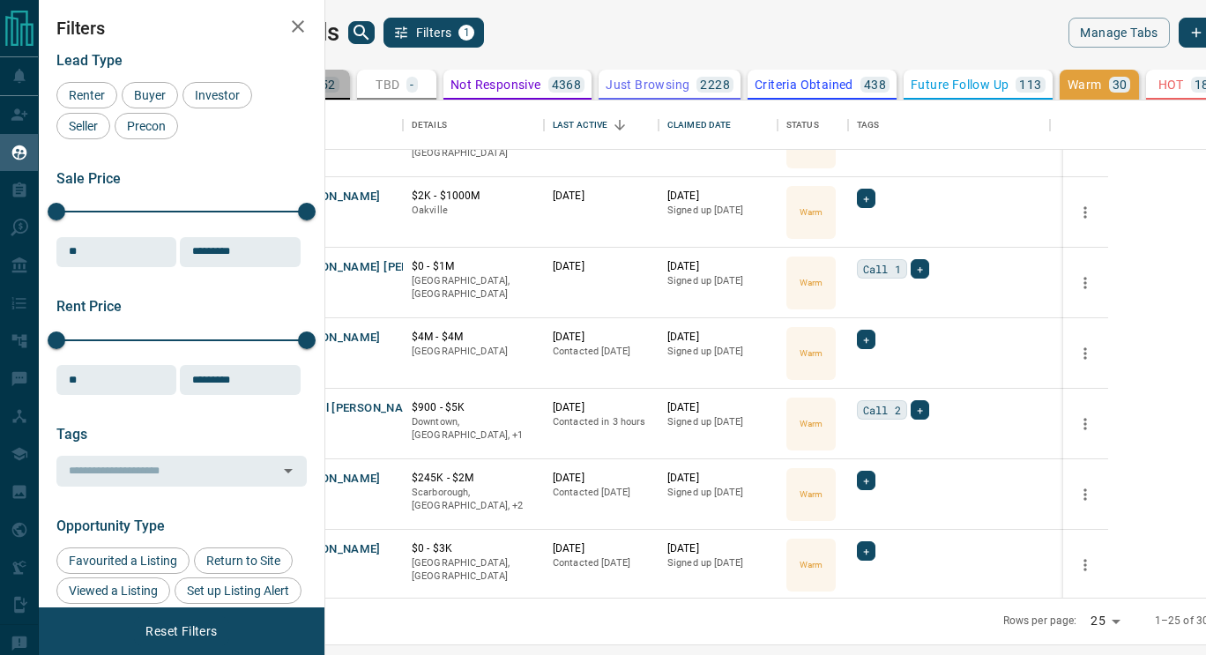
click at [340, 86] on div "All 7852" at bounding box center [310, 85] width 58 height 16
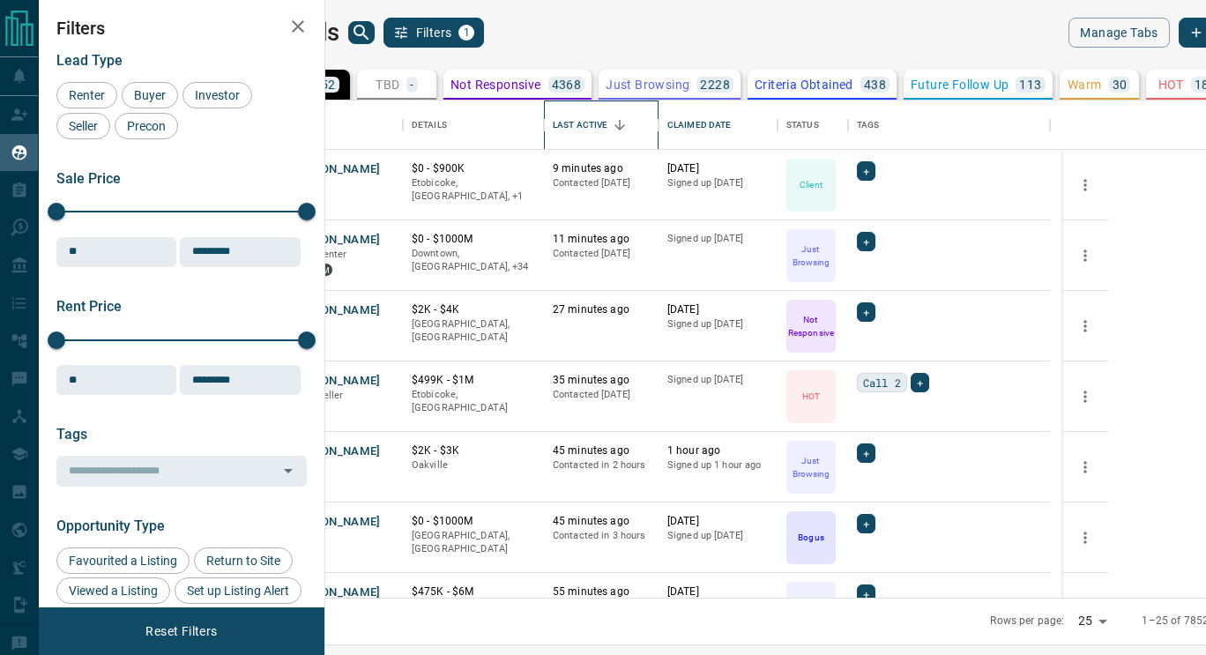
click at [608, 130] on div "Last Active" at bounding box center [580, 125] width 55 height 49
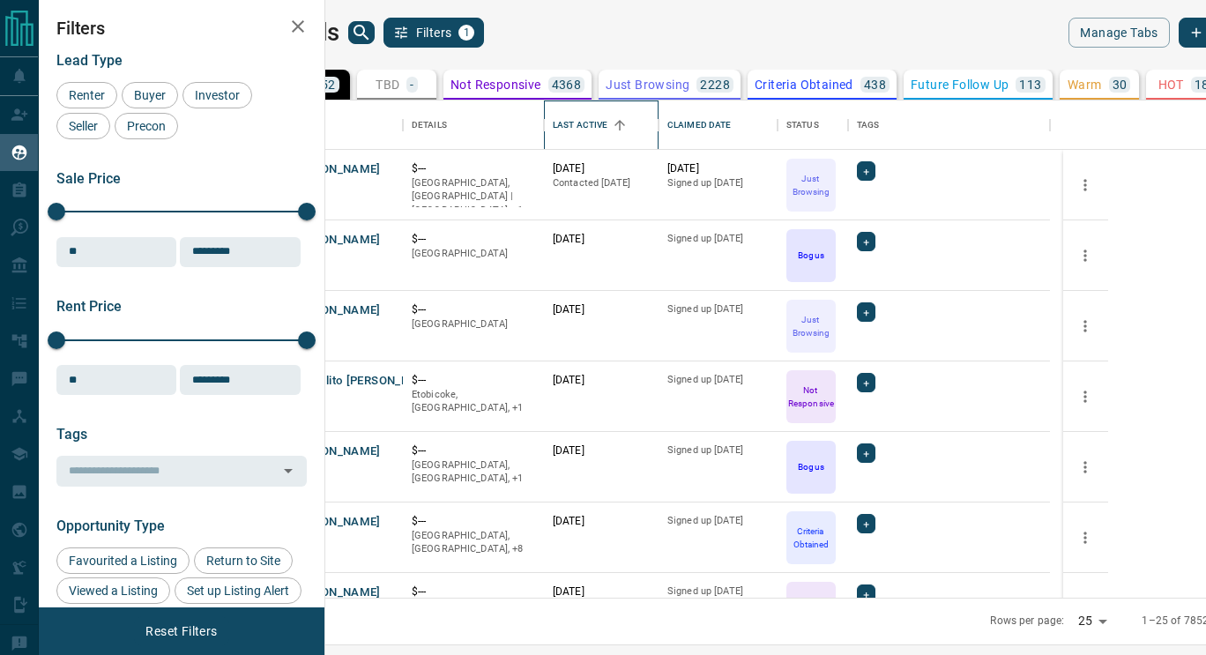
click at [608, 130] on div "Last Active" at bounding box center [580, 125] width 55 height 49
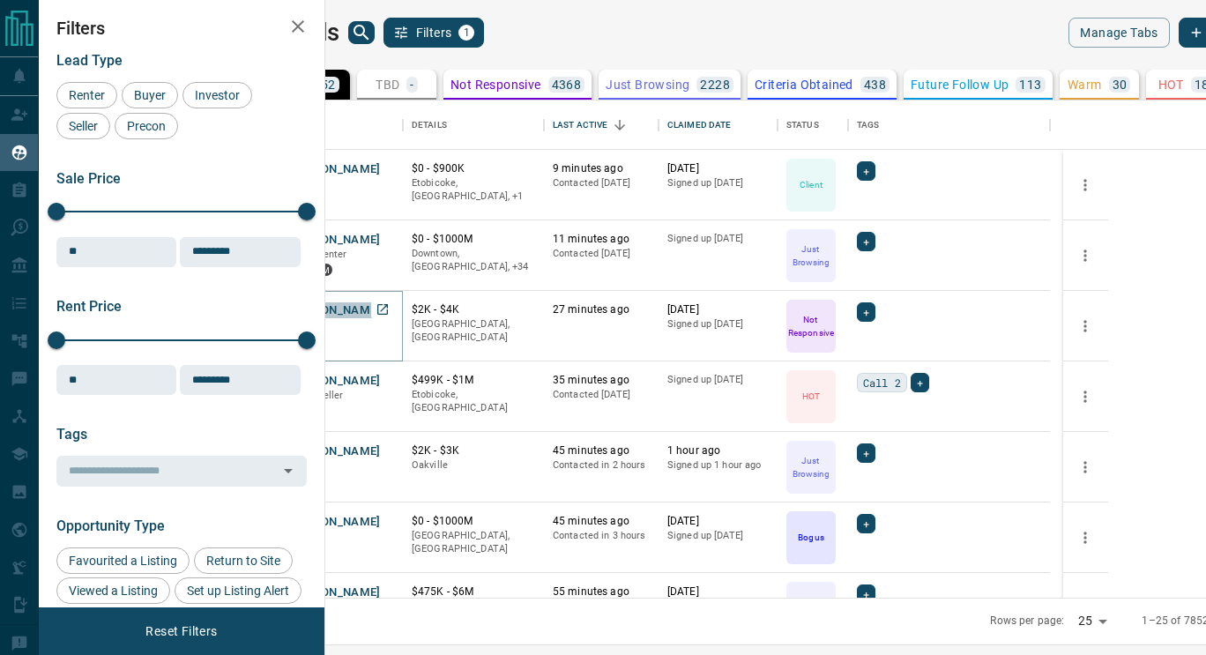
click at [381, 310] on button "[PERSON_NAME]" at bounding box center [334, 310] width 93 height 17
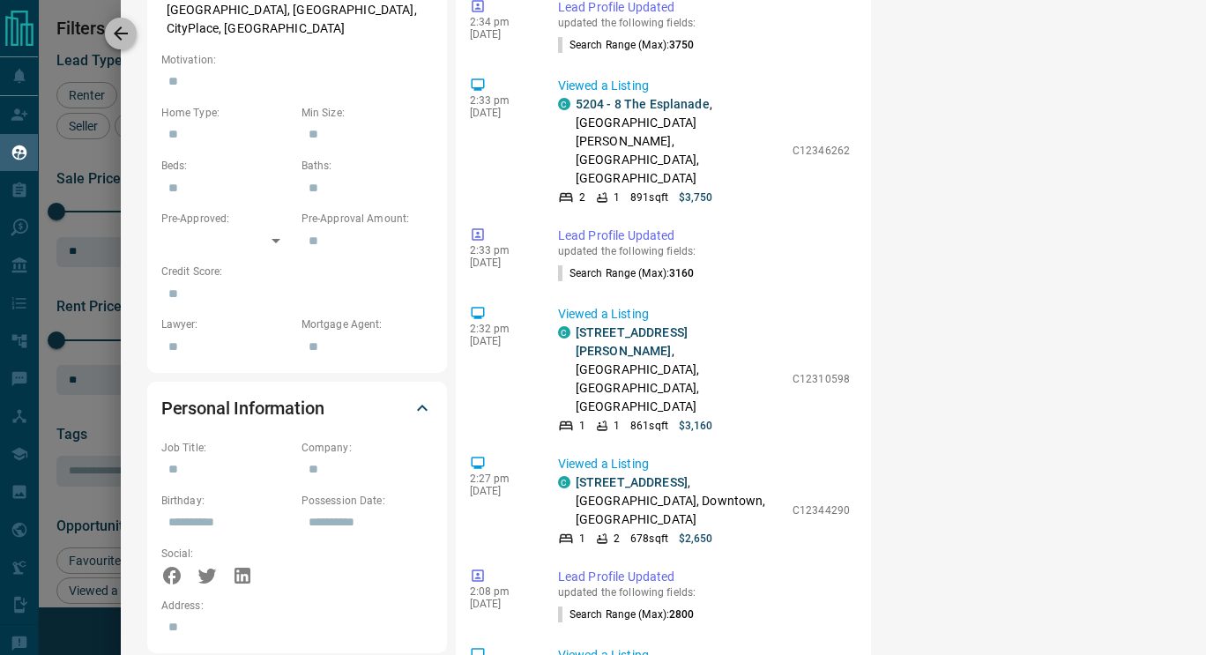
click at [118, 37] on icon "button" at bounding box center [121, 33] width 14 height 14
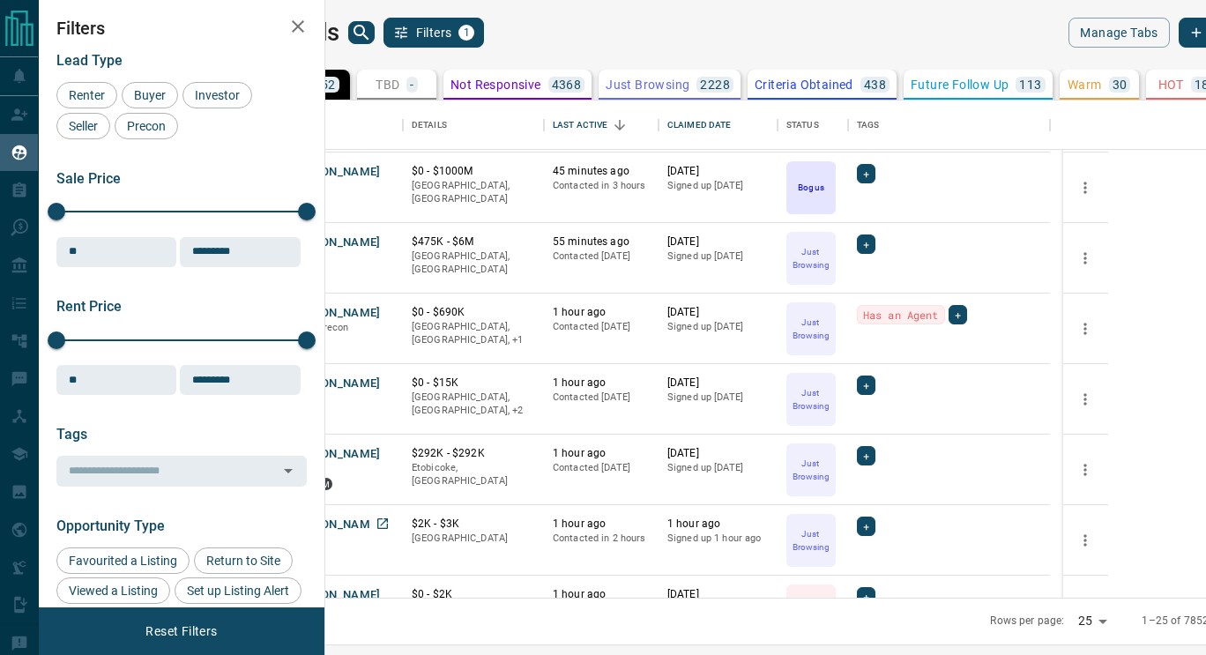
scroll to position [375, 0]
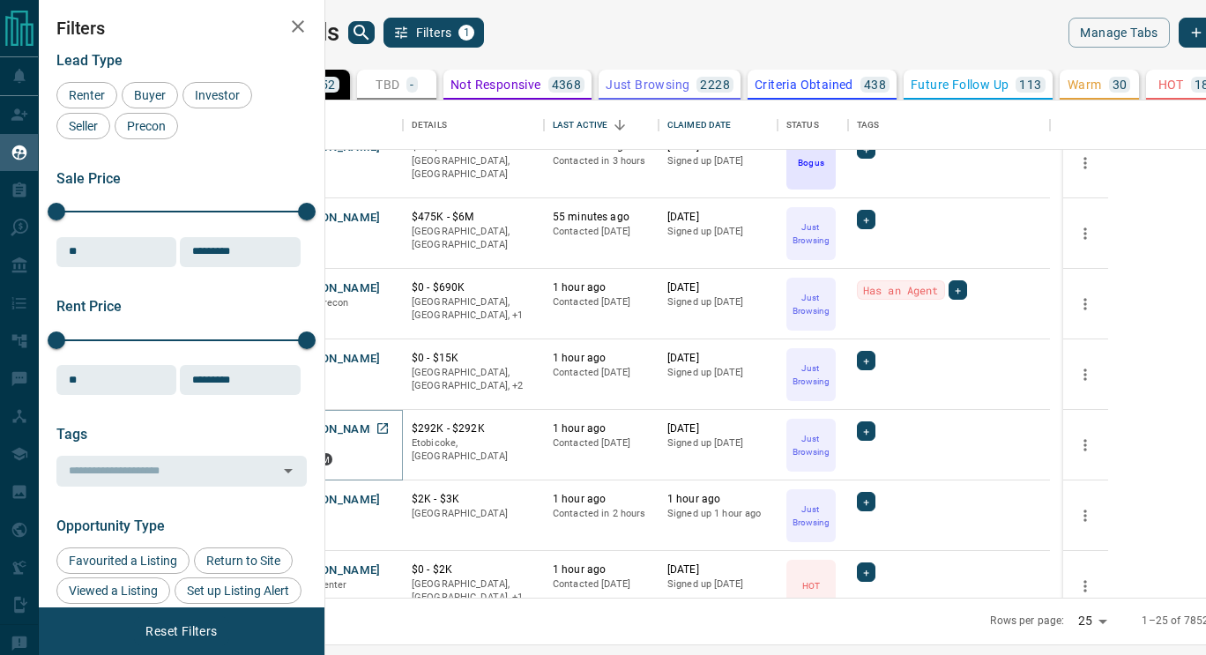
click at [381, 435] on button "[PERSON_NAME]" at bounding box center [334, 430] width 93 height 17
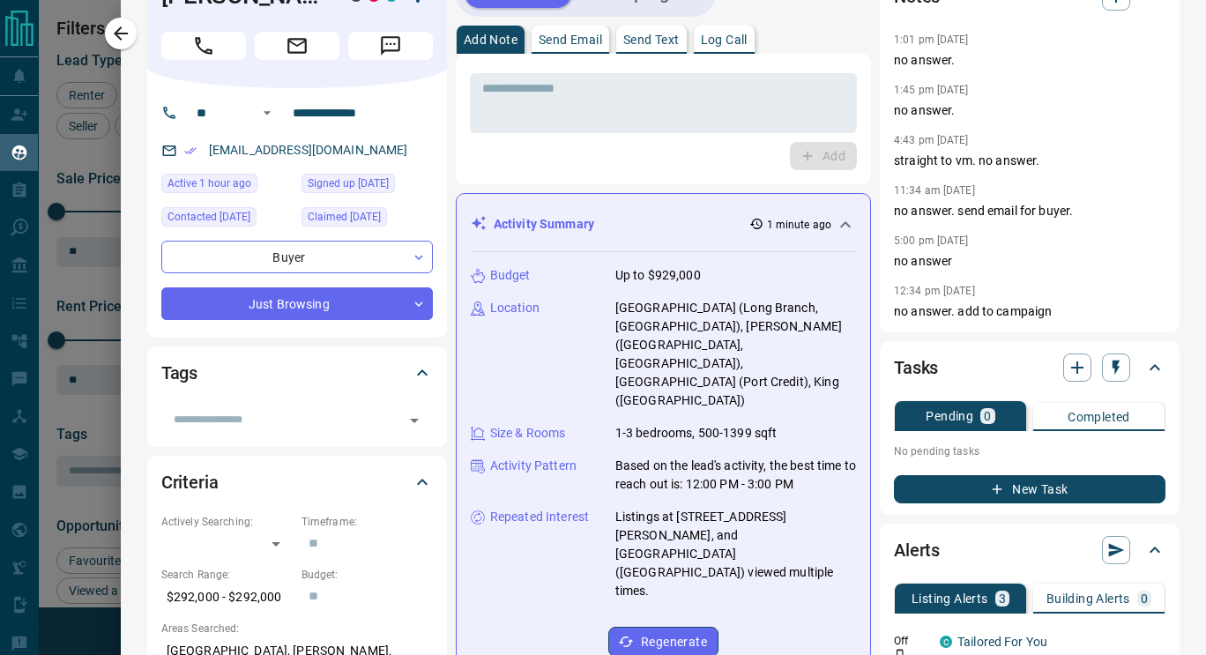
scroll to position [0, 0]
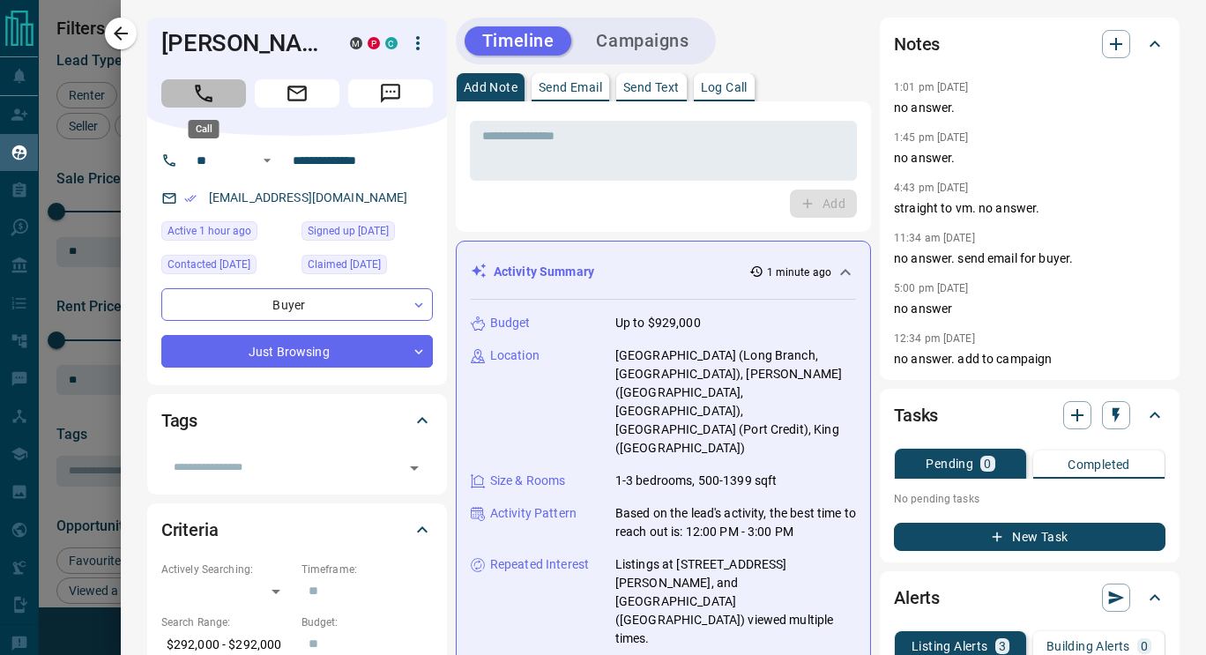
click at [202, 93] on icon "Call" at bounding box center [203, 93] width 23 height 23
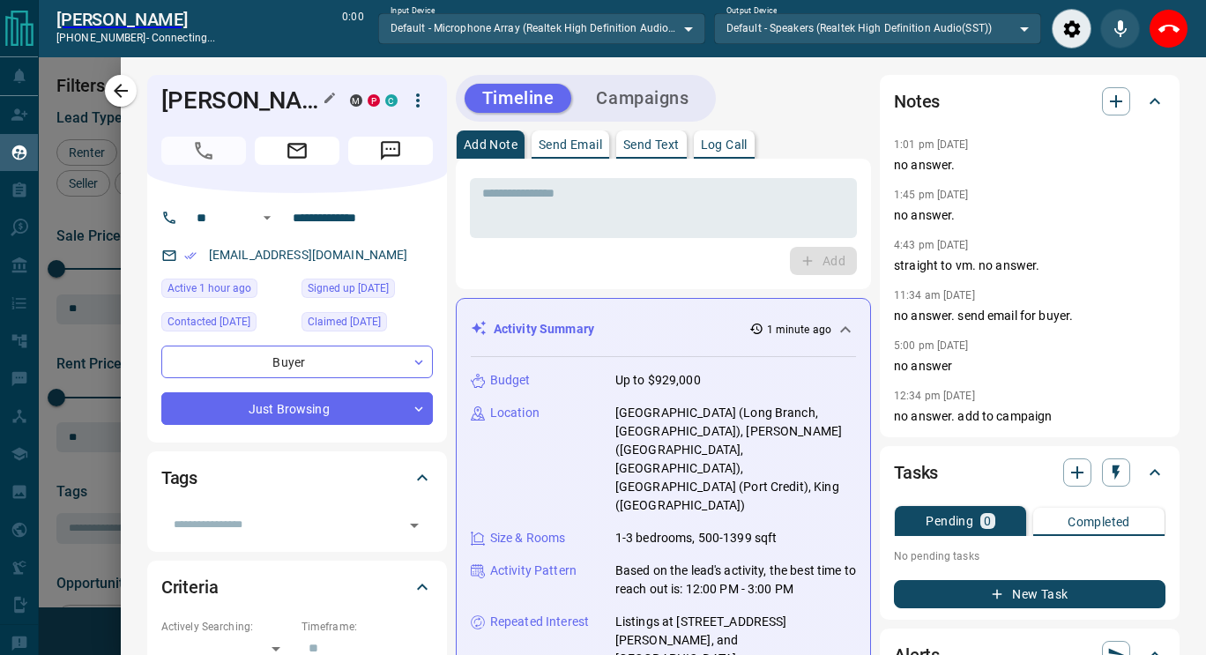
scroll to position [429, 860]
drag, startPoint x: 1175, startPoint y: 30, endPoint x: 882, endPoint y: 234, distance: 357.4
click at [882, 234] on body "Lead Transfers Claim Leads My Leads Tasks Opportunities Deals Campaigns Automat…" at bounding box center [603, 318] width 1206 height 636
click button "End Call" at bounding box center [1169, 29] width 40 height 40
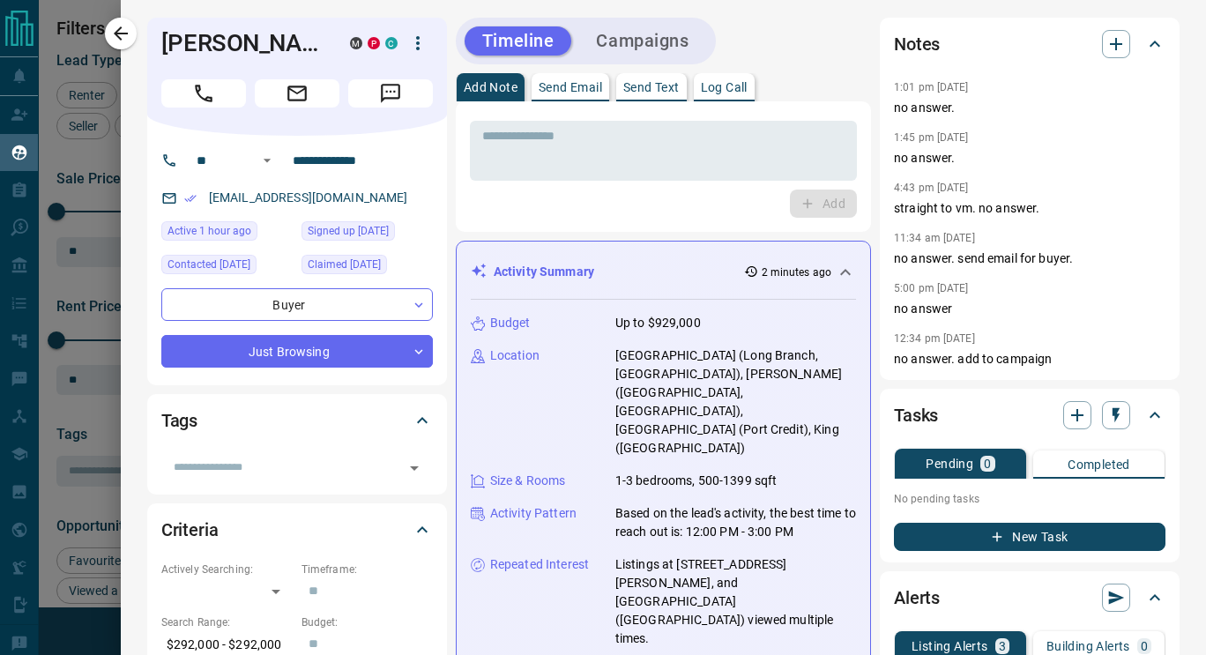
scroll to position [484, 860]
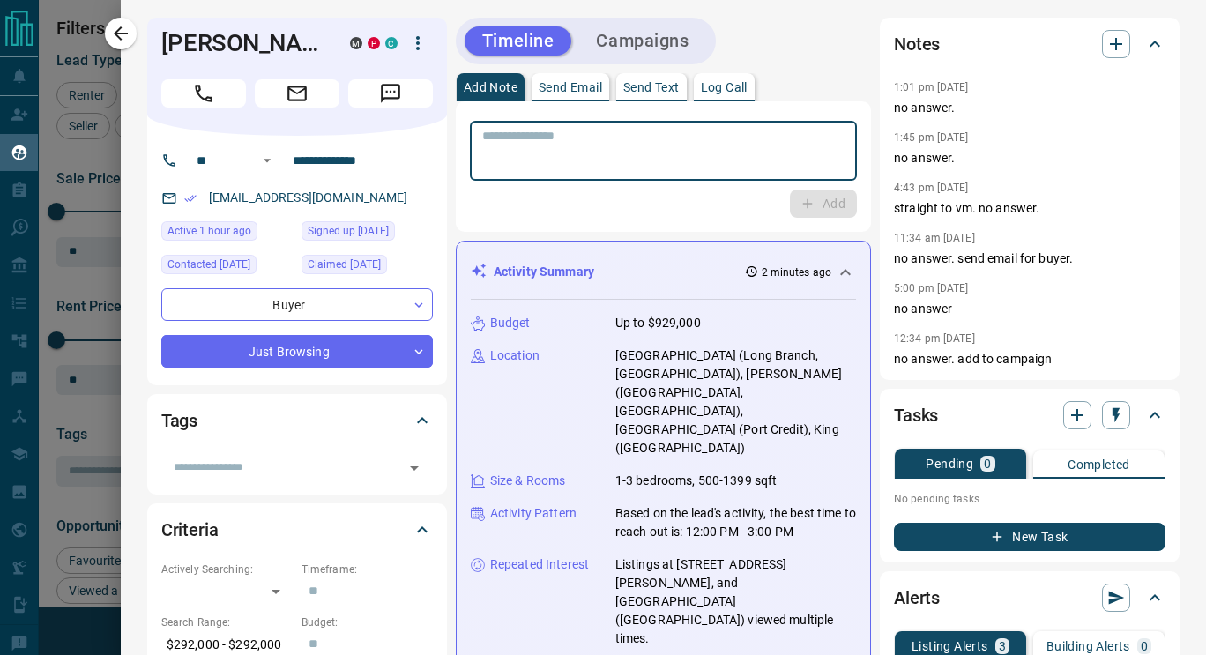
click at [524, 156] on textarea at bounding box center [663, 151] width 362 height 45
type textarea "*********"
click at [814, 205] on button "Add" at bounding box center [823, 204] width 67 height 28
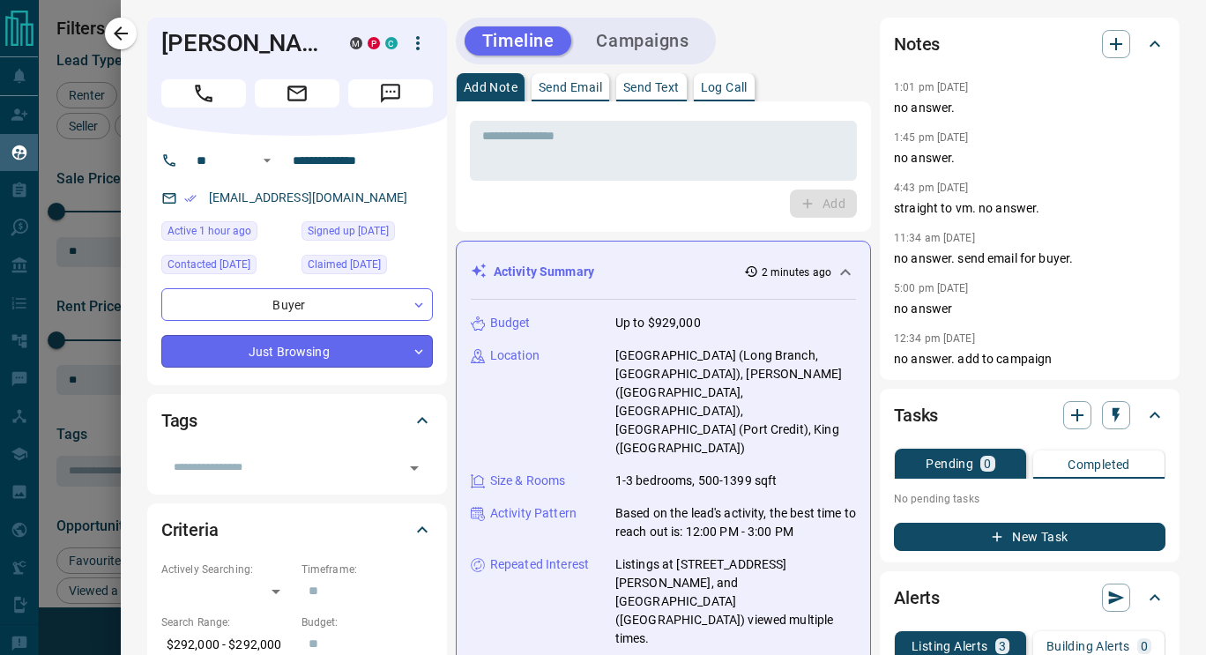
click at [423, 348] on body "Lead Transfers Claim Leads My Leads Tasks Opportunities Deals Campaigns Automat…" at bounding box center [603, 316] width 1206 height 633
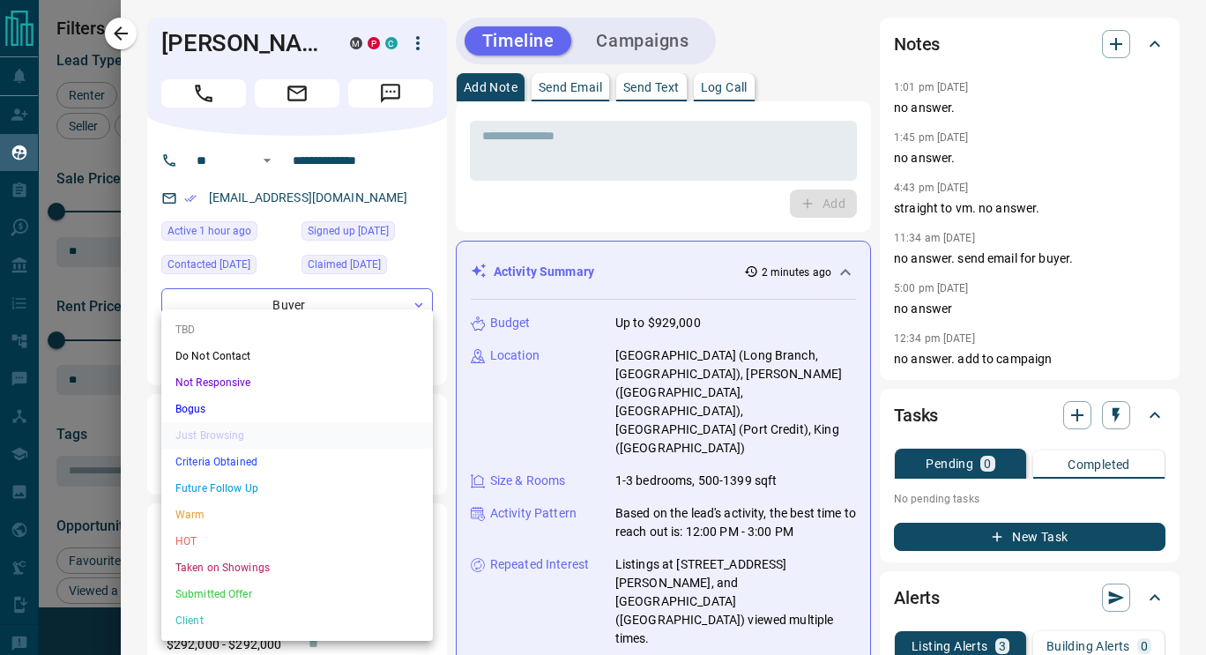
click at [215, 387] on li "Not Responsive" at bounding box center [297, 382] width 272 height 26
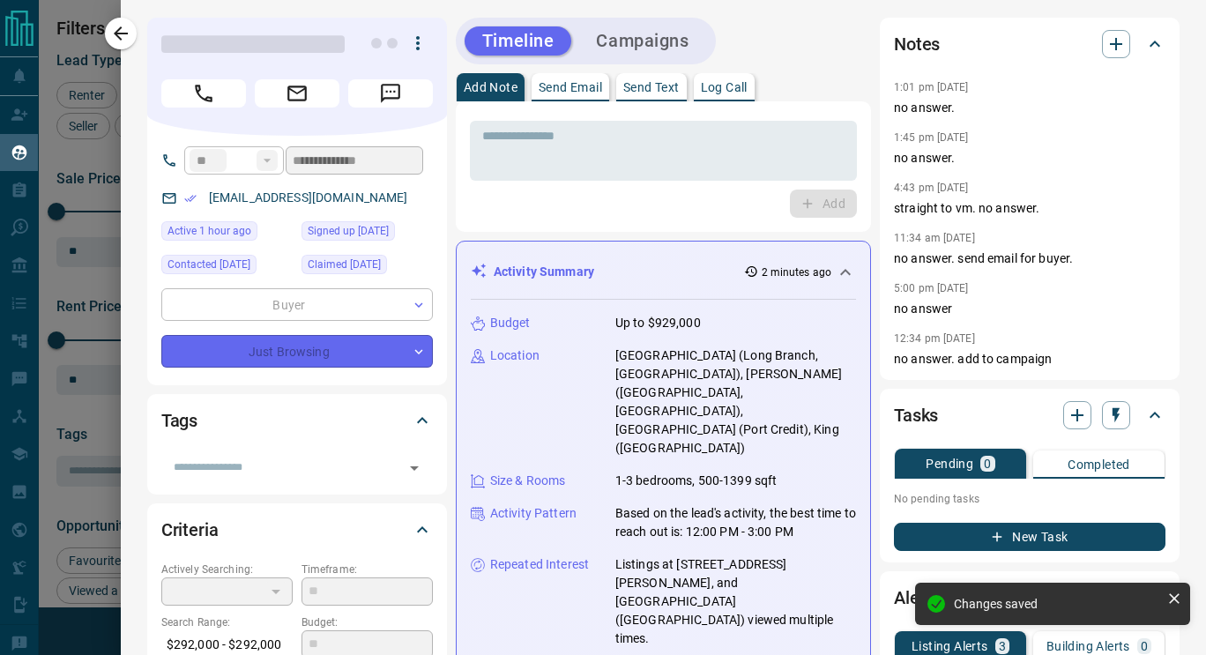
scroll to position [312, 0]
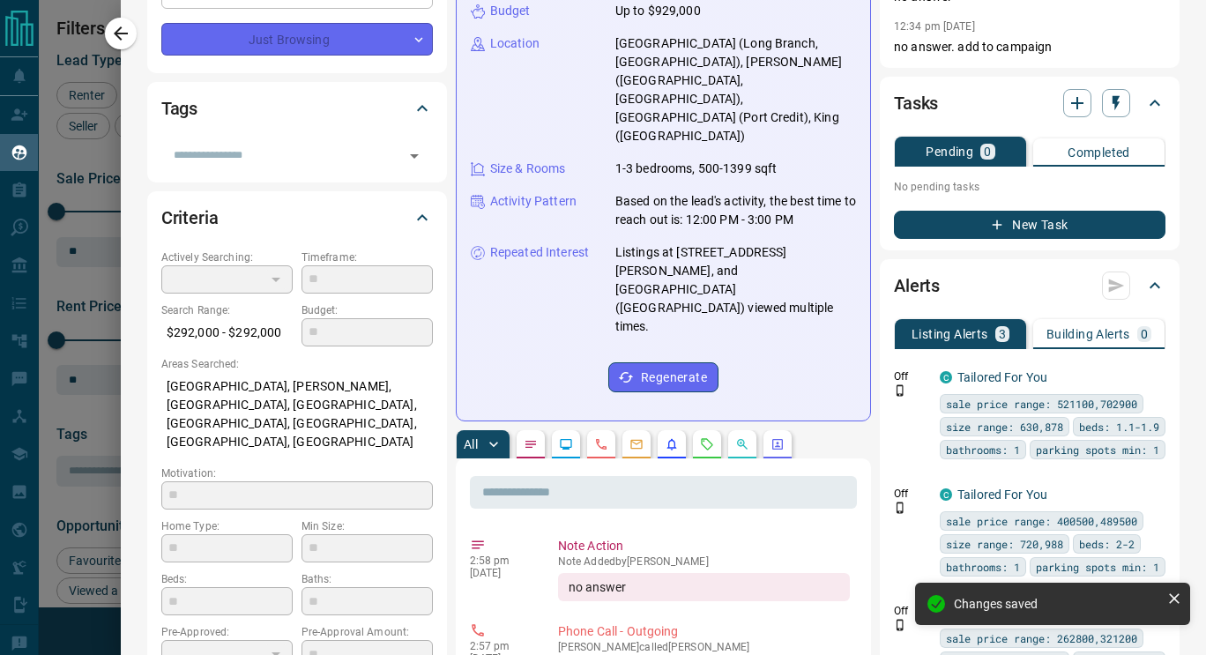
type input "*"
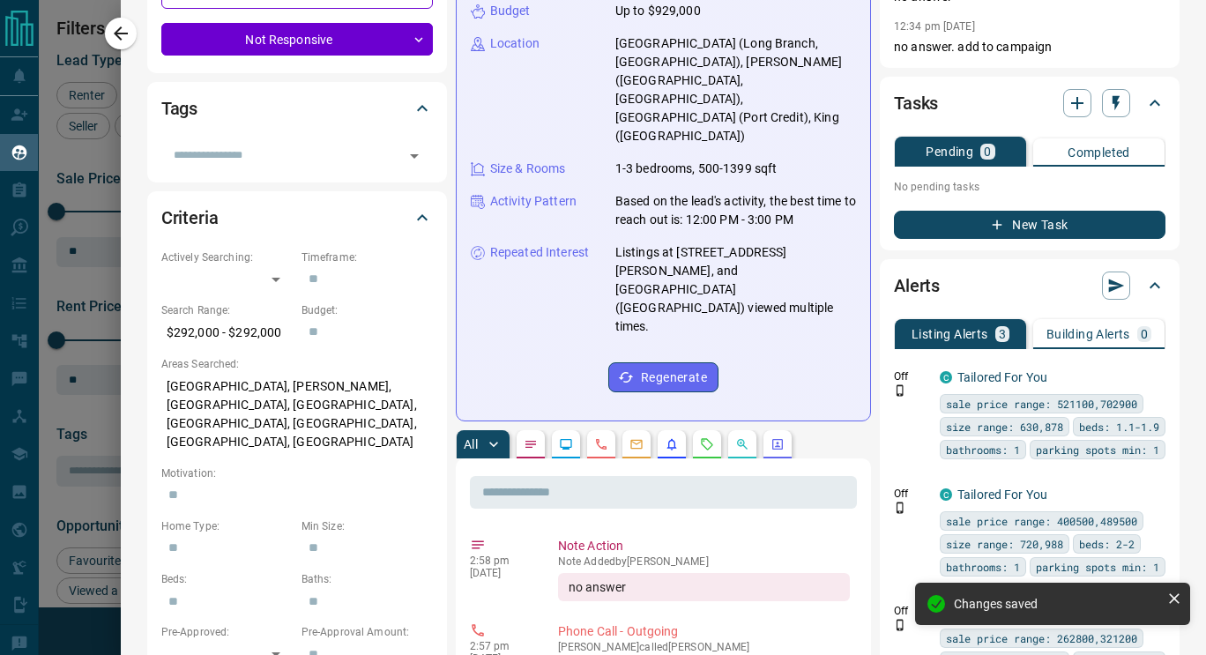
scroll to position [0, 0]
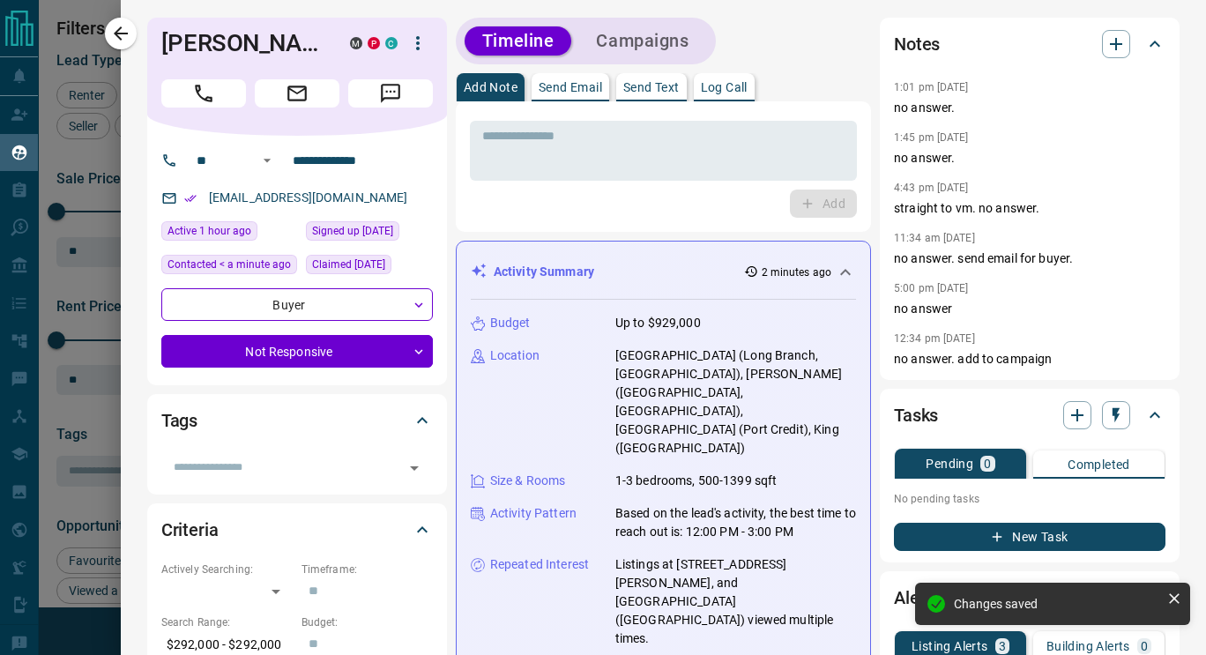
click at [117, 32] on icon "button" at bounding box center [121, 33] width 14 height 14
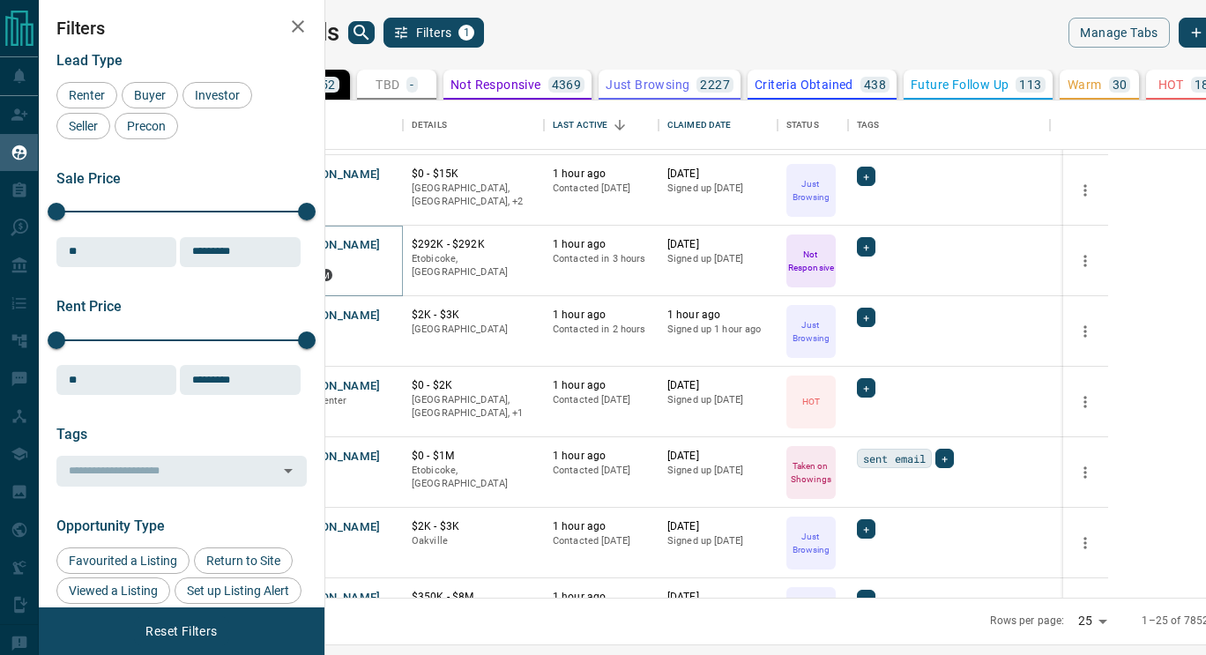
scroll to position [729, 0]
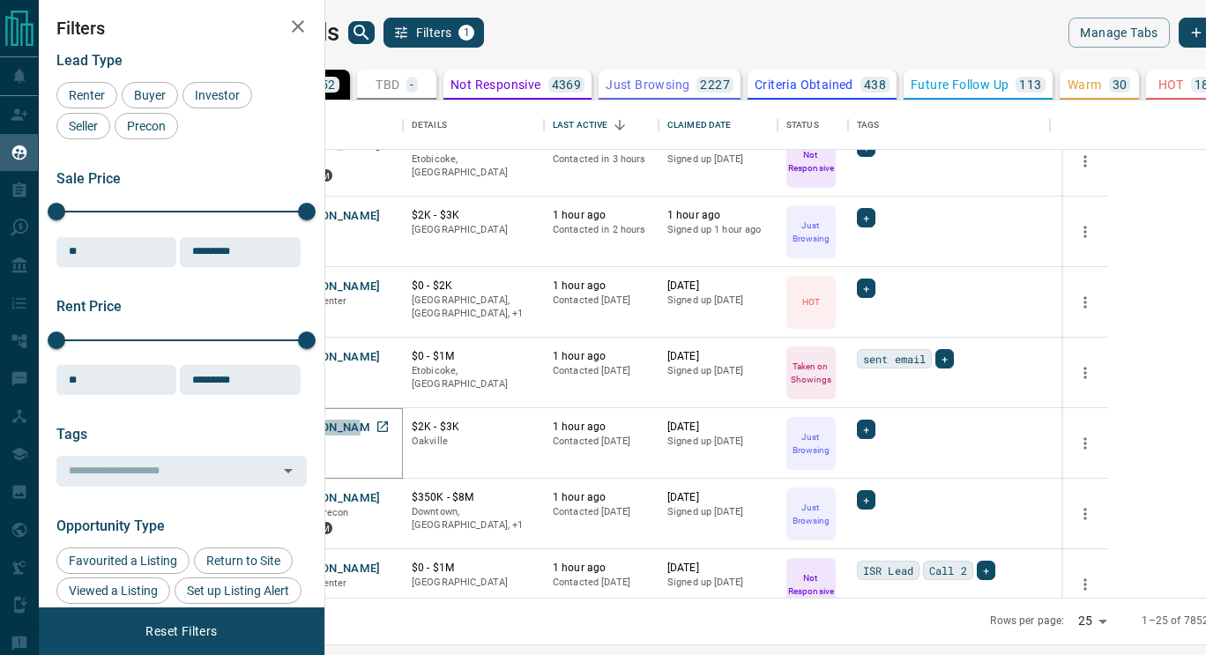
click at [381, 429] on button "[PERSON_NAME]" at bounding box center [334, 428] width 93 height 17
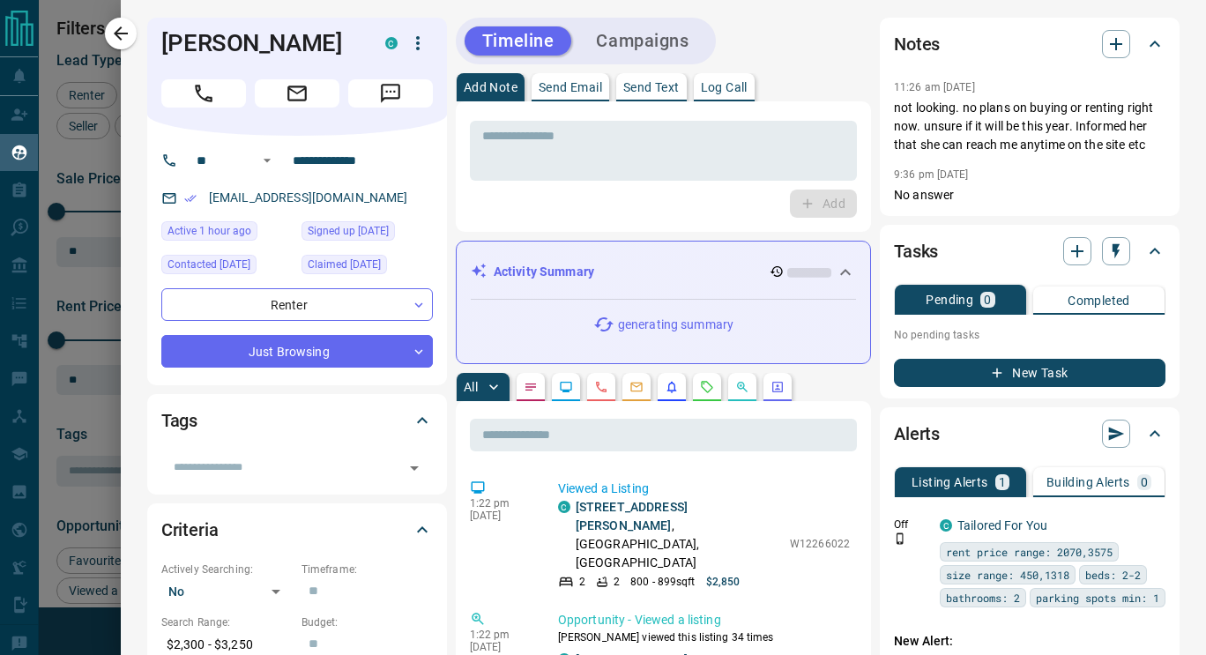
click at [123, 43] on icon "button" at bounding box center [120, 33] width 21 height 21
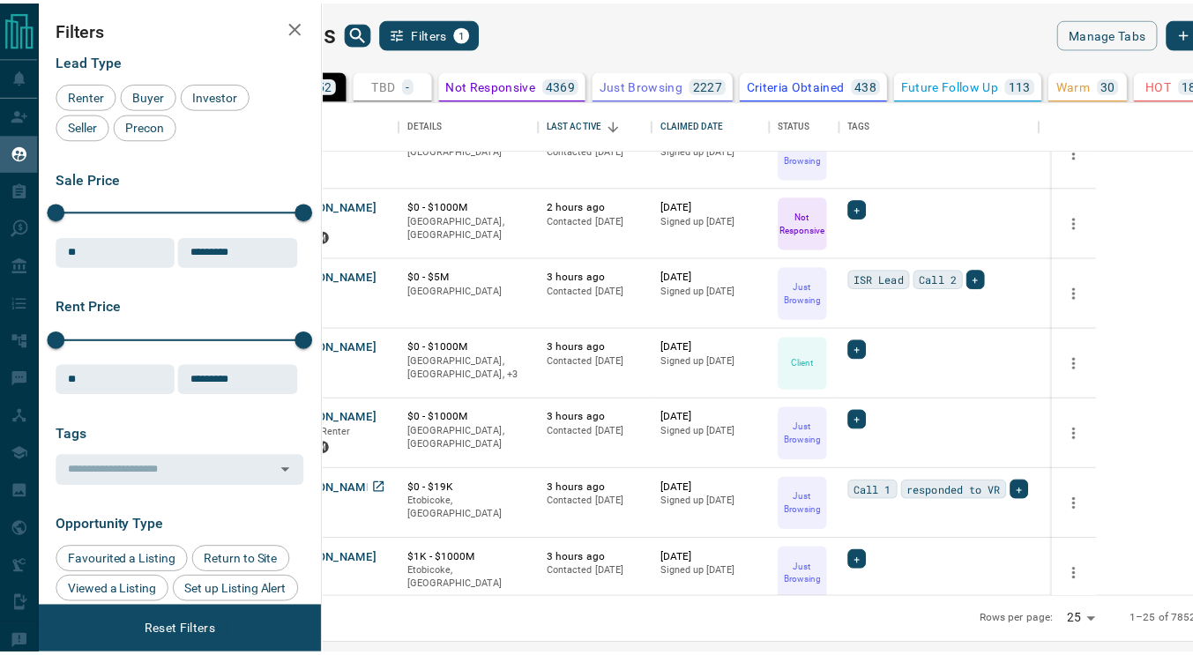
scroll to position [1316, 0]
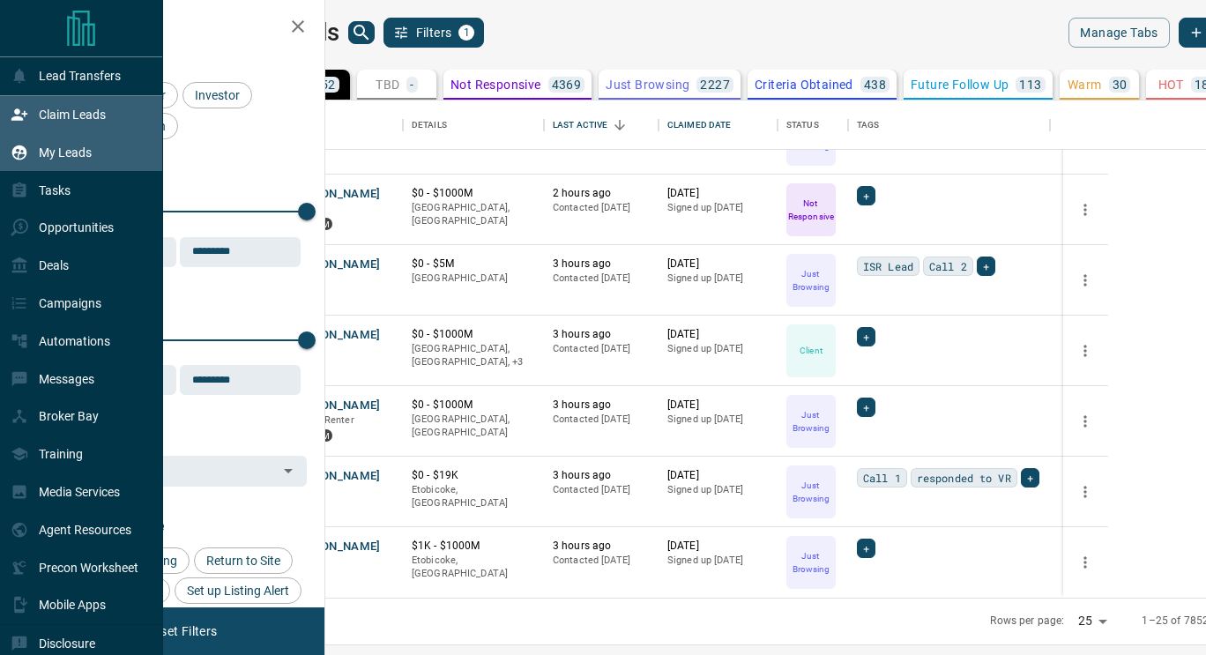
click at [48, 114] on p "Claim Leads" at bounding box center [72, 115] width 67 height 14
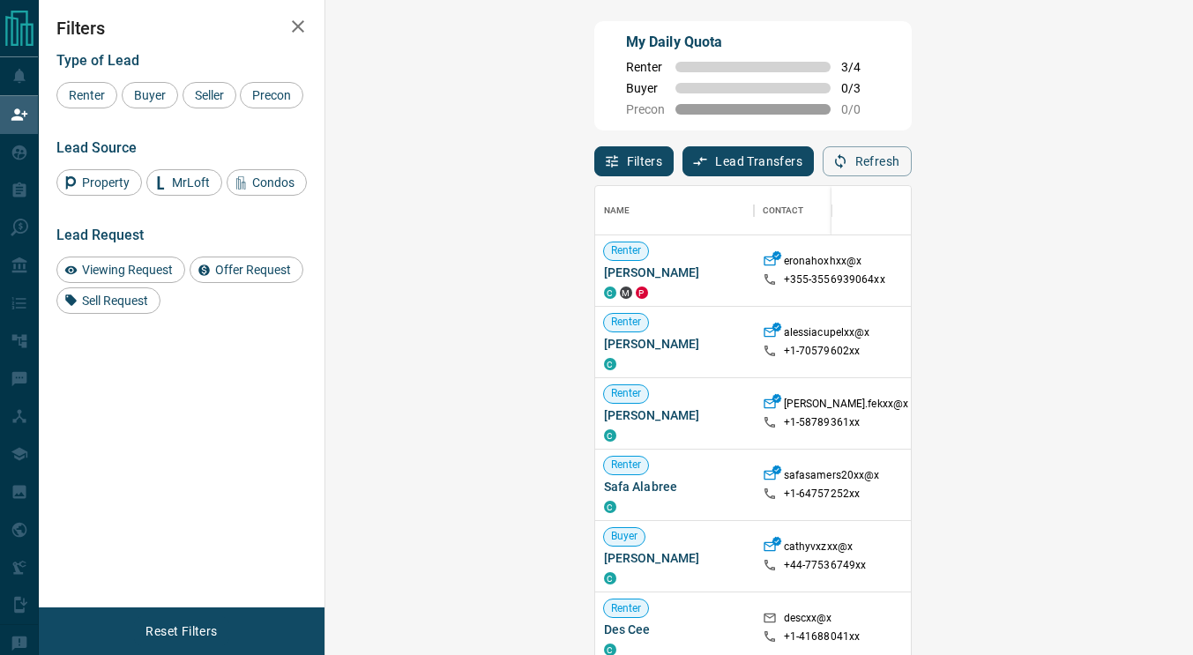
scroll to position [482, 817]
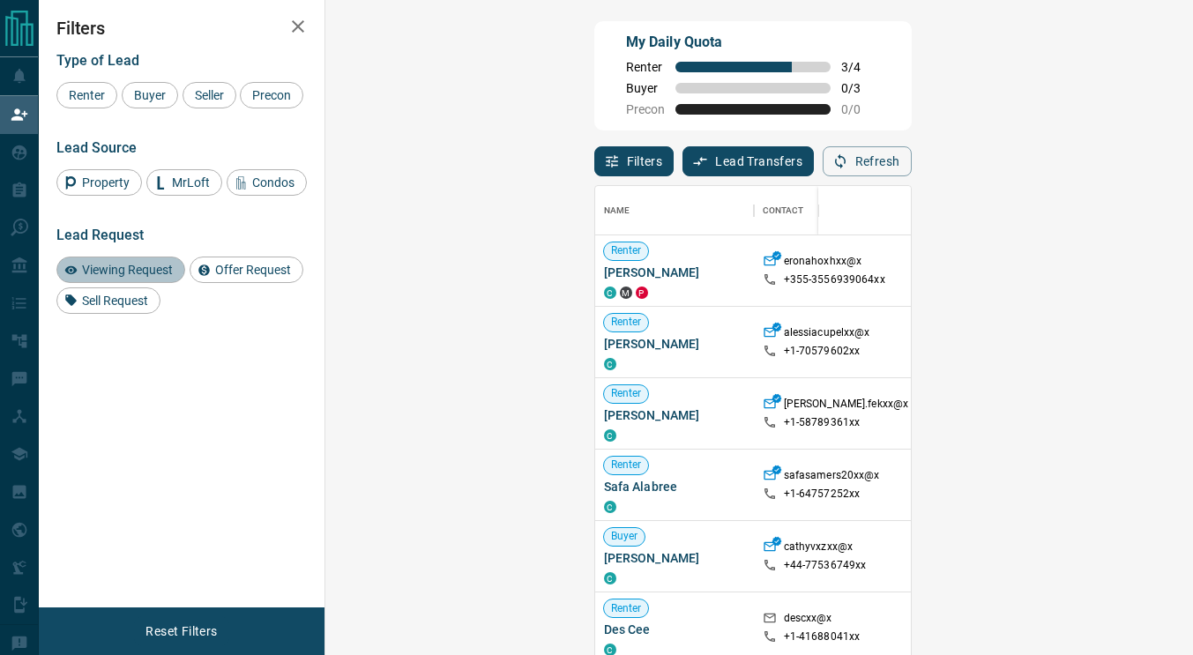
click at [142, 258] on div "Viewing Request" at bounding box center [120, 270] width 129 height 26
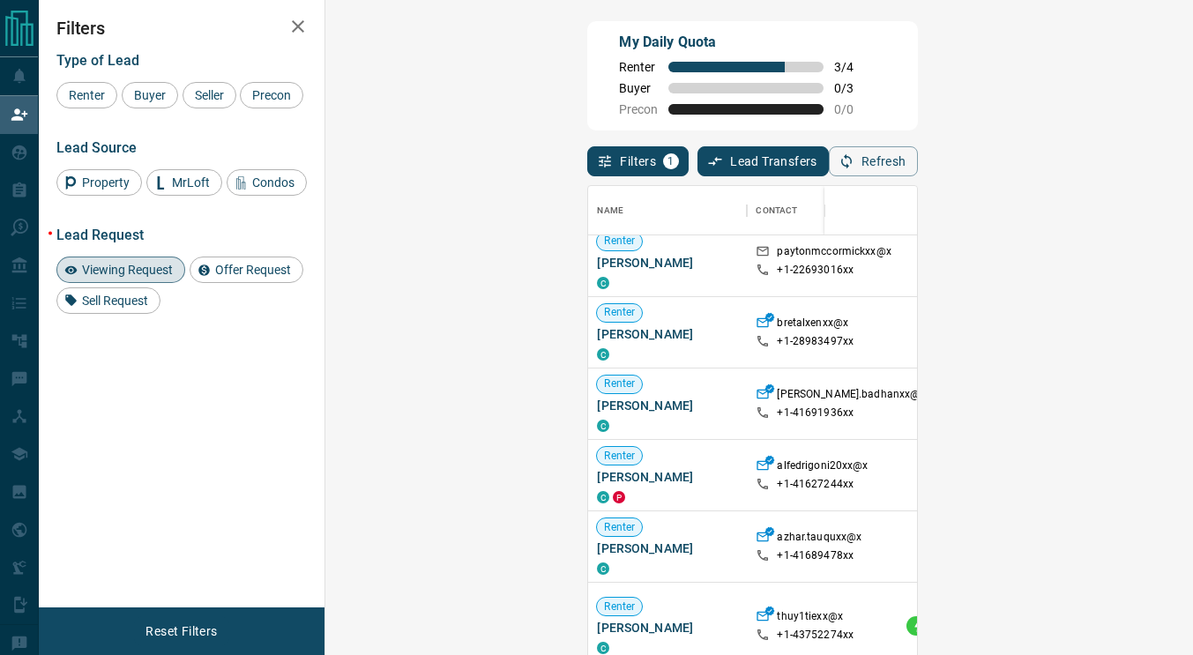
scroll to position [0, 0]
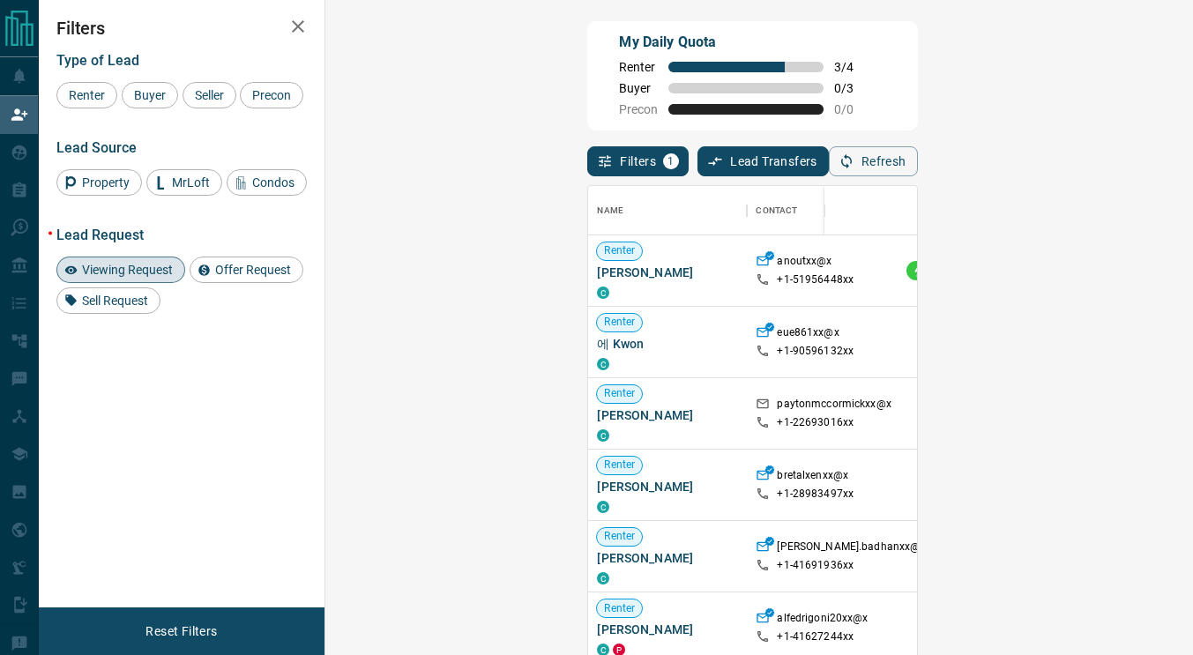
click at [163, 255] on div "Lead Request Viewing Request Offer Request Sell Request" at bounding box center [181, 270] width 250 height 87
click at [190, 278] on div "Viewing Request Offer Request Sell Request" at bounding box center [181, 285] width 250 height 57
click at [170, 272] on span "Viewing Request" at bounding box center [127, 270] width 103 height 14
click at [228, 272] on span "Offer Request" at bounding box center [253, 270] width 88 height 14
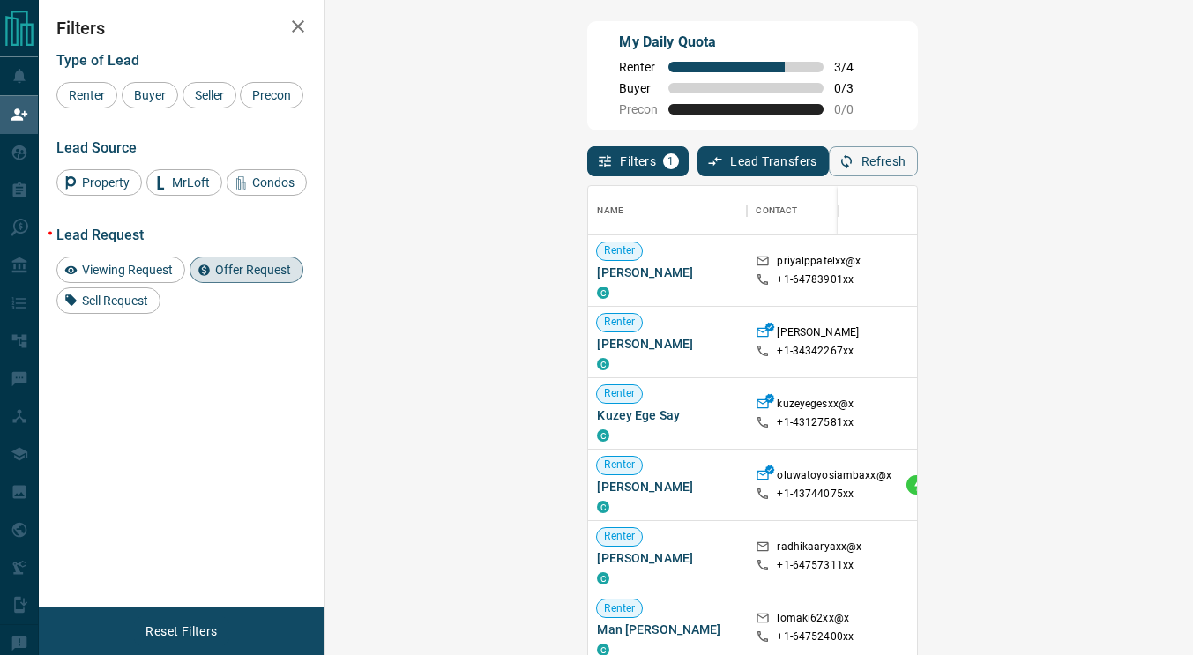
click at [216, 269] on span "Offer Request" at bounding box center [253, 270] width 88 height 14
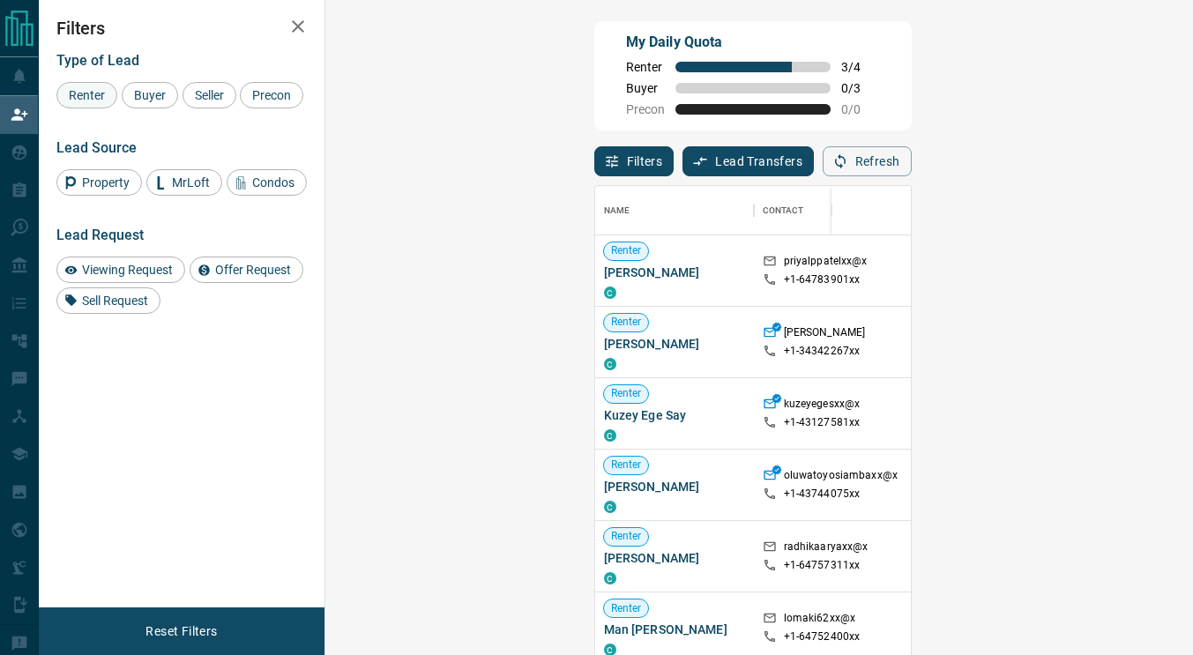
click at [78, 92] on span "Renter" at bounding box center [87, 95] width 49 height 14
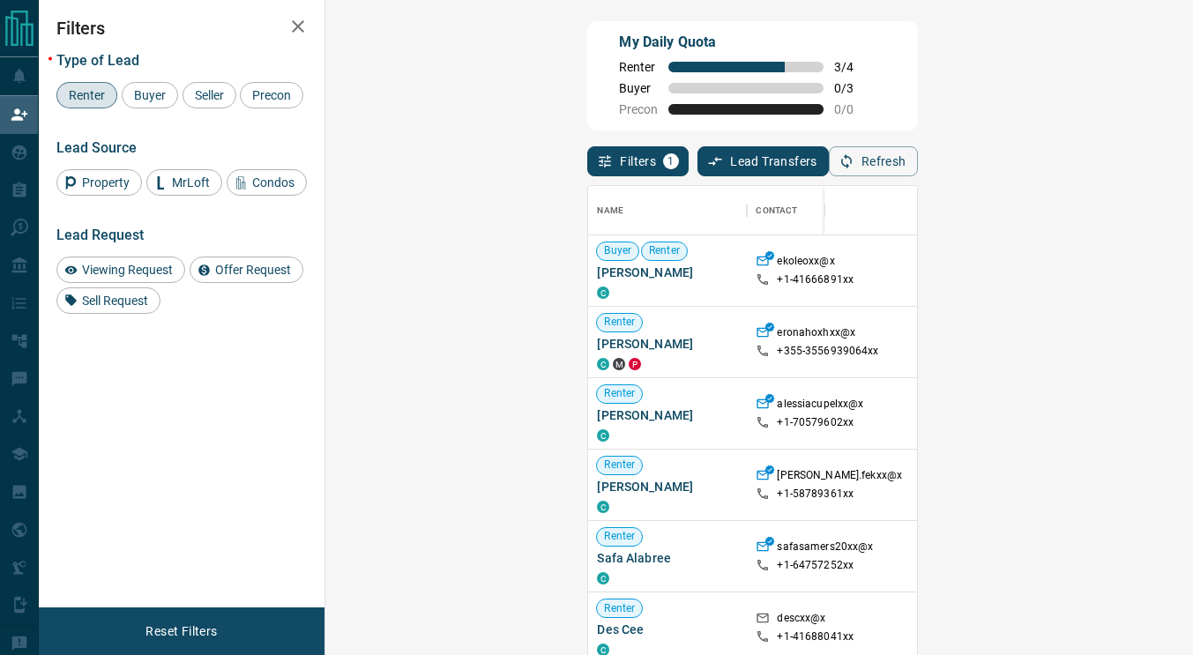
scroll to position [482, 817]
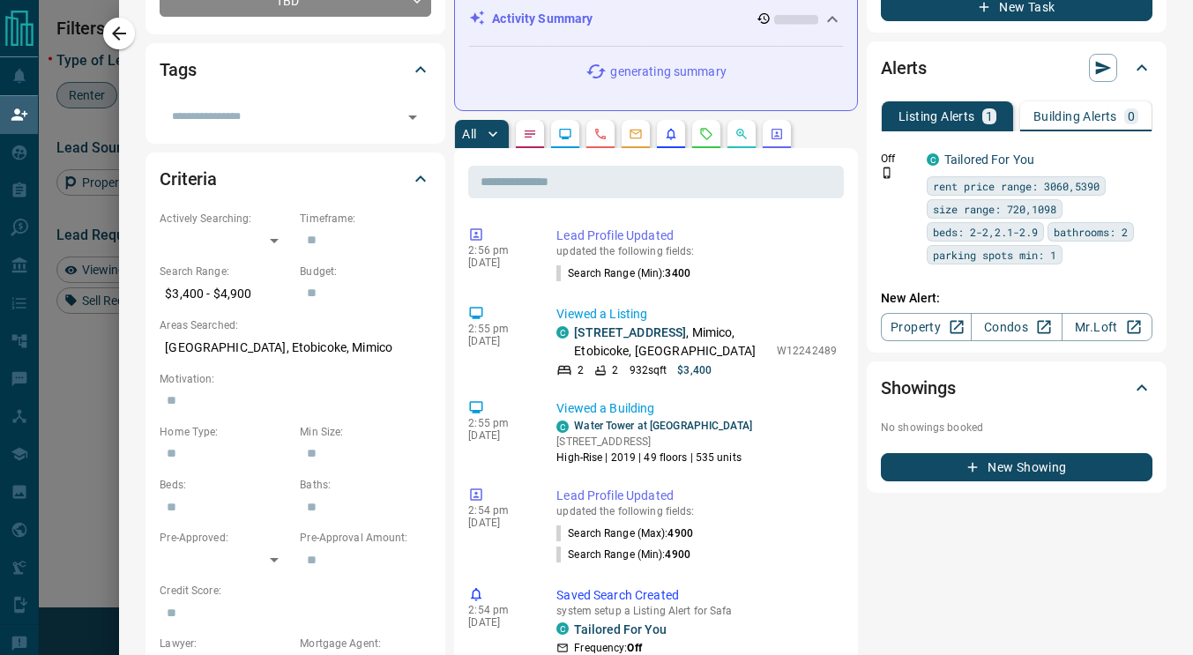
scroll to position [0, 0]
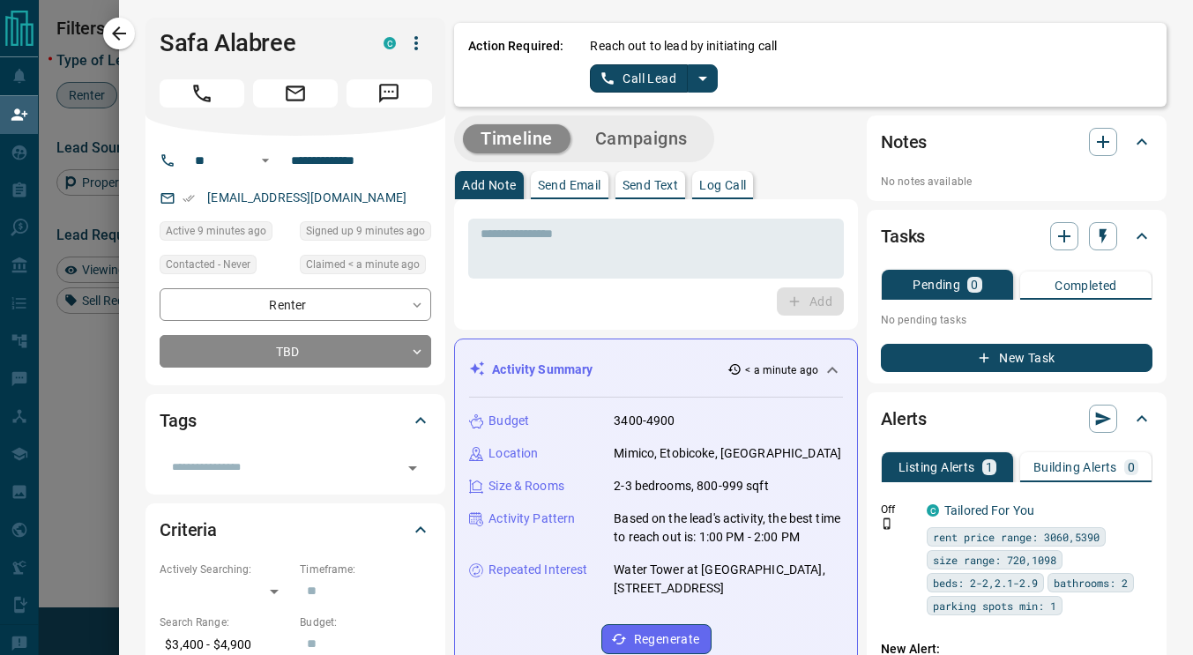
click at [696, 69] on icon "split button" at bounding box center [702, 78] width 21 height 21
click at [694, 75] on icon "split button" at bounding box center [702, 78] width 21 height 21
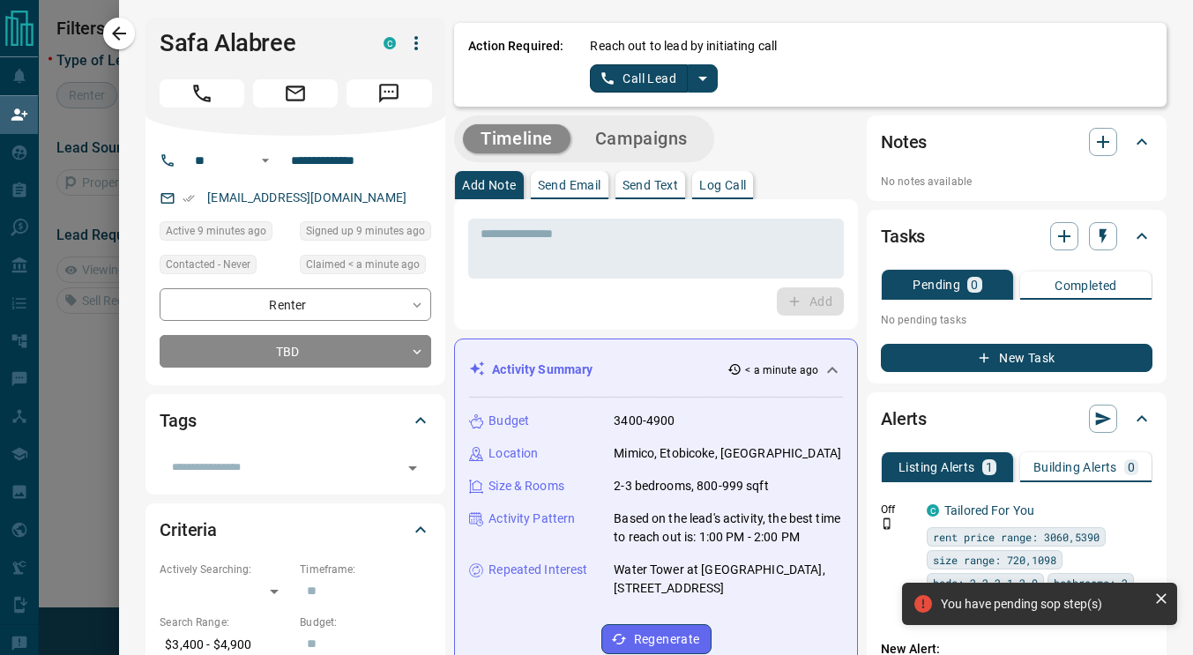
click at [705, 70] on div "Reach out to lead by initiating call Call Lead" at bounding box center [871, 65] width 563 height 56
click at [700, 74] on button "split button" at bounding box center [703, 78] width 30 height 28
click at [631, 136] on li "Log Manual Call" at bounding box center [654, 139] width 108 height 26
click at [613, 78] on button "Log Manual Call" at bounding box center [648, 78] width 116 height 28
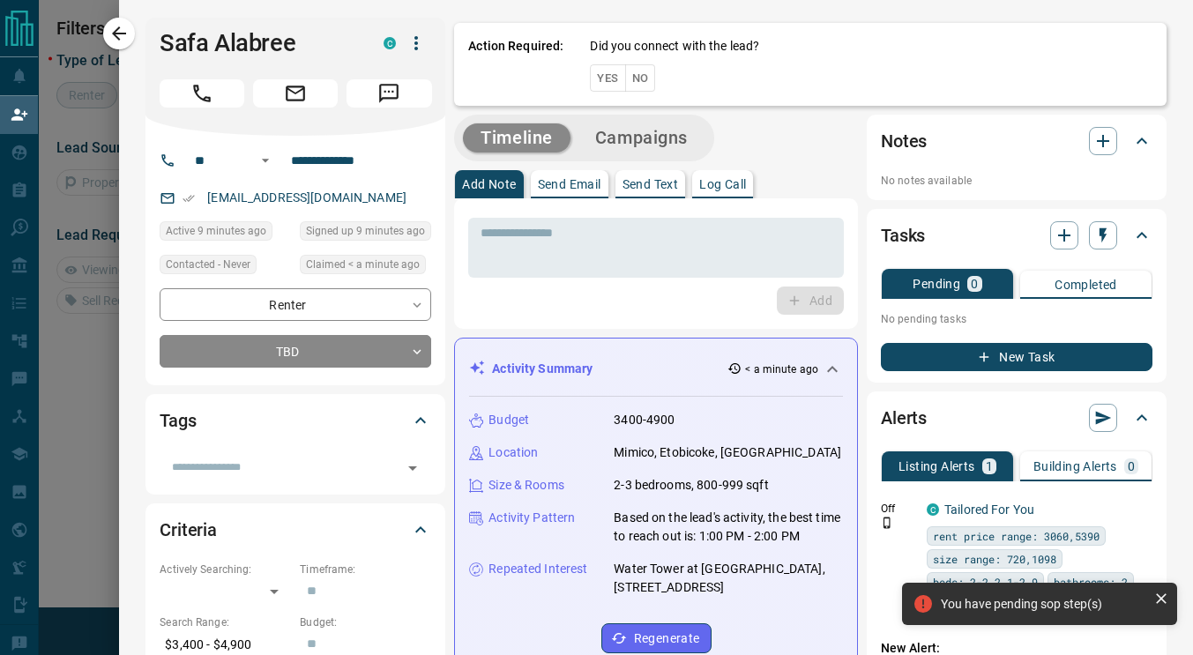
click at [601, 76] on button "Yes" at bounding box center [607, 77] width 35 height 27
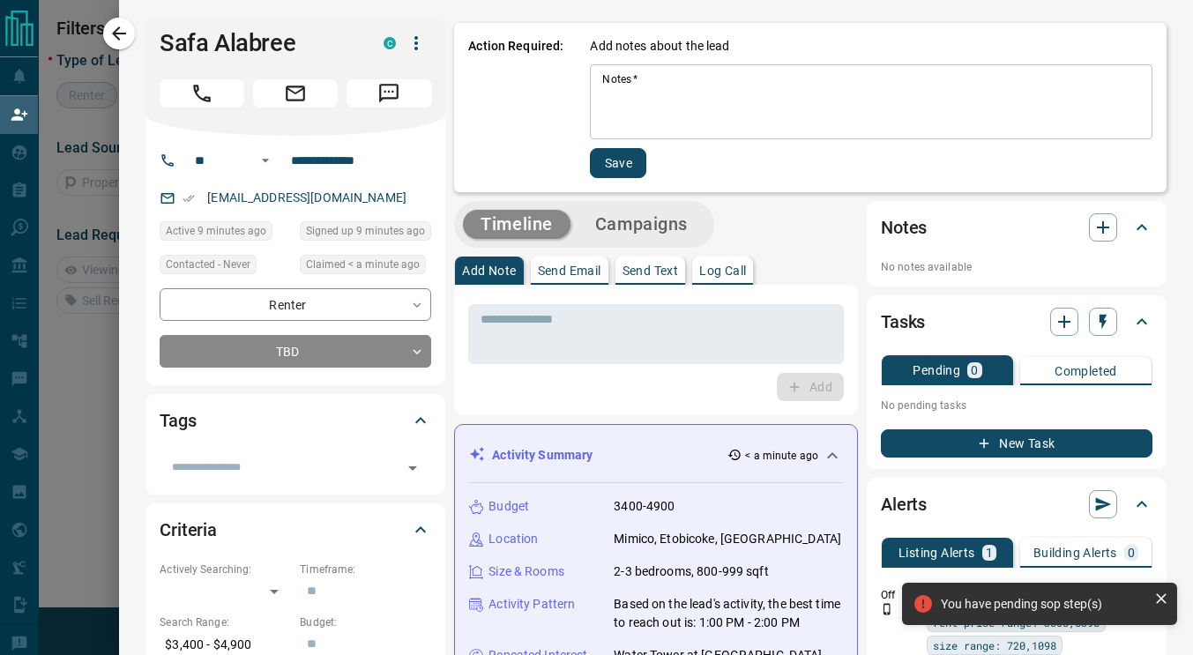
click at [602, 93] on textarea "Notes   *" at bounding box center [871, 102] width 538 height 60
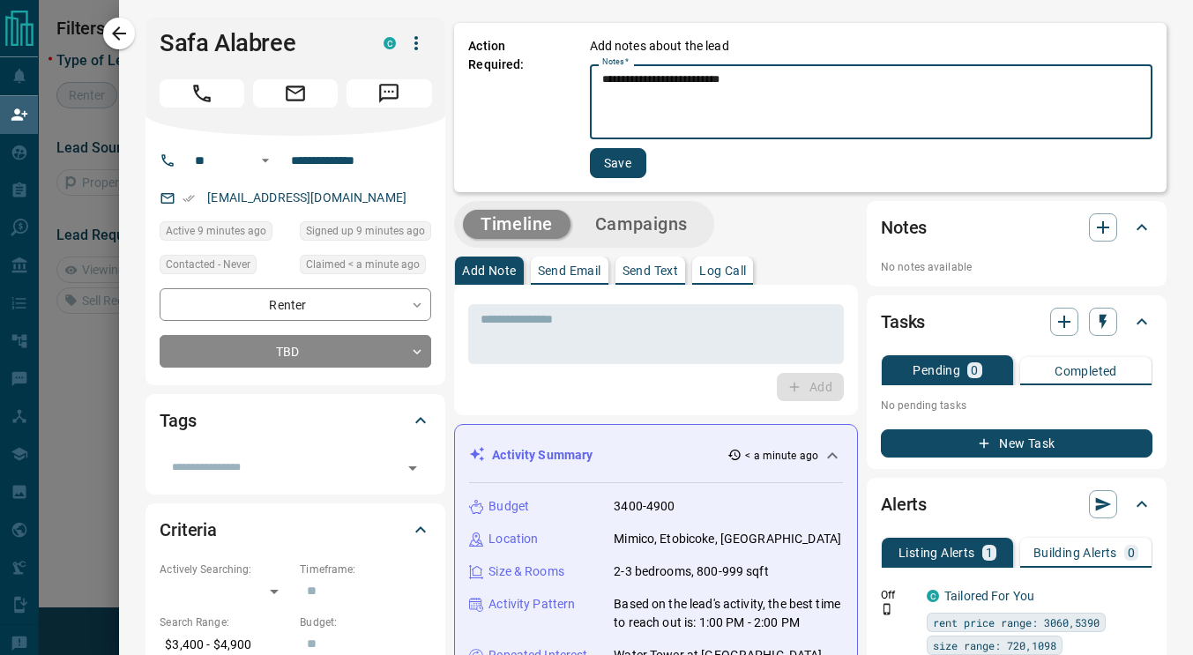
type textarea "**********"
click at [601, 162] on button "Save" at bounding box center [618, 163] width 56 height 30
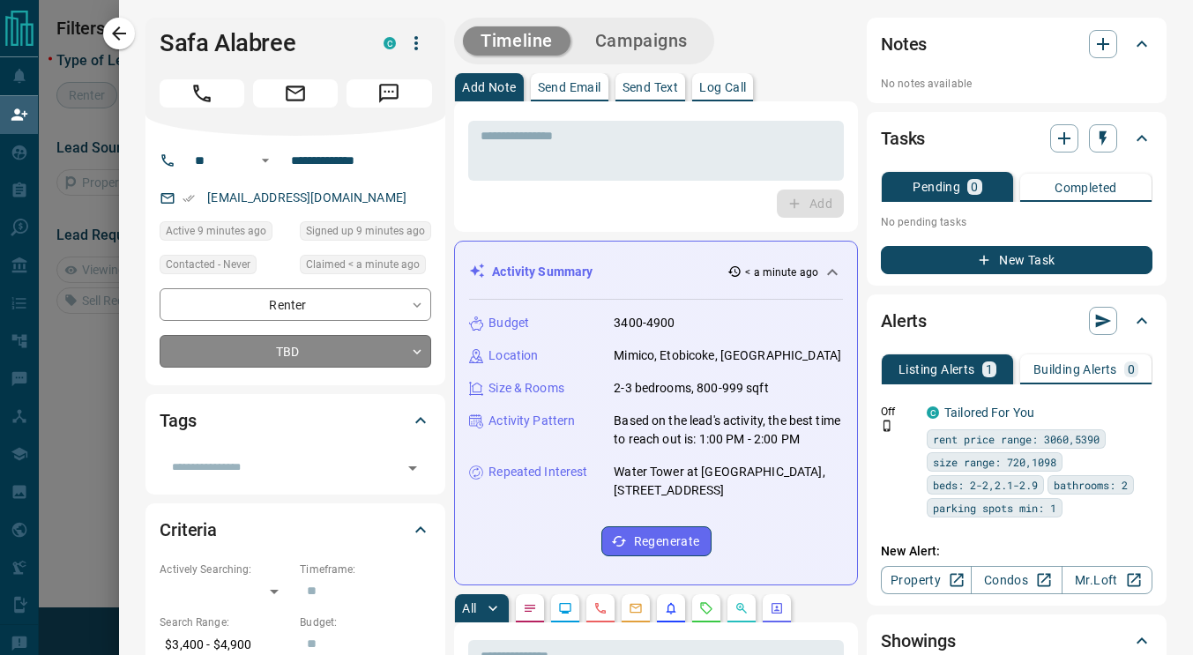
click at [399, 350] on body "**********" at bounding box center [596, 279] width 1193 height 559
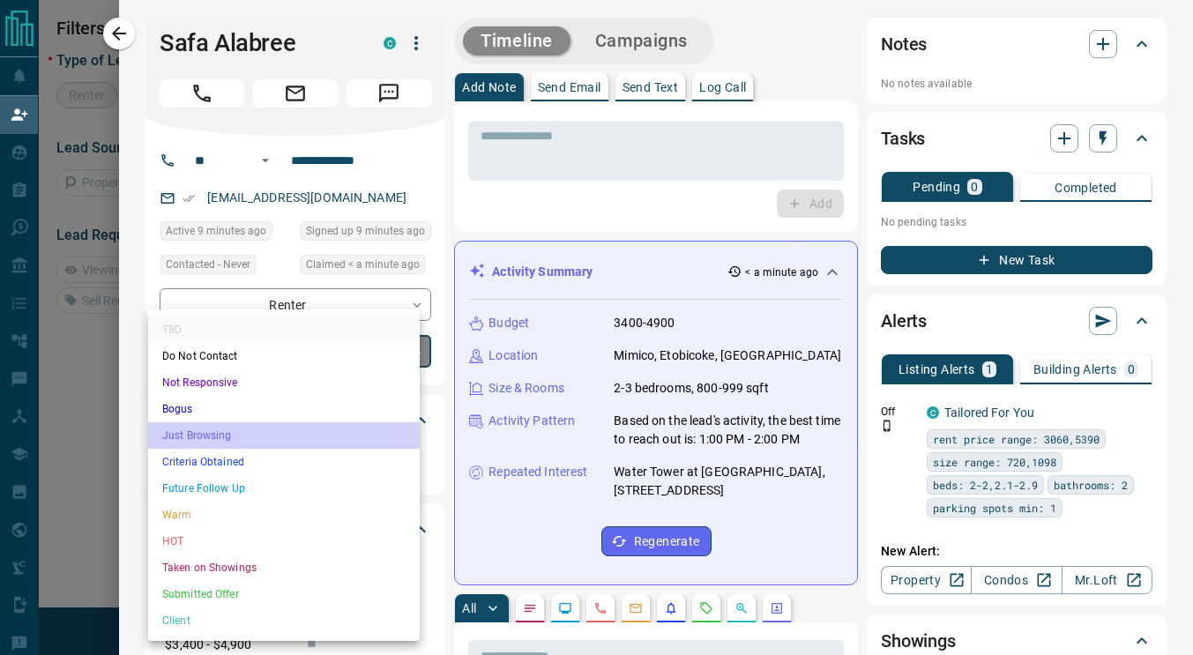
click at [241, 437] on li "Just Browsing" at bounding box center [284, 435] width 272 height 26
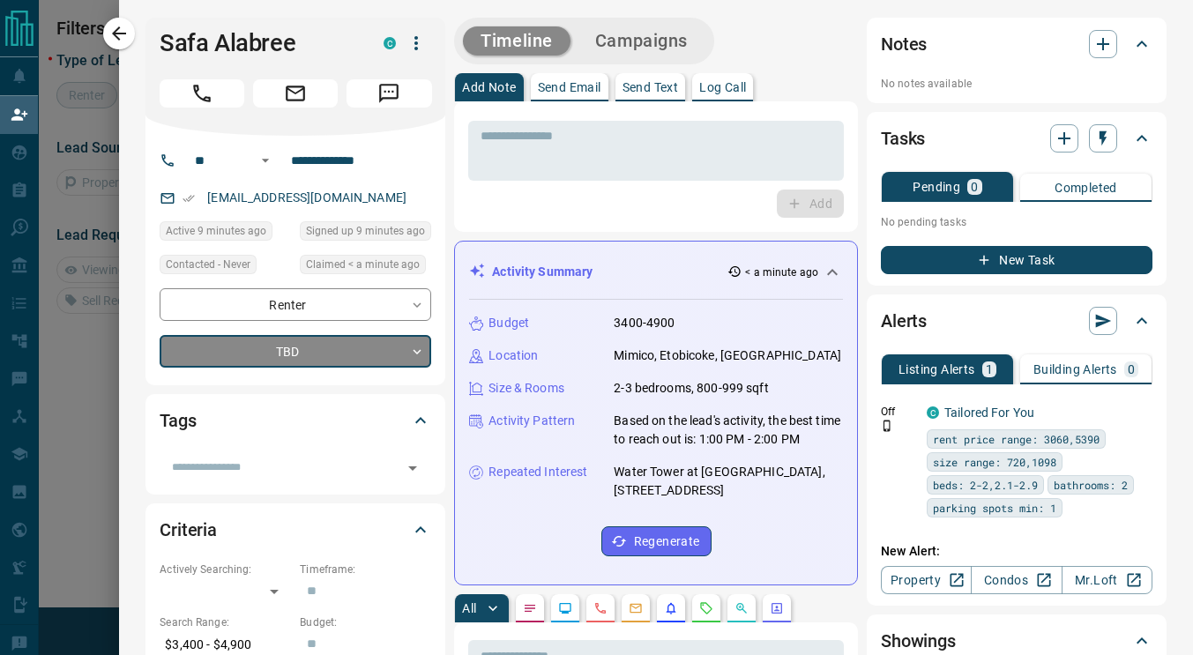
type input "*"
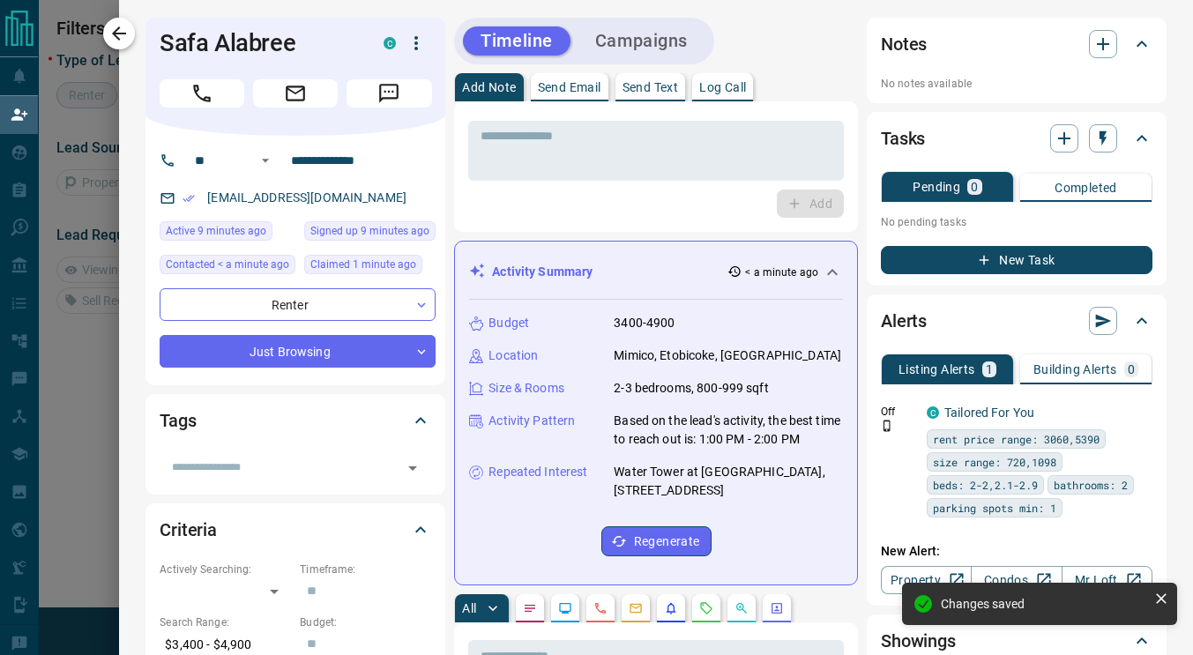
click at [123, 39] on icon "button" at bounding box center [118, 33] width 21 height 21
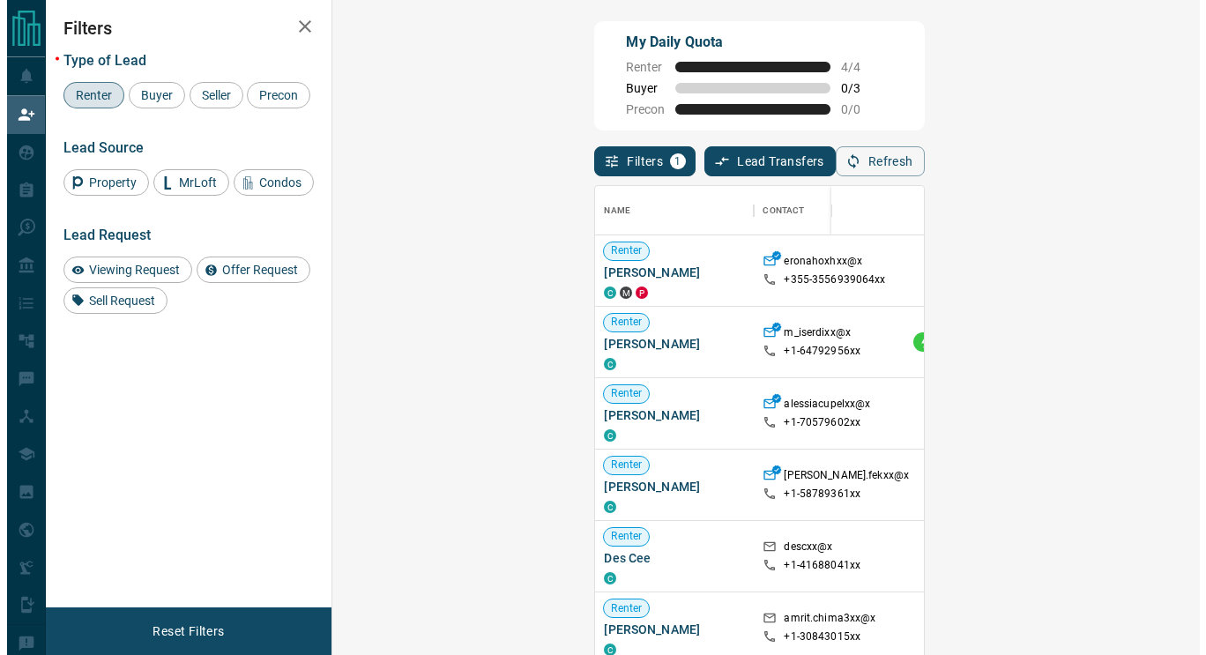
scroll to position [482, 817]
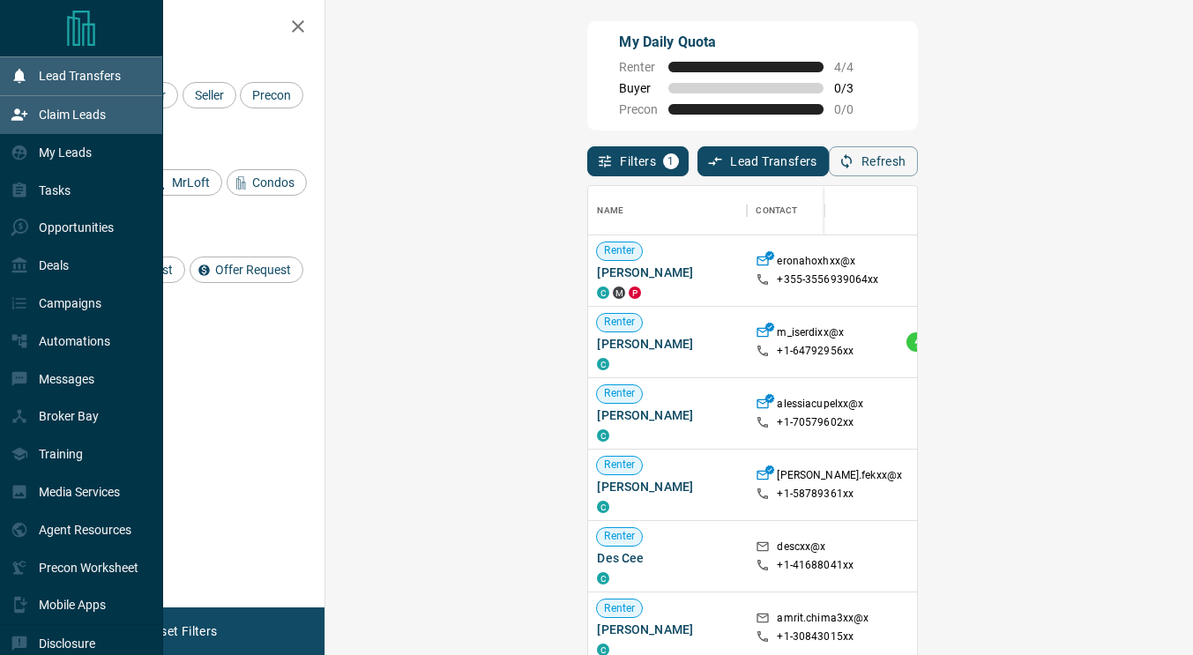
click at [19, 154] on icon at bounding box center [19, 153] width 15 height 15
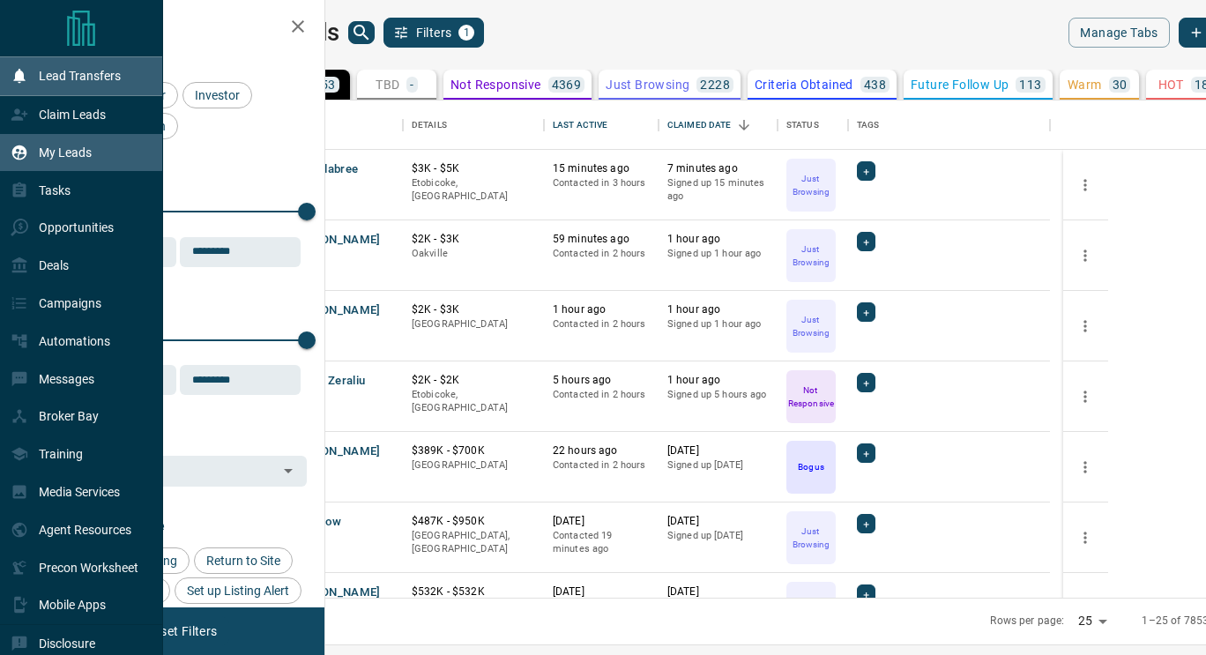
scroll to position [484, 860]
